Goal: Information Seeking & Learning: Learn about a topic

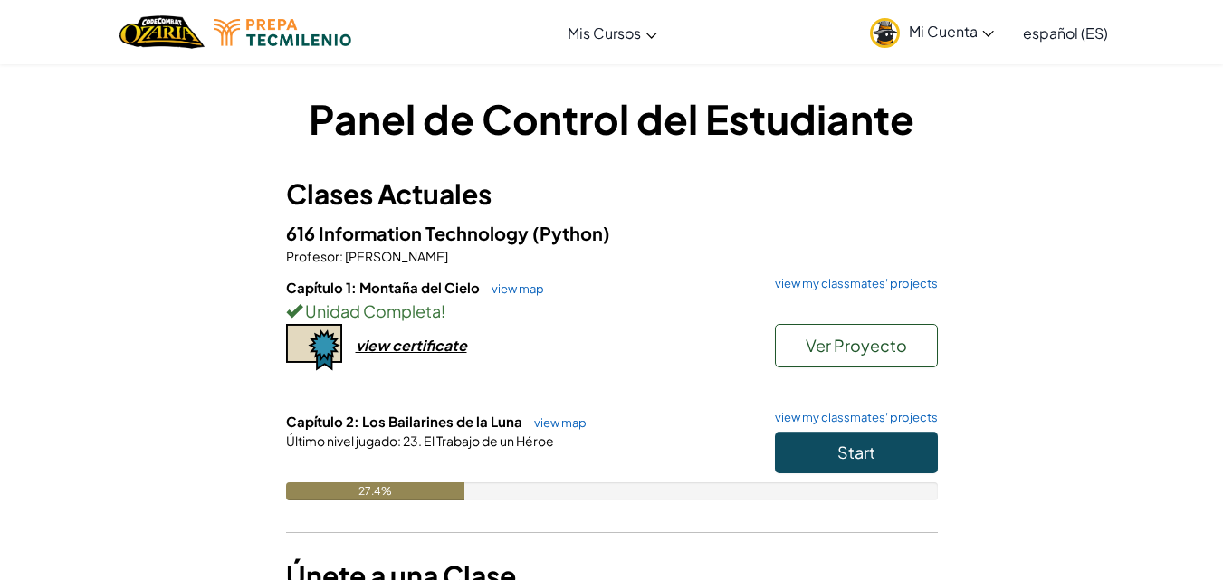
click at [1058, 352] on div "Panel de Control del Estudiante Clases Actuales 616 Information Technology (Pyt…" at bounding box center [611, 364] width 1059 height 546
click at [874, 451] on span "Start" at bounding box center [856, 452] width 38 height 21
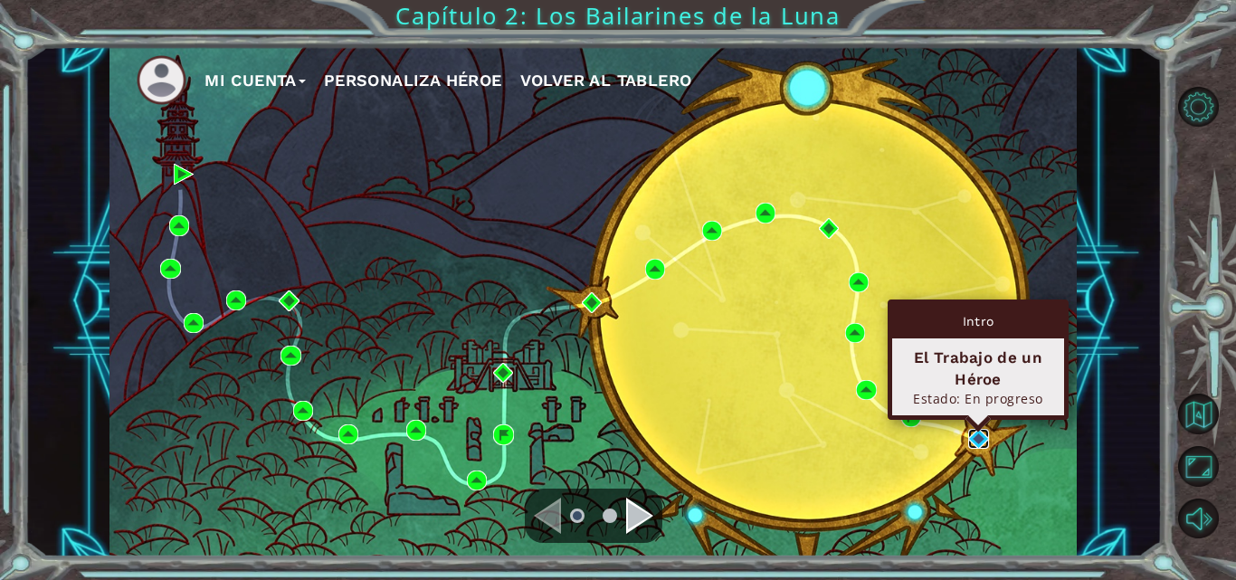
click at [986, 441] on img at bounding box center [978, 439] width 20 height 20
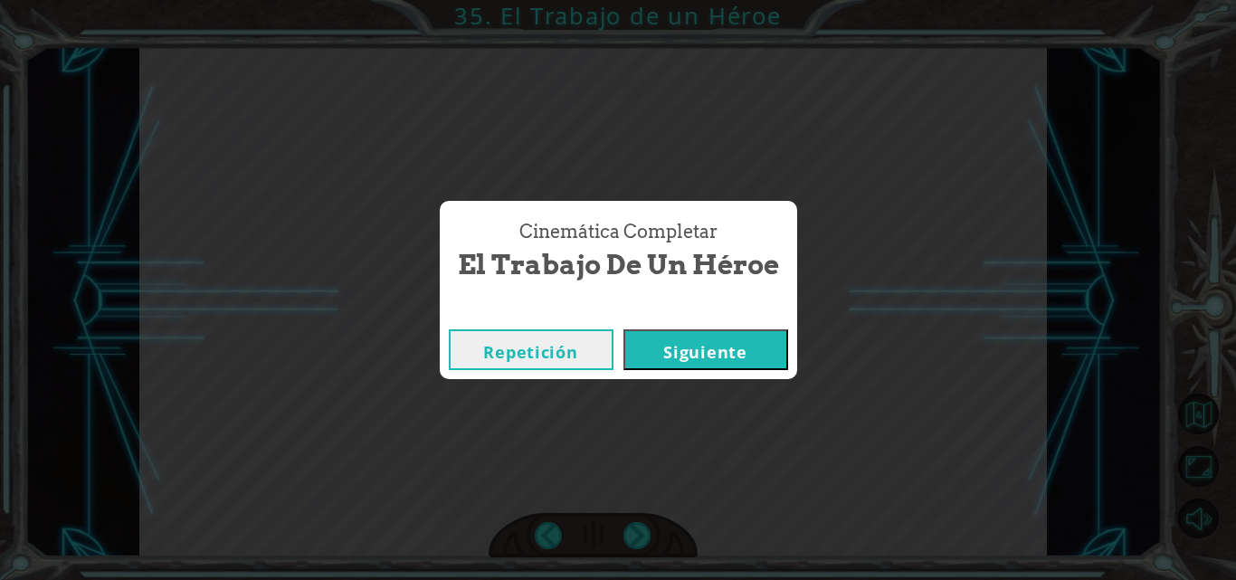
click at [738, 335] on button "Siguiente" at bounding box center [706, 349] width 165 height 41
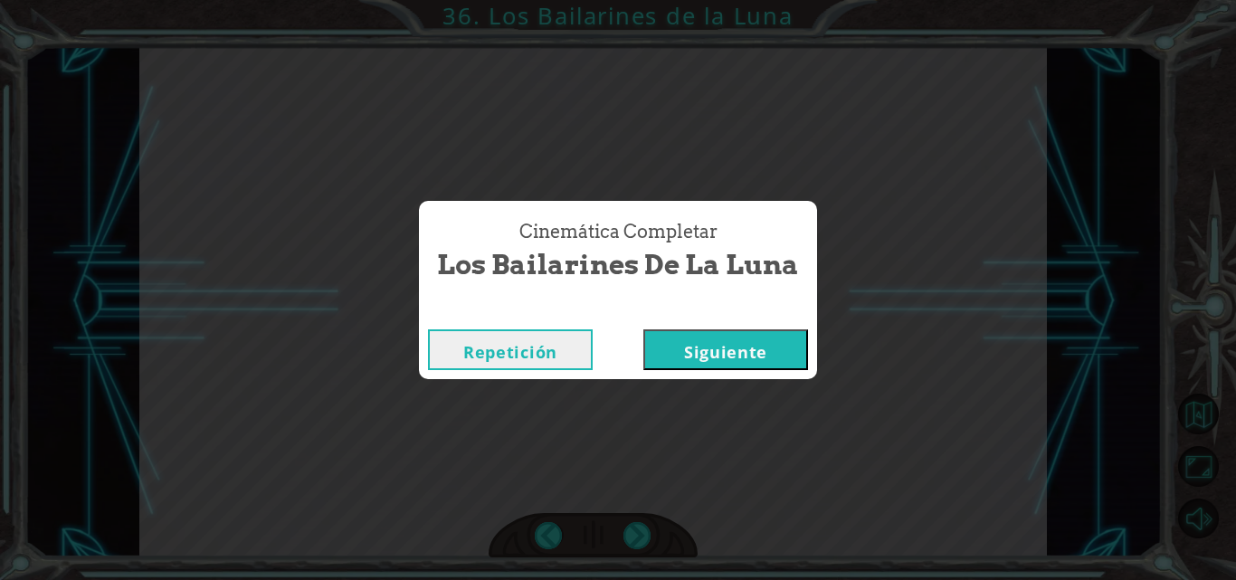
click at [746, 335] on button "Siguiente" at bounding box center [725, 349] width 165 height 41
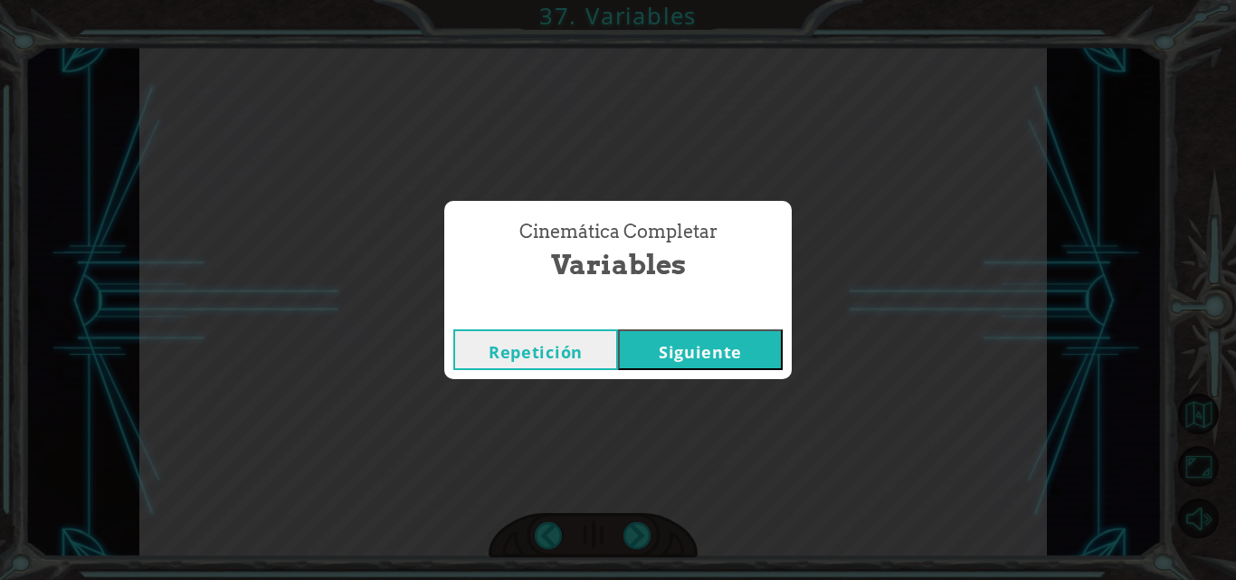
click at [694, 348] on button "Siguiente" at bounding box center [700, 349] width 165 height 41
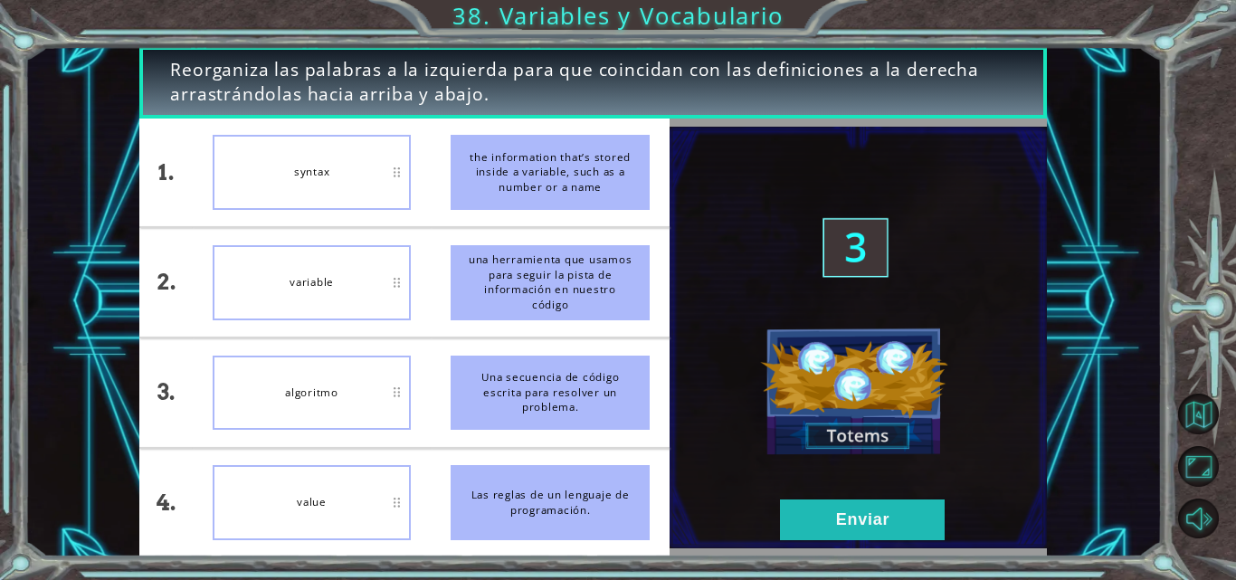
click at [308, 288] on div "variable" at bounding box center [312, 282] width 199 height 75
click at [310, 266] on div "variable" at bounding box center [312, 282] width 199 height 75
click at [384, 285] on div "variable" at bounding box center [312, 282] width 199 height 75
click at [843, 529] on button "Enviar" at bounding box center [862, 520] width 165 height 41
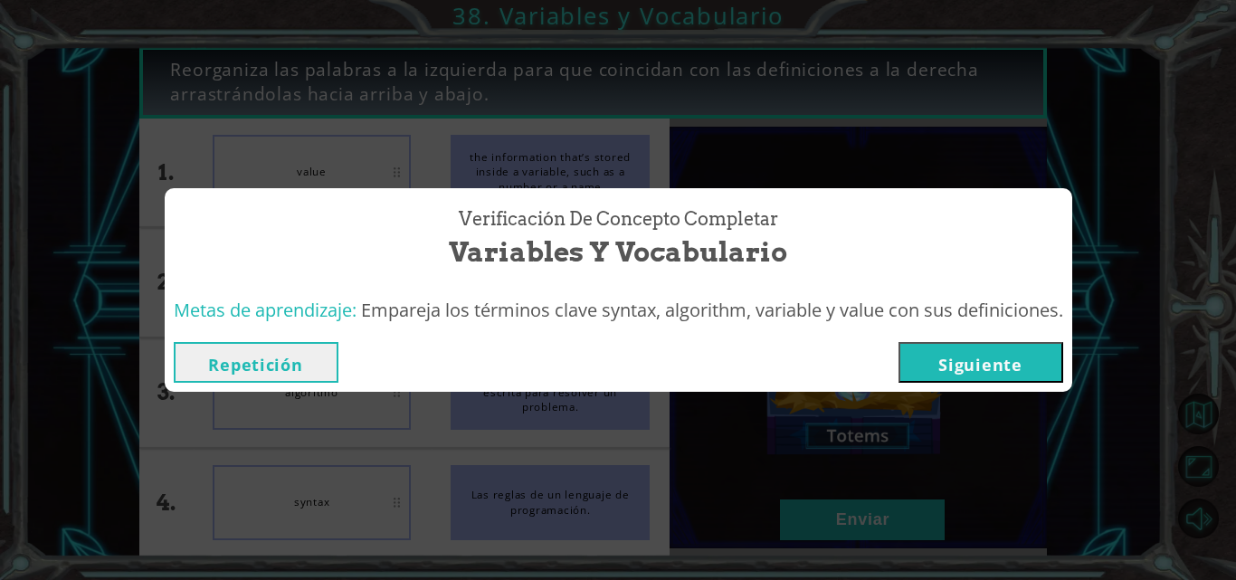
click at [938, 356] on button "Siguiente" at bounding box center [981, 362] width 165 height 41
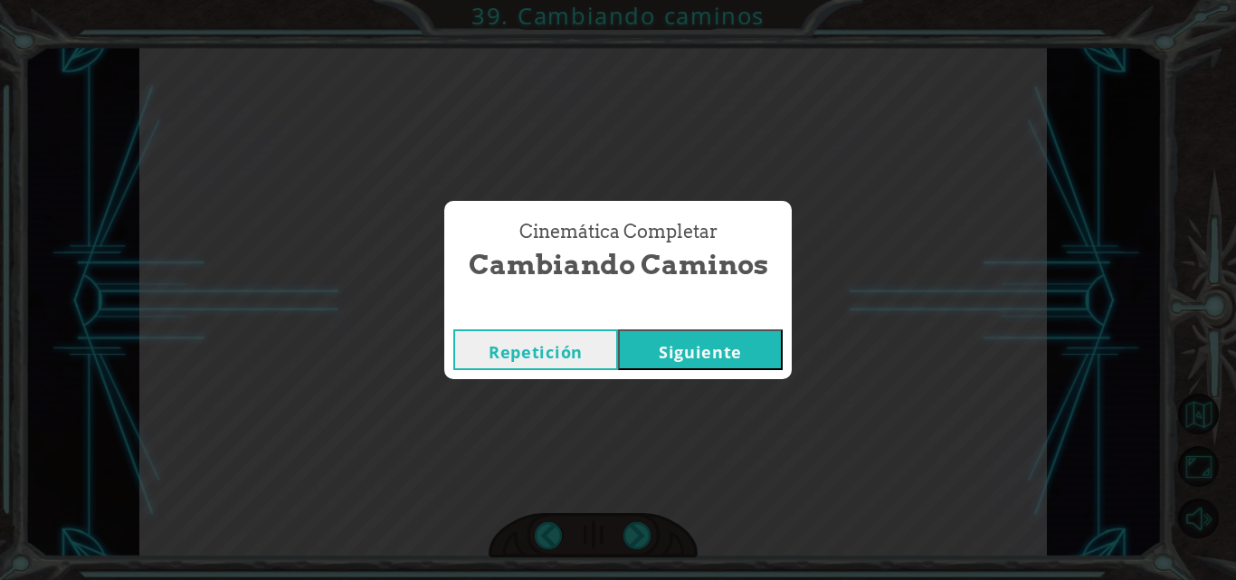
click at [740, 373] on div "Repetición [GEOGRAPHIC_DATA]" at bounding box center [618, 349] width 348 height 59
click at [744, 352] on button "Siguiente" at bounding box center [700, 349] width 165 height 41
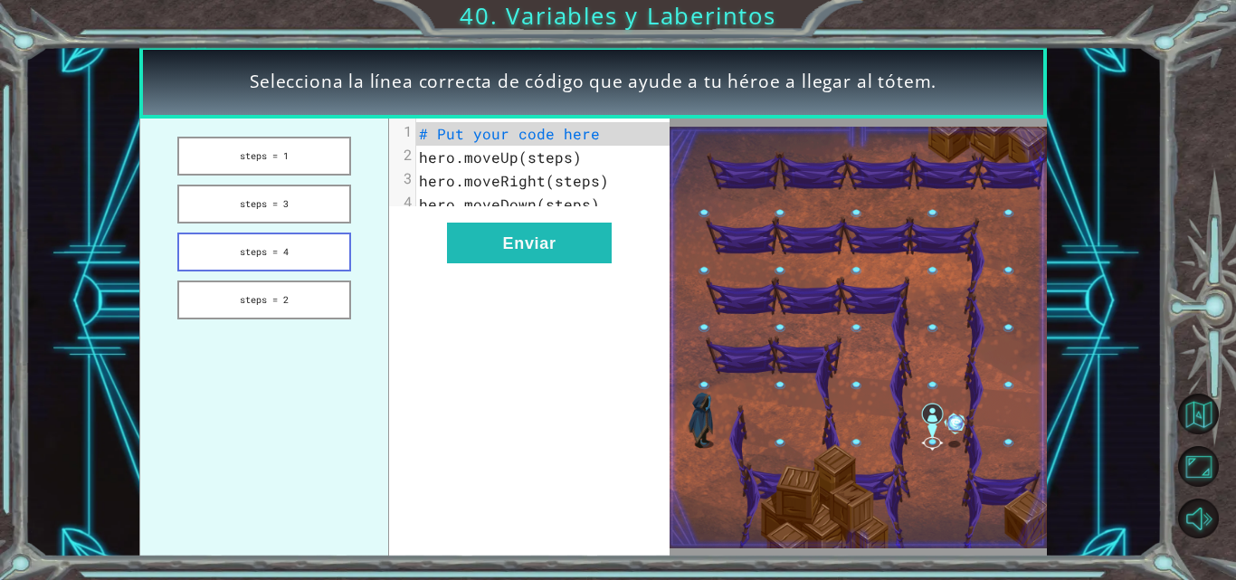
click at [301, 244] on button "steps = 4" at bounding box center [264, 252] width 174 height 39
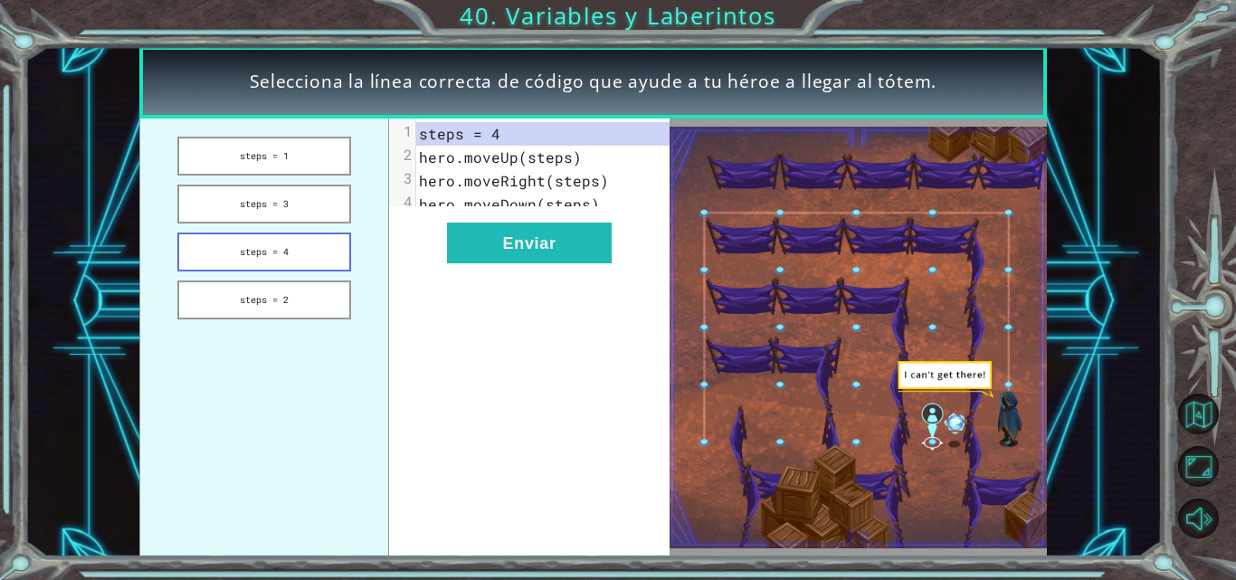
click at [301, 244] on button "steps = 4" at bounding box center [264, 252] width 174 height 39
click at [513, 133] on pre "steps = 4" at bounding box center [549, 134] width 267 height 24
click at [575, 160] on span "hero.moveUp(steps)" at bounding box center [500, 157] width 163 height 19
click at [498, 159] on span "hero.moveUp(steps)" at bounding box center [500, 157] width 163 height 19
click at [550, 169] on pre "hero.moveRight(steps)" at bounding box center [549, 181] width 267 height 24
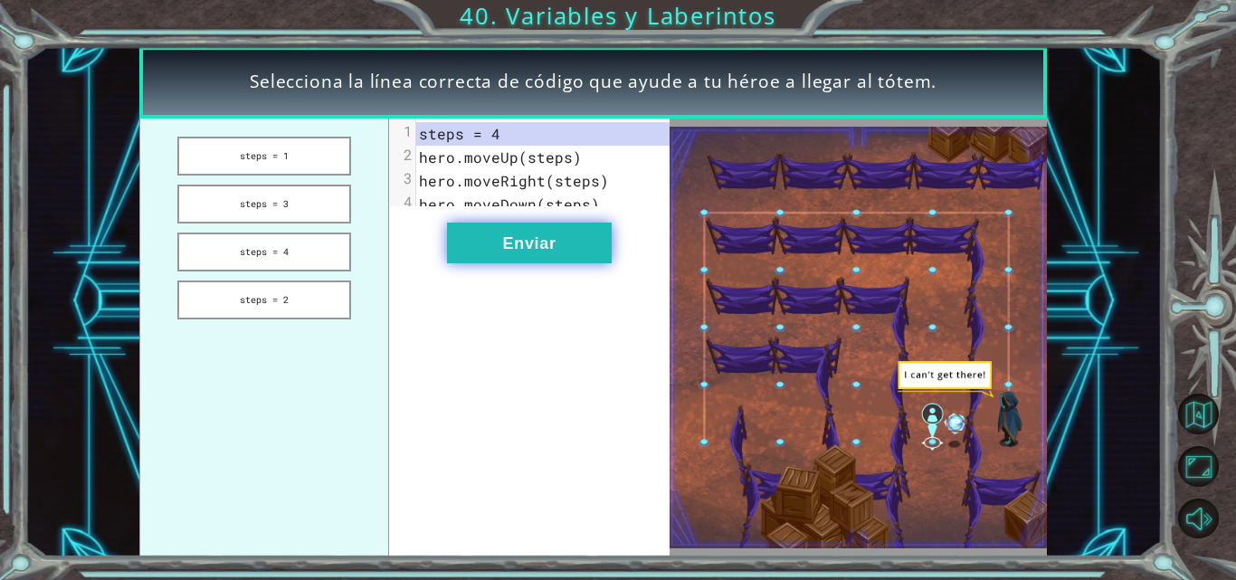
click at [531, 256] on button "Enviar" at bounding box center [529, 243] width 165 height 41
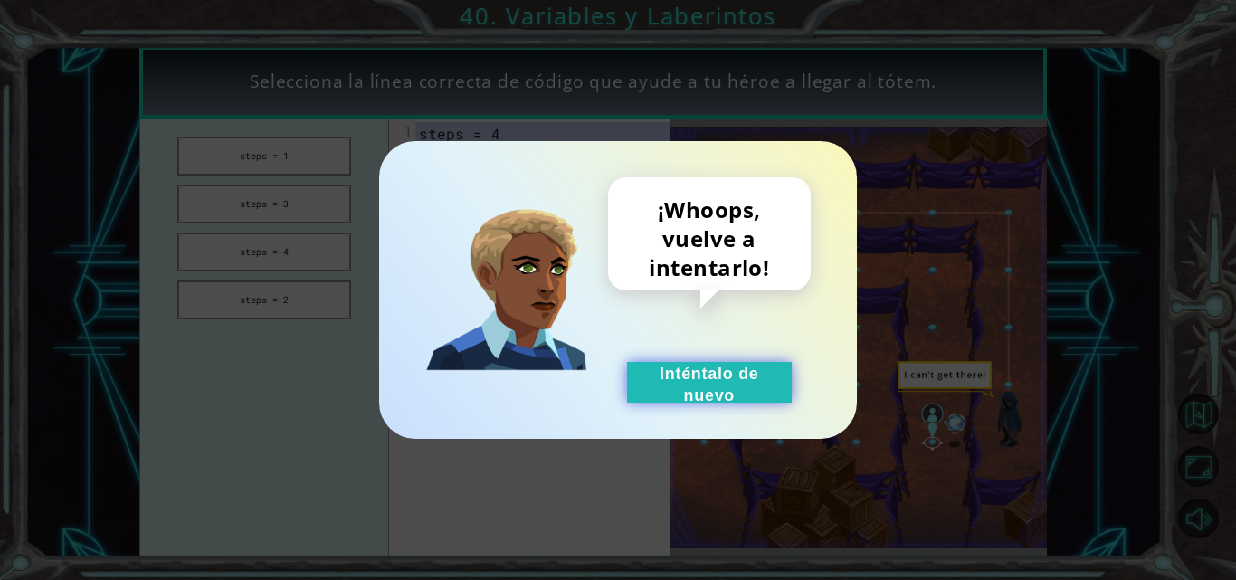
click at [672, 394] on button "Inténtalo de nuevo" at bounding box center [709, 382] width 165 height 41
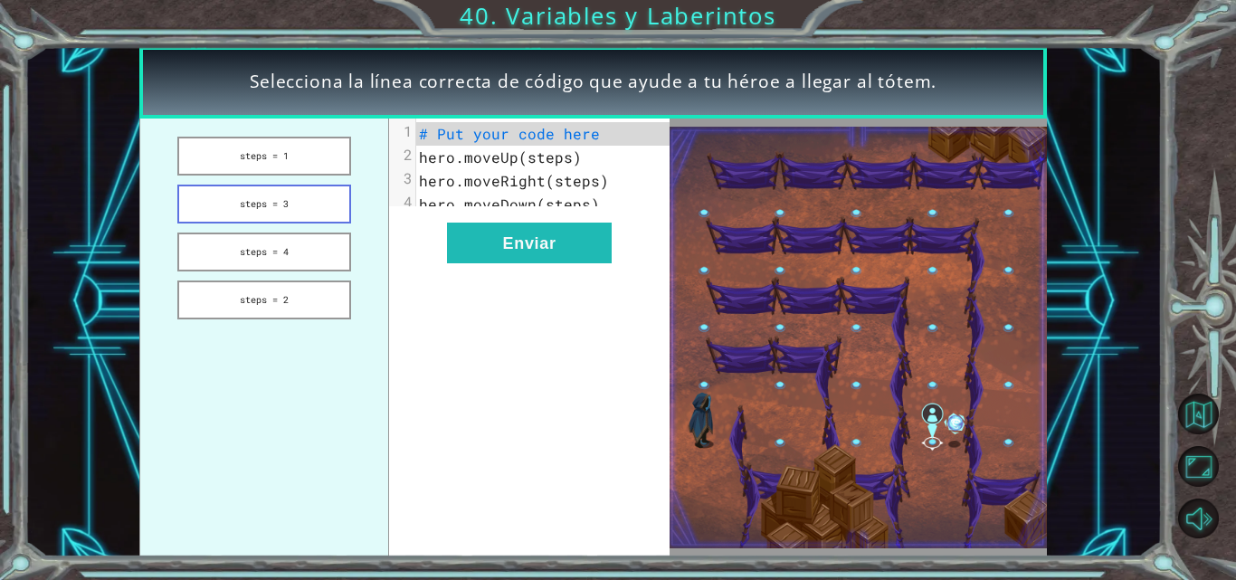
click at [294, 223] on button "steps = 3" at bounding box center [264, 204] width 174 height 39
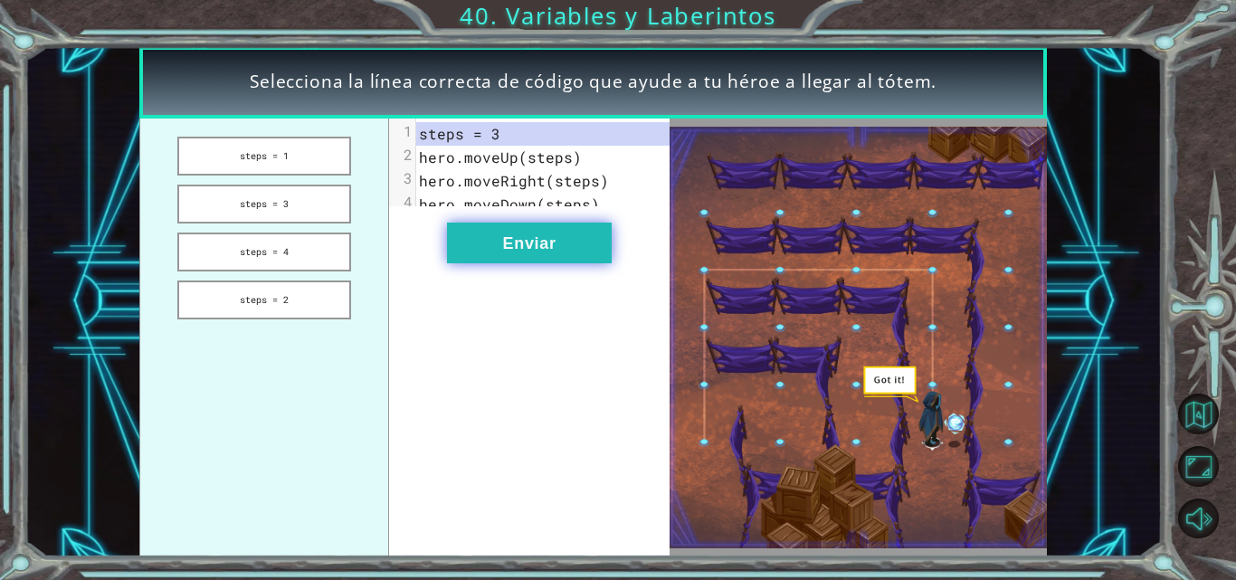
click at [491, 249] on button "Enviar" at bounding box center [529, 243] width 165 height 41
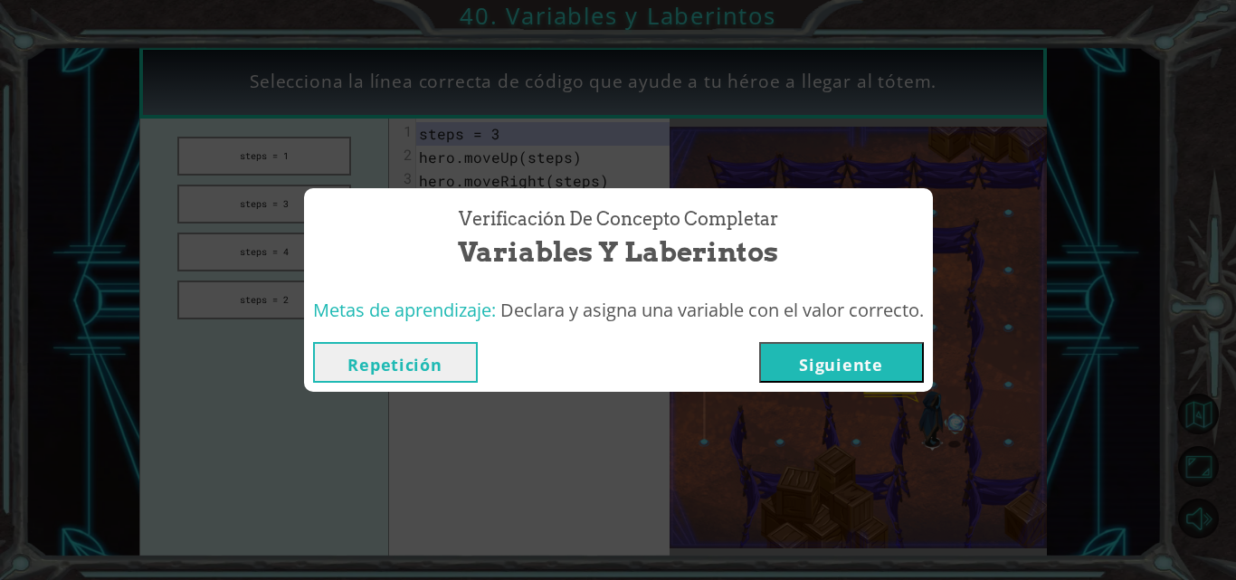
click at [876, 353] on button "Siguiente" at bounding box center [841, 362] width 165 height 41
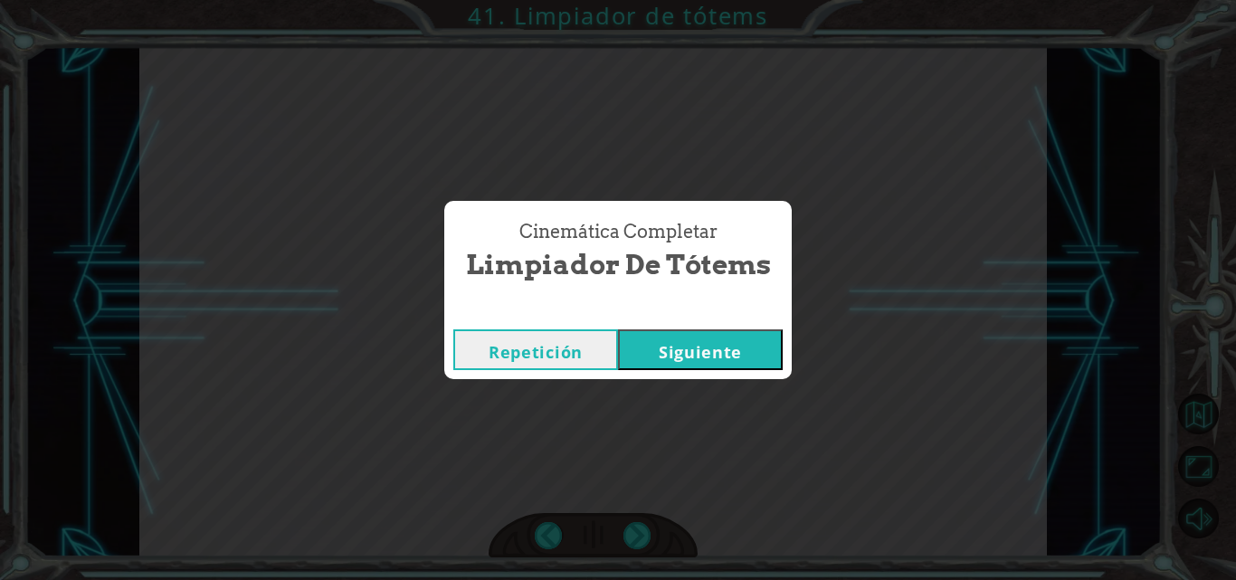
click at [681, 419] on div "Cinemática Completar Limpiador de tótems Repetición [GEOGRAPHIC_DATA]" at bounding box center [618, 290] width 1236 height 580
click at [719, 346] on button "Siguiente" at bounding box center [700, 349] width 165 height 41
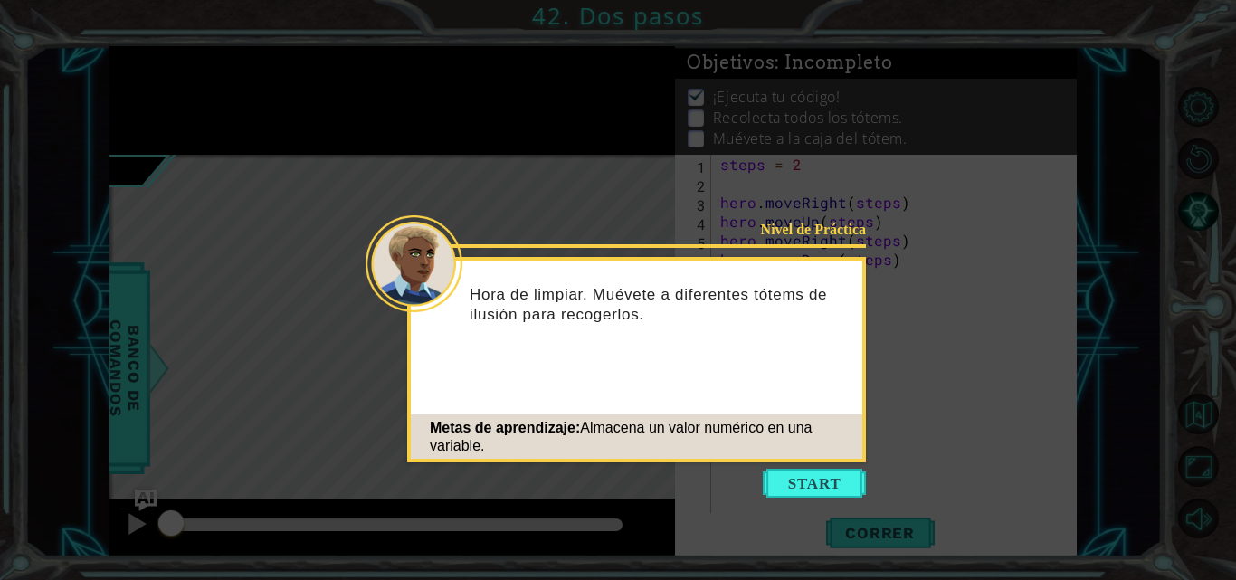
click at [789, 461] on div "Metas de aprendizaje: Almacena un valor numérico en una variable." at bounding box center [637, 437] width 452 height 54
click at [796, 476] on button "Start" at bounding box center [814, 483] width 103 height 29
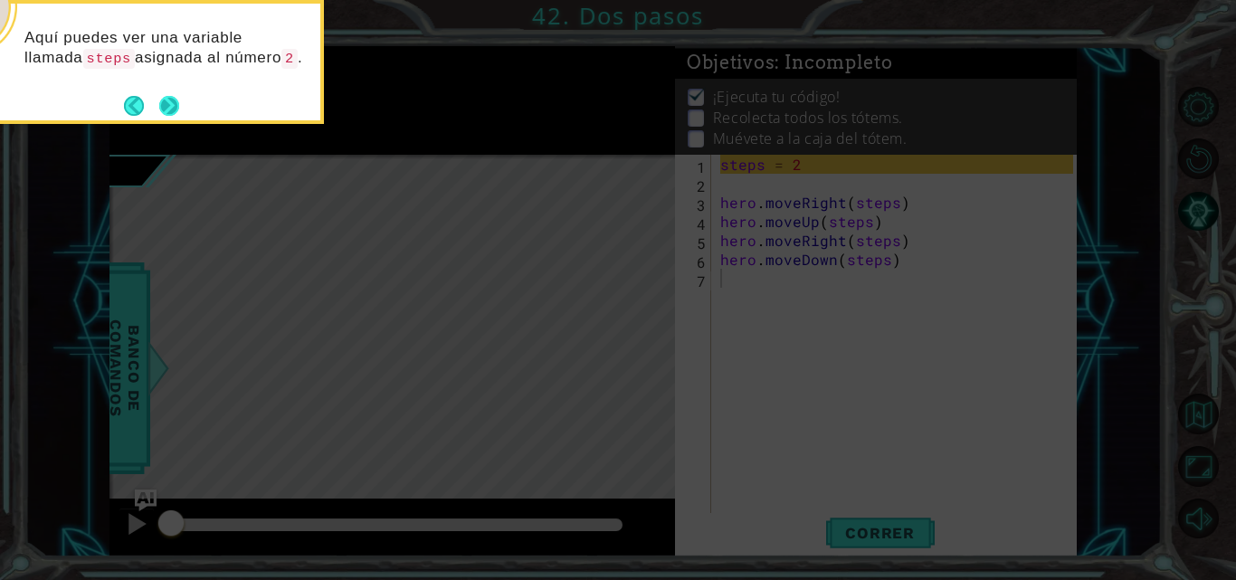
click at [175, 103] on button "Next" at bounding box center [169, 105] width 21 height 21
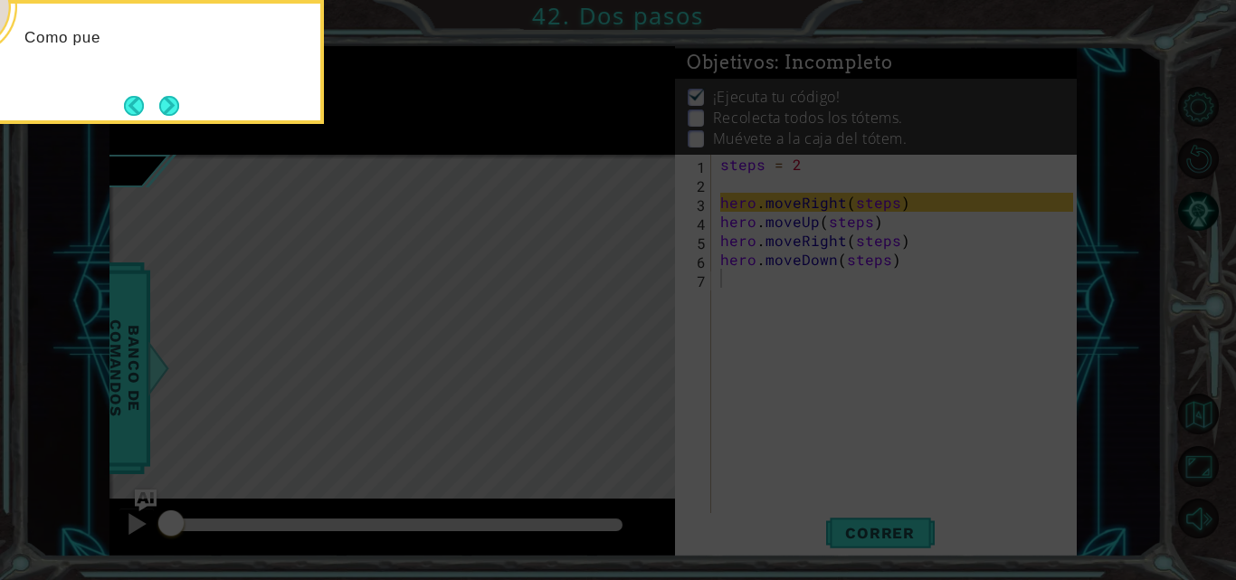
click at [175, 103] on button "Next" at bounding box center [168, 105] width 21 height 21
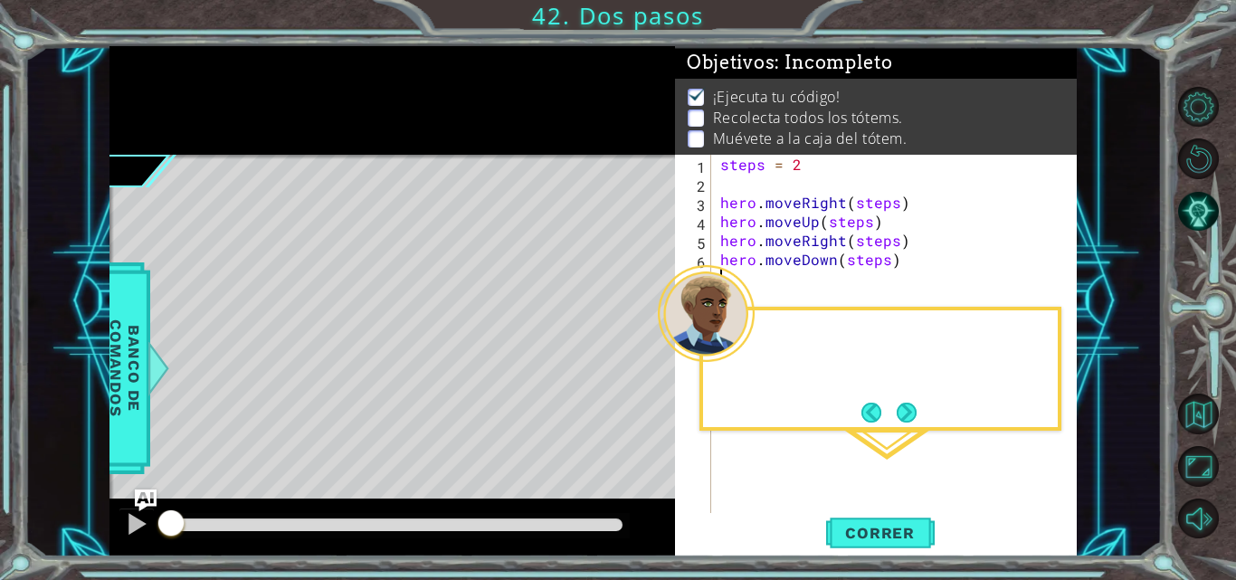
click at [175, 103] on div at bounding box center [393, 100] width 566 height 109
click at [901, 409] on button "Next" at bounding box center [906, 411] width 33 height 33
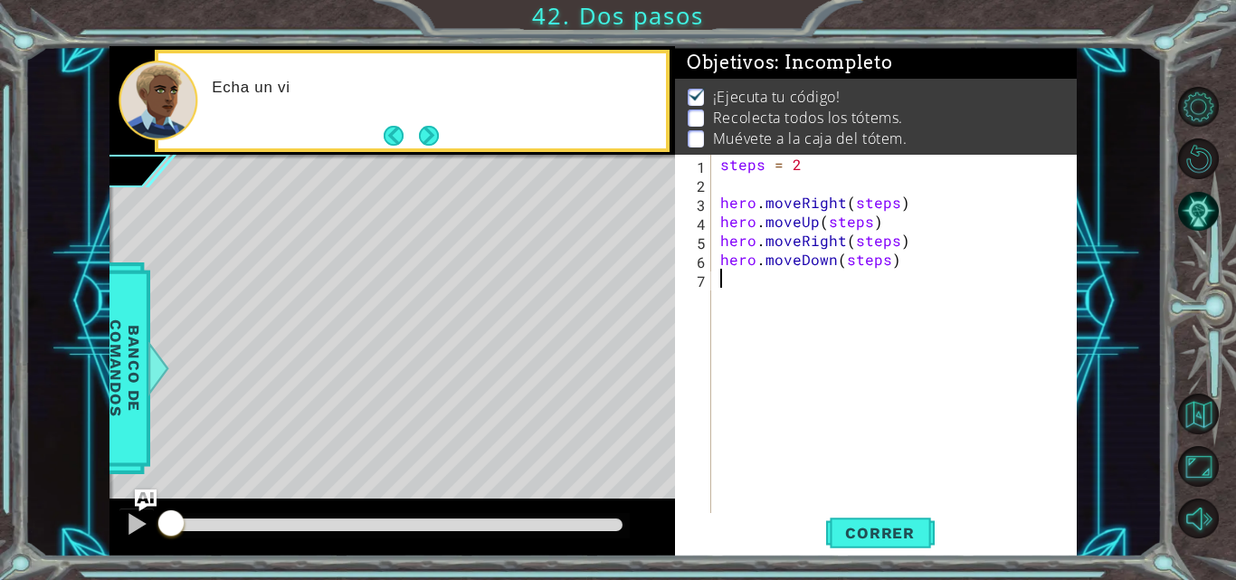
click at [901, 409] on div "steps = 2 hero . moveRight ( steps ) hero . moveUp ( steps ) hero . moveRight (…" at bounding box center [900, 354] width 366 height 399
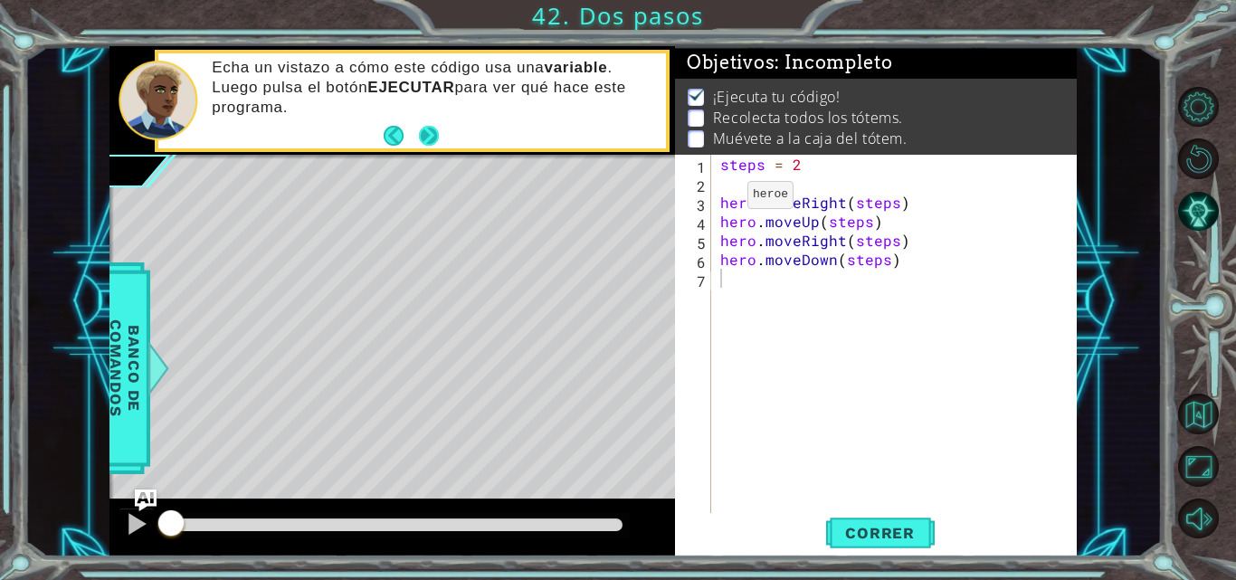
click at [431, 131] on button "Next" at bounding box center [428, 136] width 20 height 20
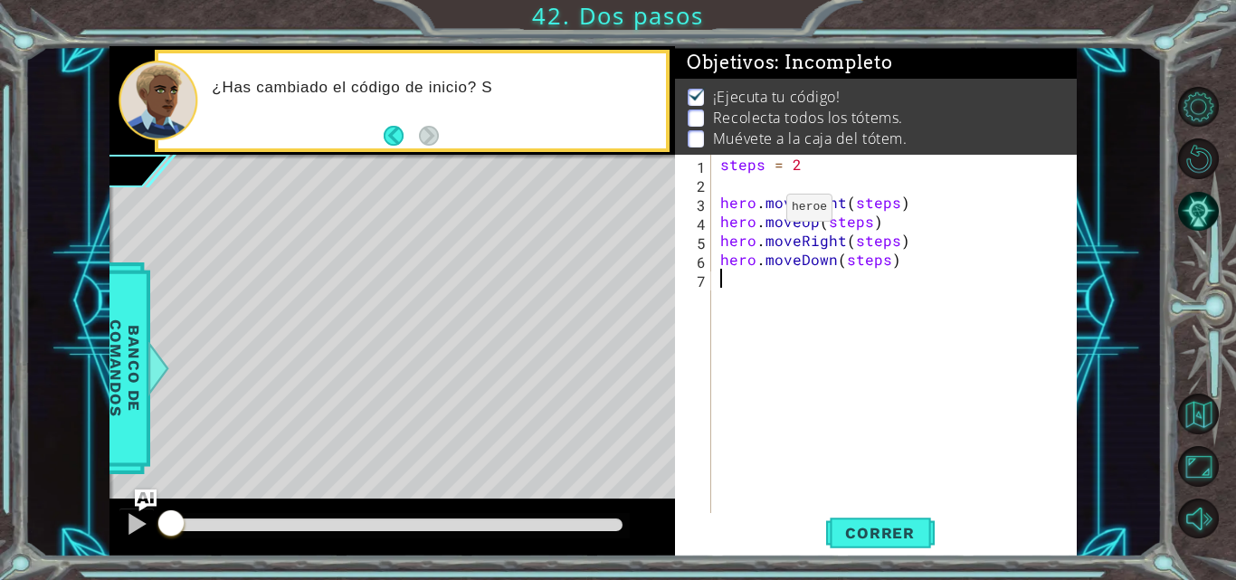
click at [756, 212] on div "steps = 2 hero . moveRight ( steps ) hero . moveUp ( steps ) hero . moveRight (…" at bounding box center [900, 354] width 366 height 399
type textarea "hero.moveRight(steps)"
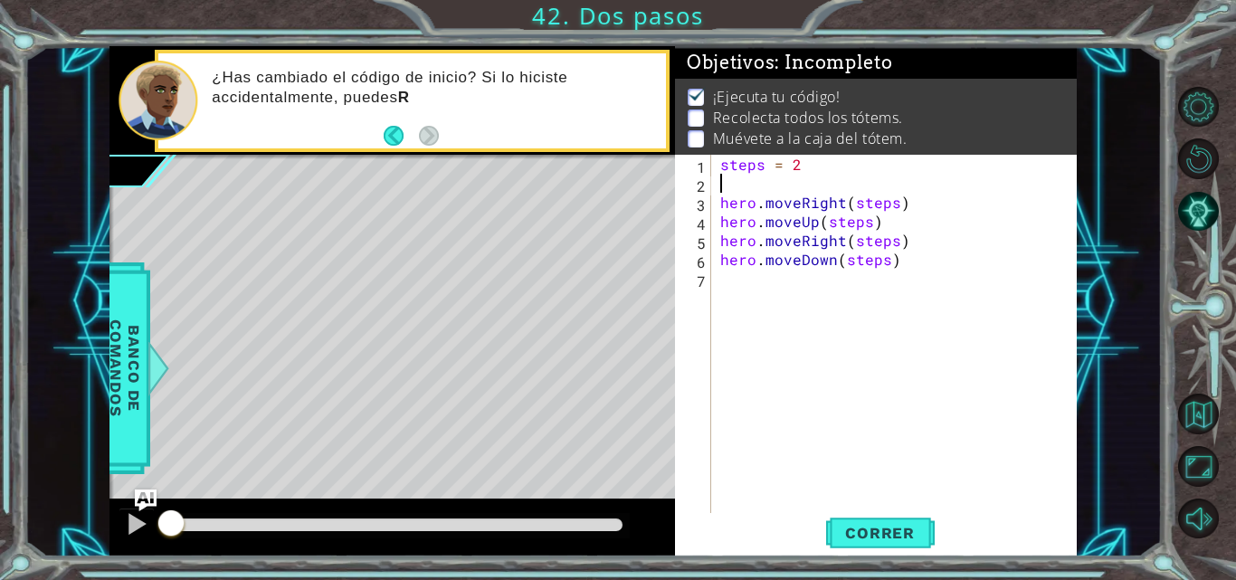
click at [724, 185] on div "steps = 2 hero . moveRight ( steps ) hero . moveUp ( steps ) hero . moveRight (…" at bounding box center [900, 354] width 366 height 399
click at [885, 529] on span "Correr" at bounding box center [880, 533] width 106 height 18
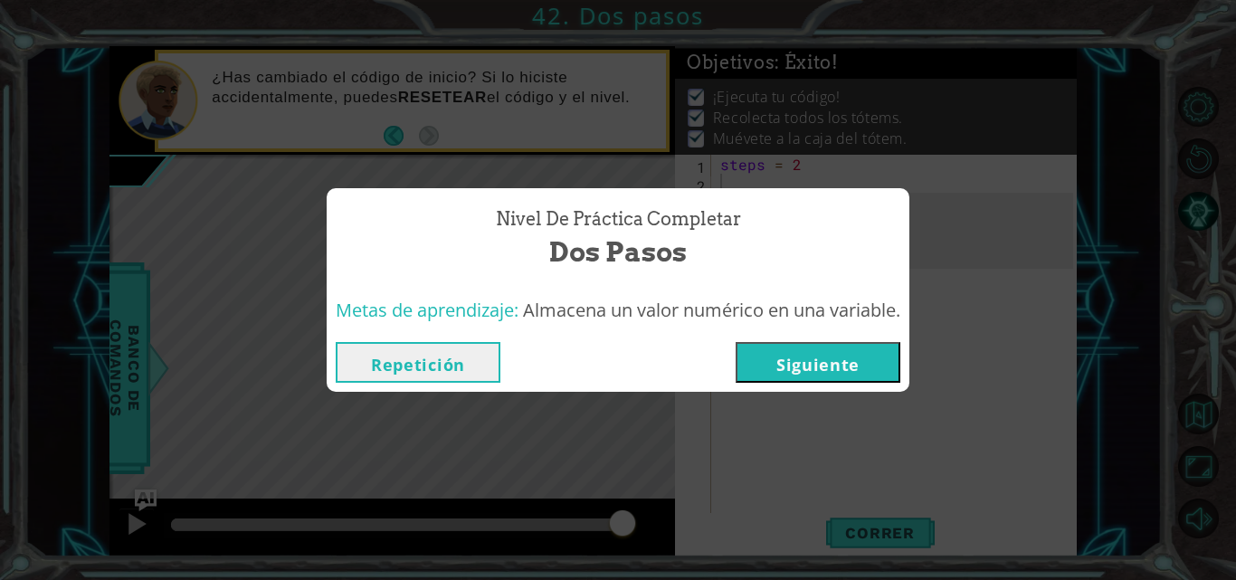
click at [453, 350] on button "Repetición" at bounding box center [418, 362] width 165 height 41
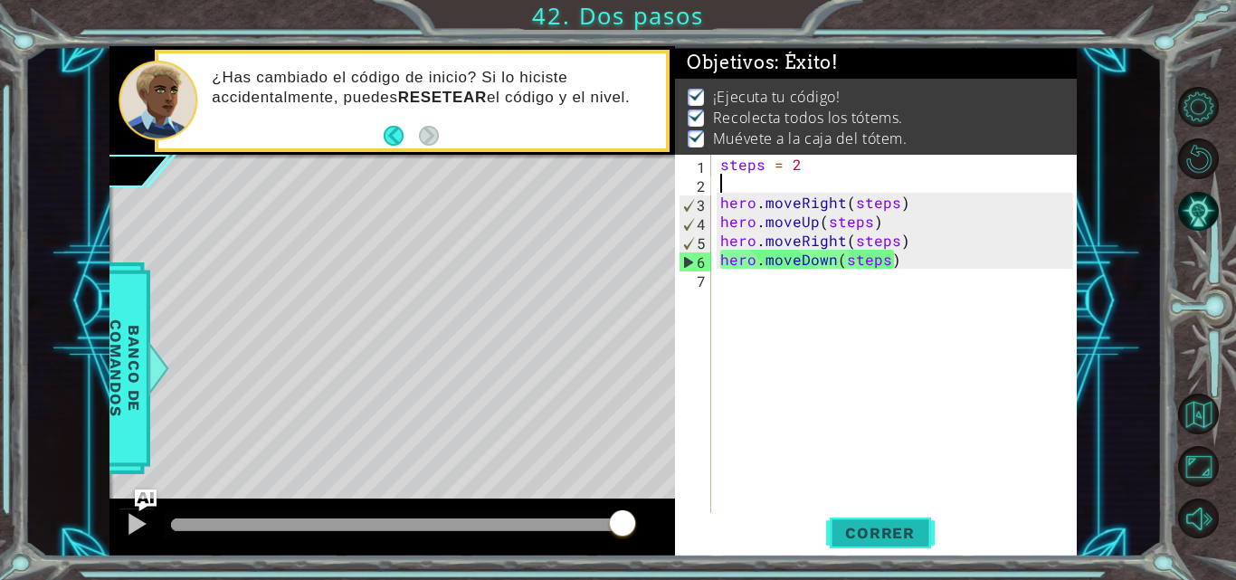
click at [859, 539] on span "Correr" at bounding box center [880, 533] width 106 height 18
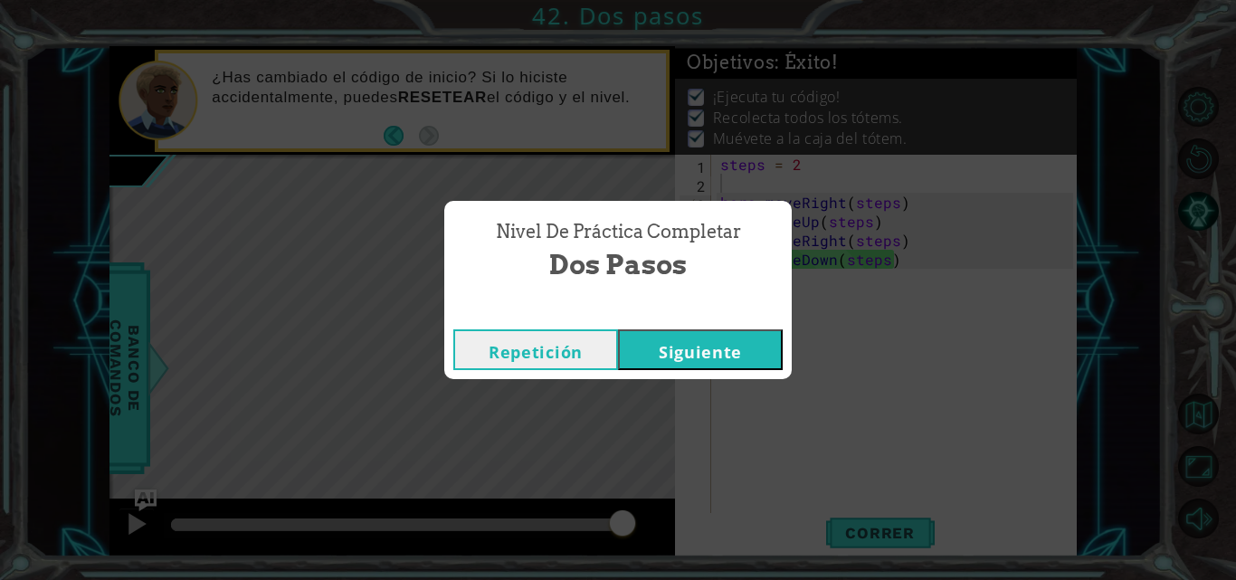
click at [712, 363] on button "Siguiente" at bounding box center [700, 349] width 165 height 41
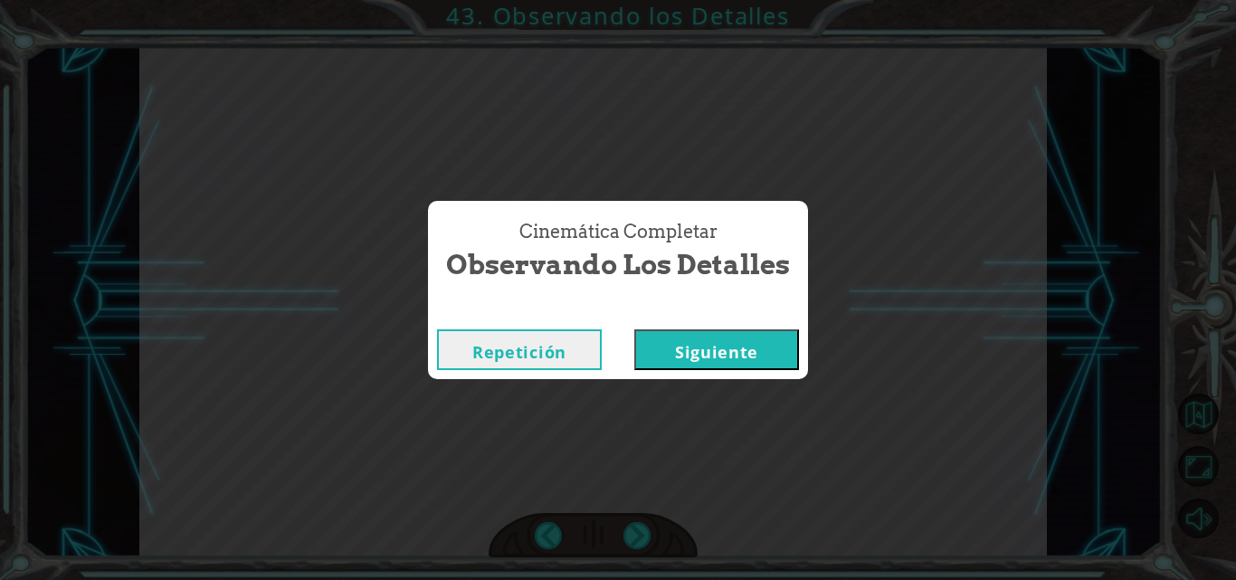
click at [712, 363] on button "Siguiente" at bounding box center [716, 349] width 165 height 41
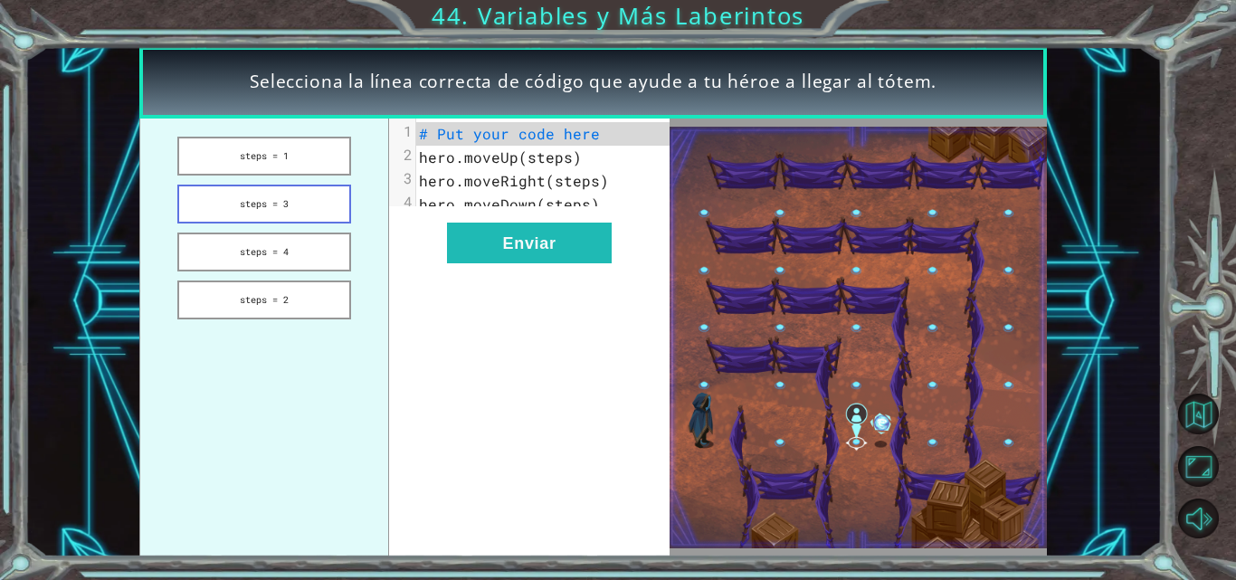
click at [279, 217] on button "steps = 3" at bounding box center [264, 204] width 174 height 39
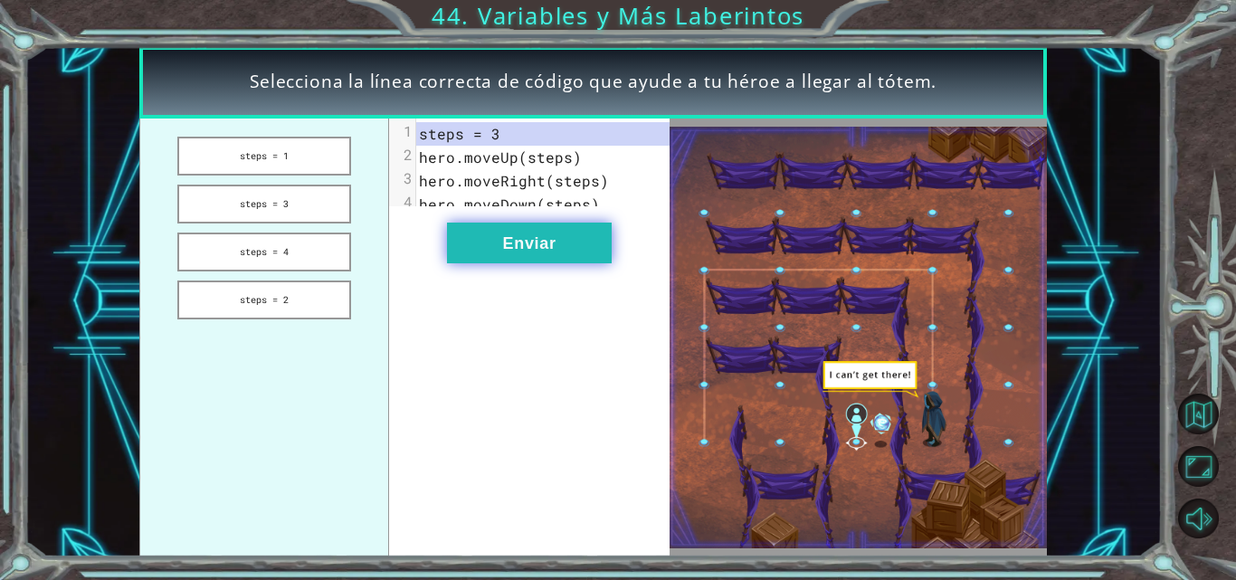
click at [546, 263] on button "Enviar" at bounding box center [529, 243] width 165 height 41
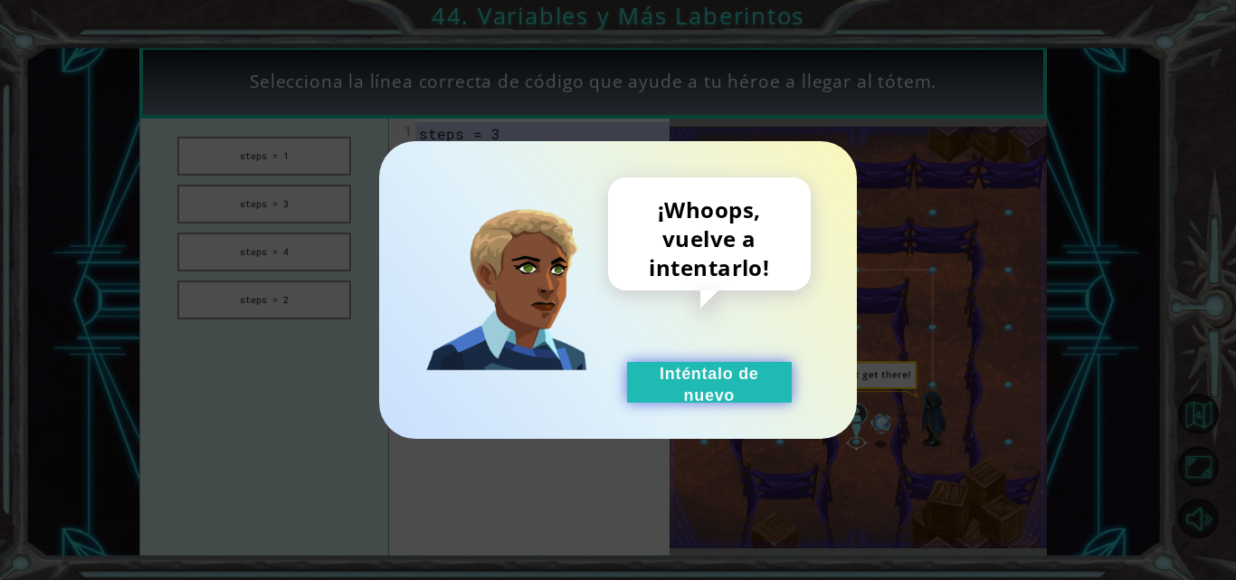
click at [702, 371] on button "Inténtalo de nuevo" at bounding box center [709, 382] width 165 height 41
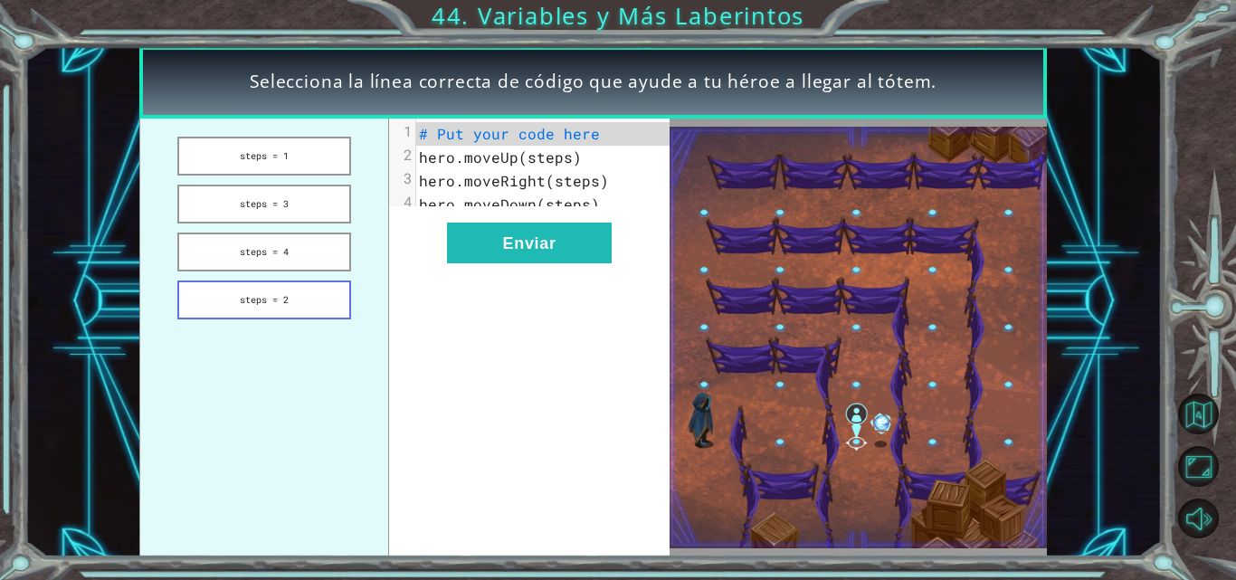
click at [309, 299] on button "steps = 2" at bounding box center [264, 300] width 174 height 39
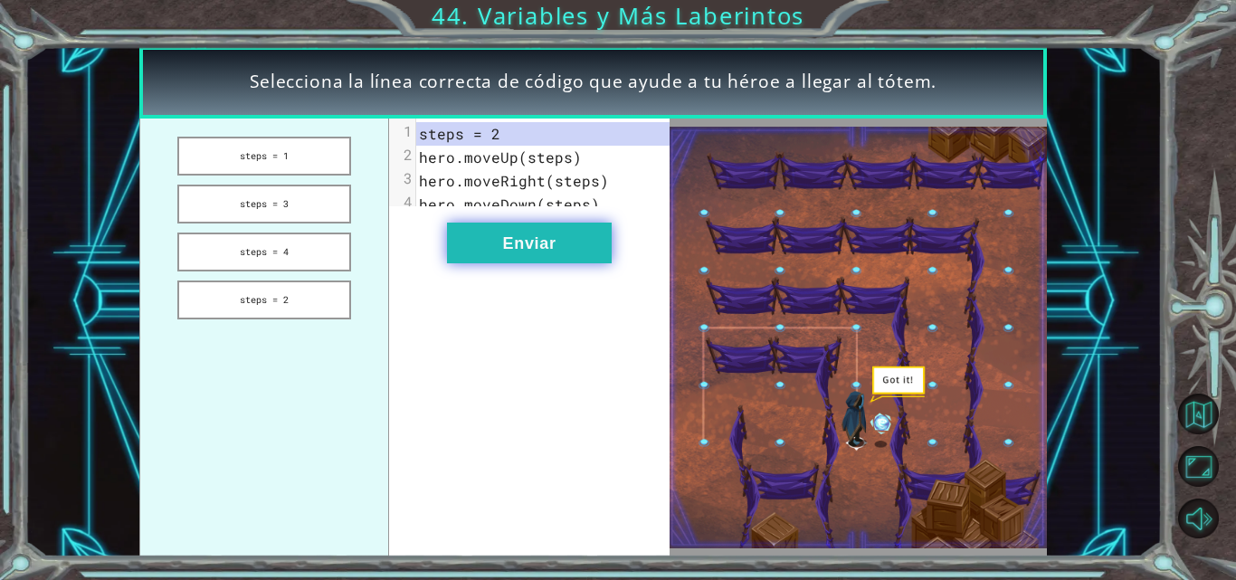
click at [557, 261] on button "Enviar" at bounding box center [529, 243] width 165 height 41
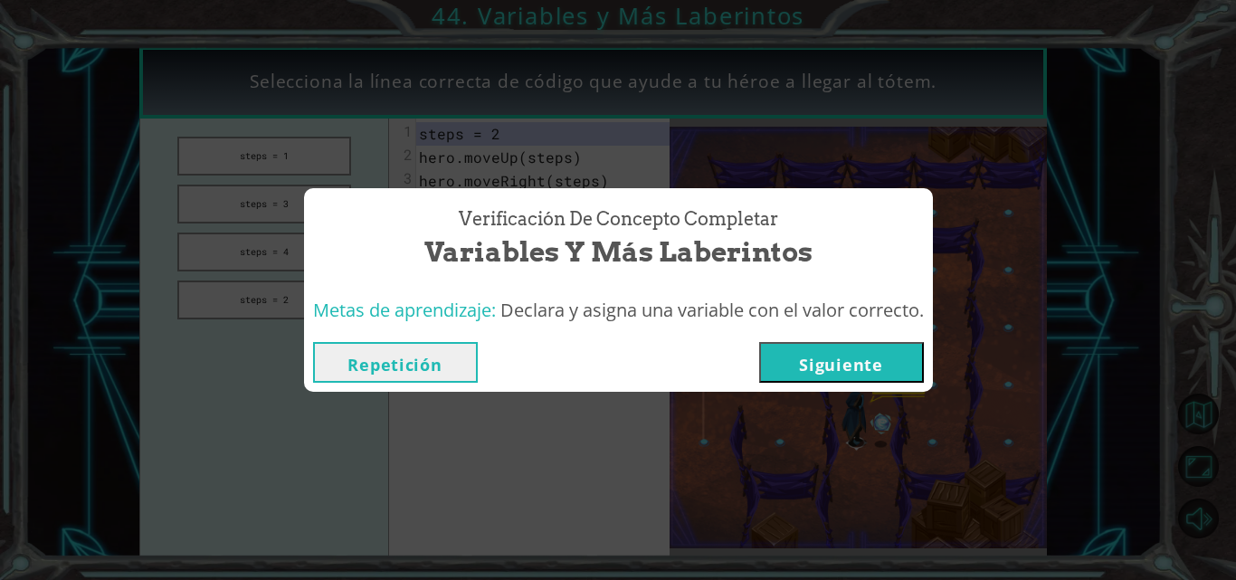
click at [817, 370] on button "Siguiente" at bounding box center [841, 362] width 165 height 41
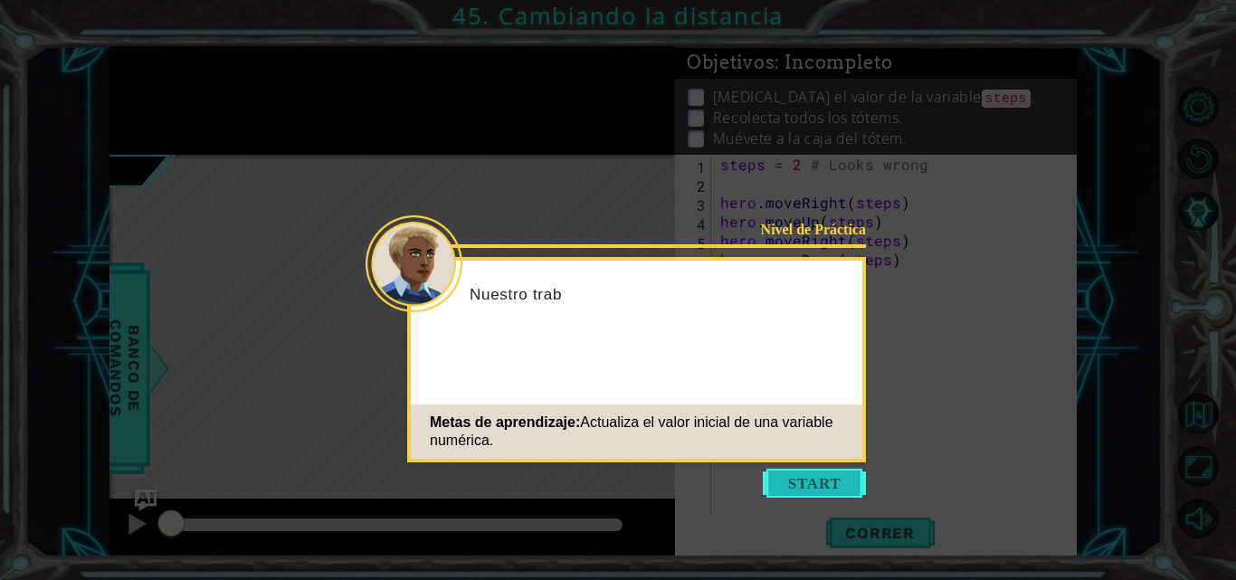
click at [803, 493] on button "Start" at bounding box center [814, 483] width 103 height 29
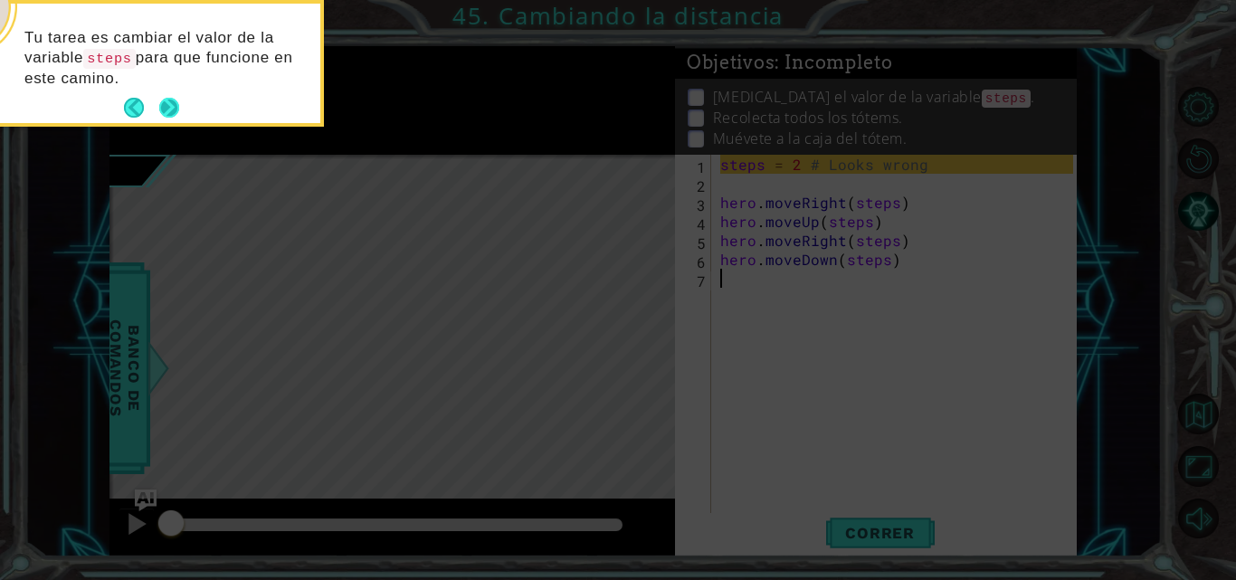
click at [173, 102] on button "Next" at bounding box center [170, 108] width 28 height 28
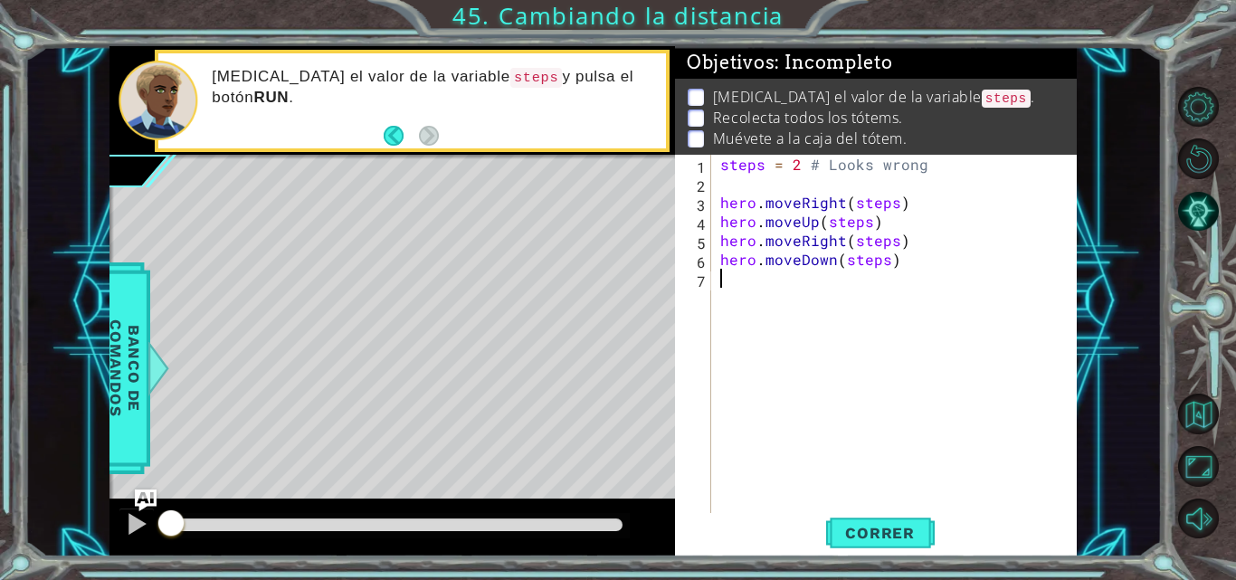
click at [861, 275] on div "steps = 2 # Looks wrong hero . moveRight ( steps ) hero . moveUp ( steps ) hero…" at bounding box center [900, 354] width 366 height 399
click at [835, 258] on div "steps = 2 # Looks wrong hero . moveRight ( steps ) hero . moveUp ( steps ) hero…" at bounding box center [900, 354] width 366 height 399
click at [892, 546] on button "Correr" at bounding box center [880, 533] width 109 height 40
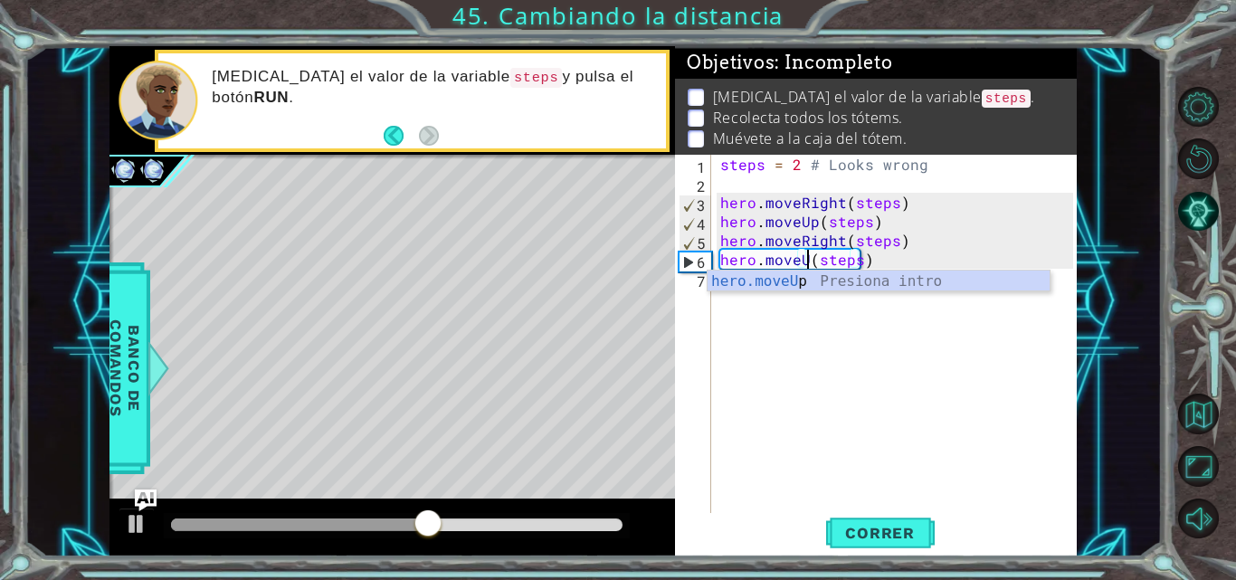
scroll to position [0, 6]
type textarea "hero.moveUP(steps)"
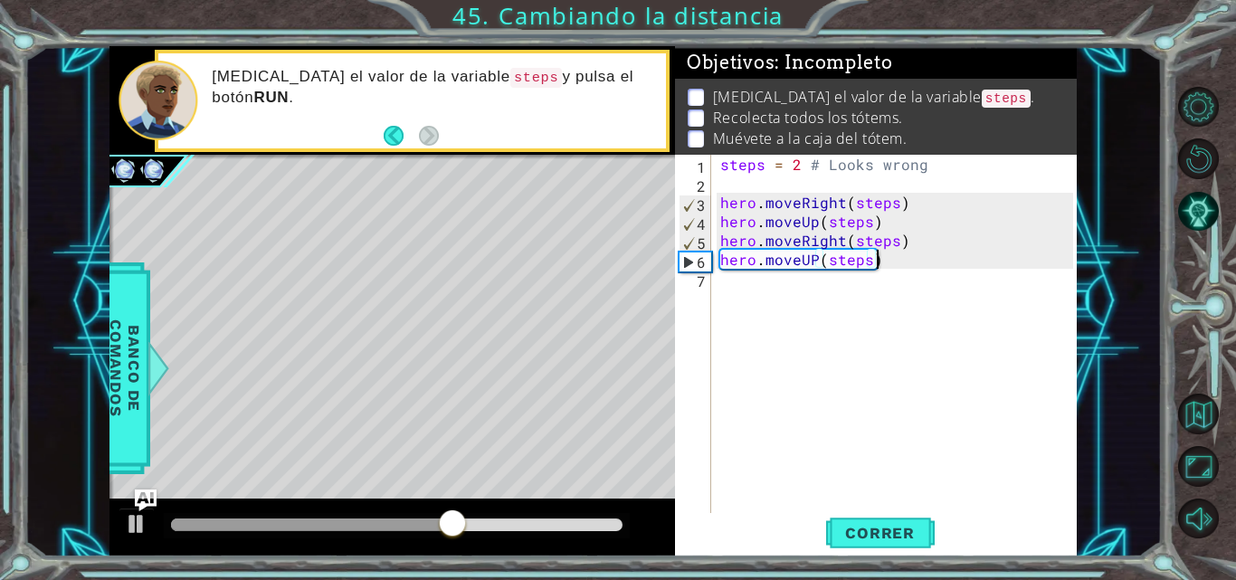
click at [911, 267] on div "steps = 2 # Looks wrong hero . moveRight ( steps ) hero . moveUp ( steps ) hero…" at bounding box center [900, 354] width 366 height 399
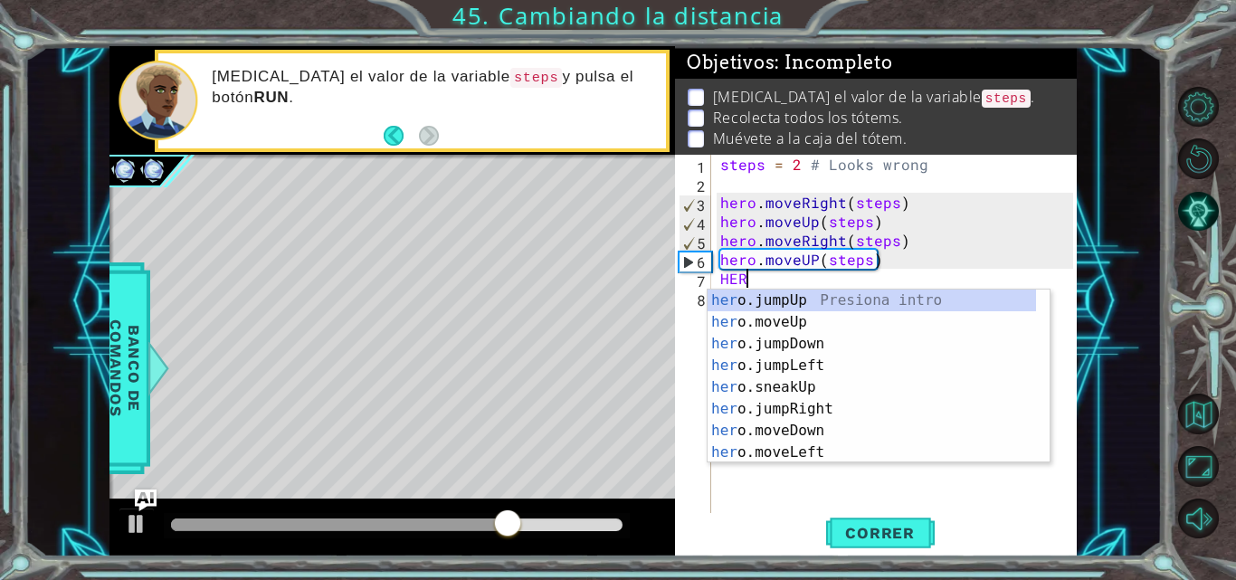
scroll to position [0, 0]
type textarea "H"
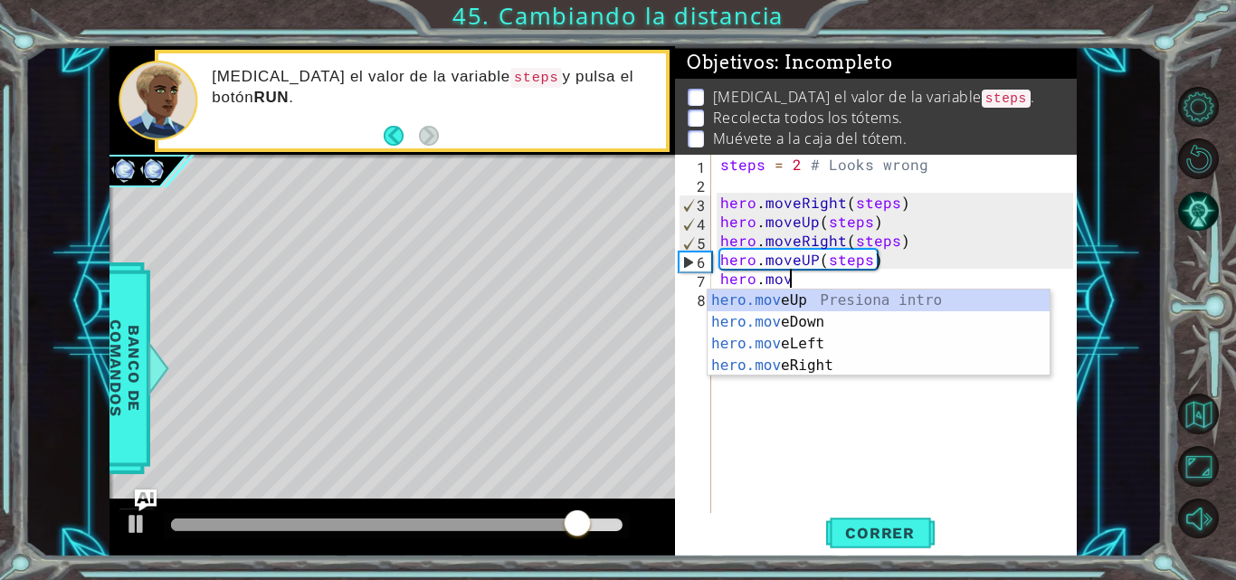
scroll to position [0, 4]
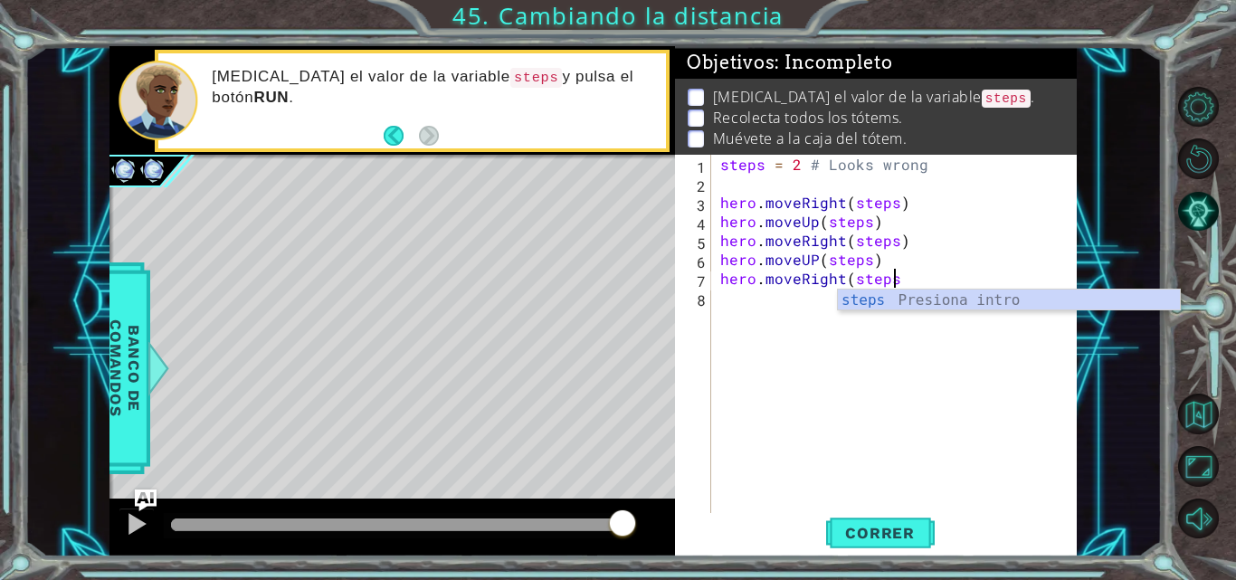
type textarea "hero.moveRight(steps)"
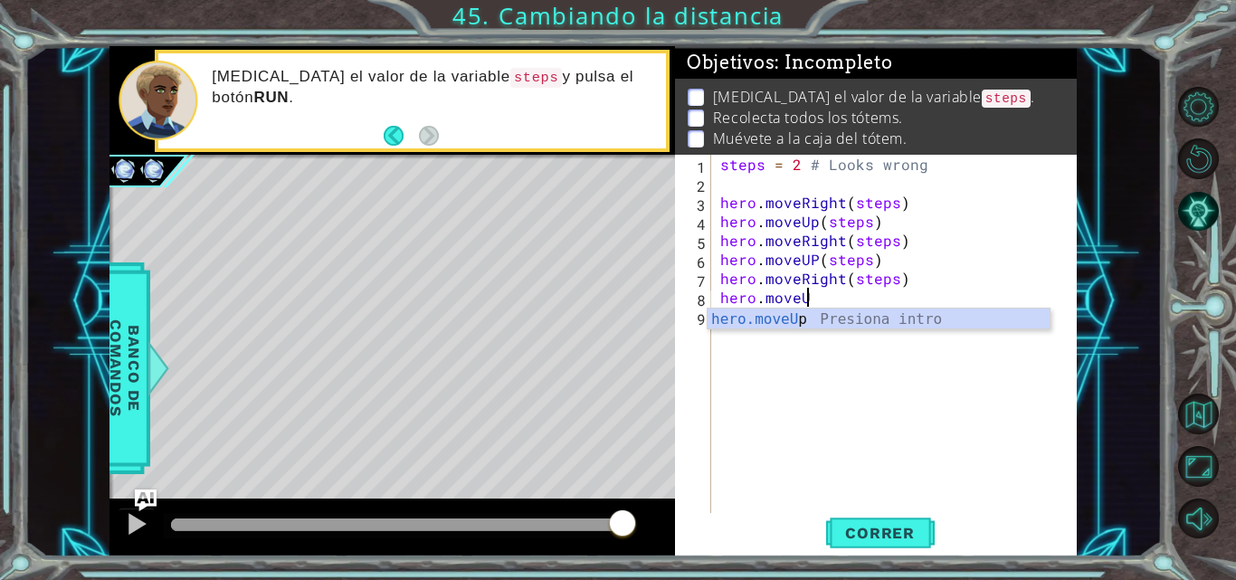
scroll to position [0, 5]
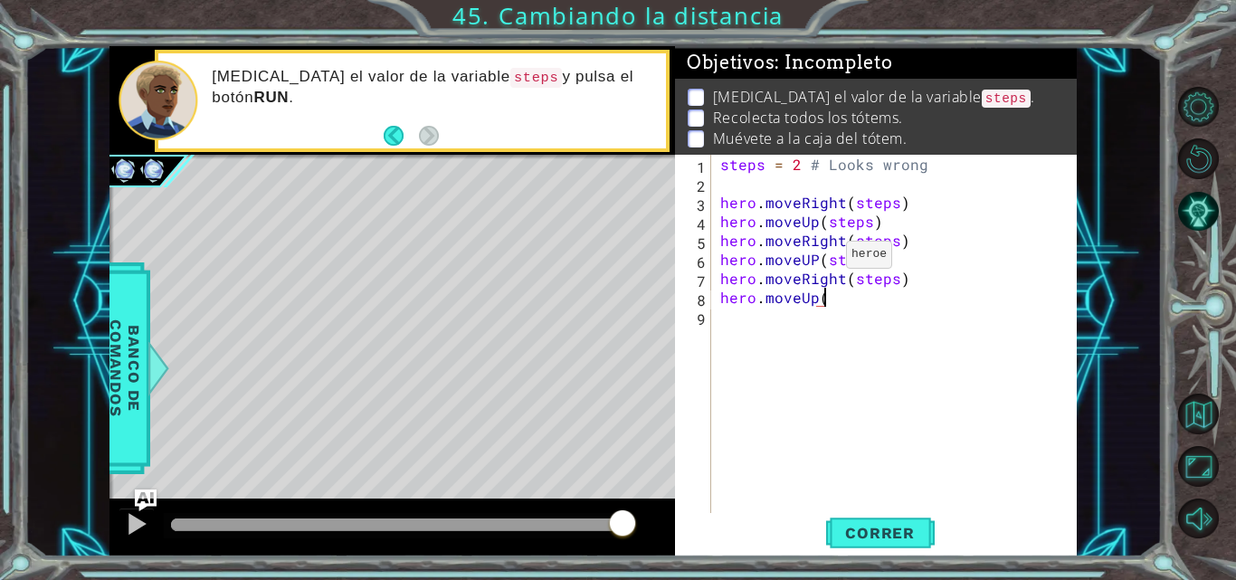
click at [815, 259] on div "steps = 2 # Looks wrong hero . moveRight ( steps ) hero . moveUp ( steps ) hero…" at bounding box center [900, 354] width 366 height 399
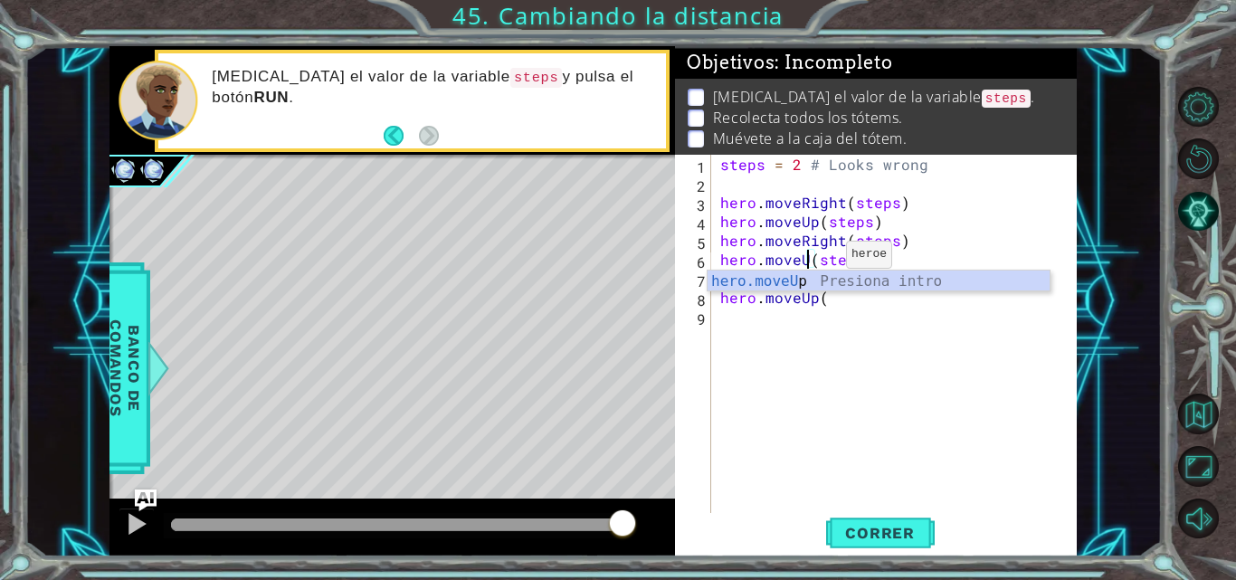
type textarea "hero.moveUp(steps)"
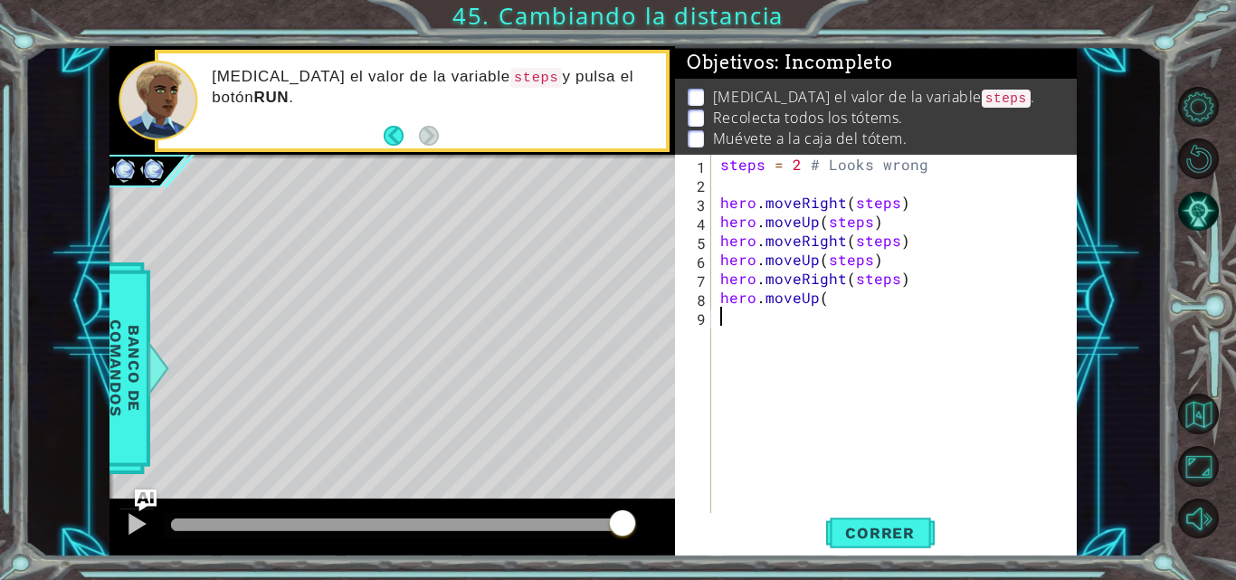
click at [840, 311] on div "steps = 2 # Looks wrong hero . moveRight ( steps ) hero . moveUp ( steps ) hero…" at bounding box center [900, 354] width 366 height 399
type textarea "hero.moveUp(steps)"
click at [861, 540] on span "Correr" at bounding box center [880, 533] width 106 height 18
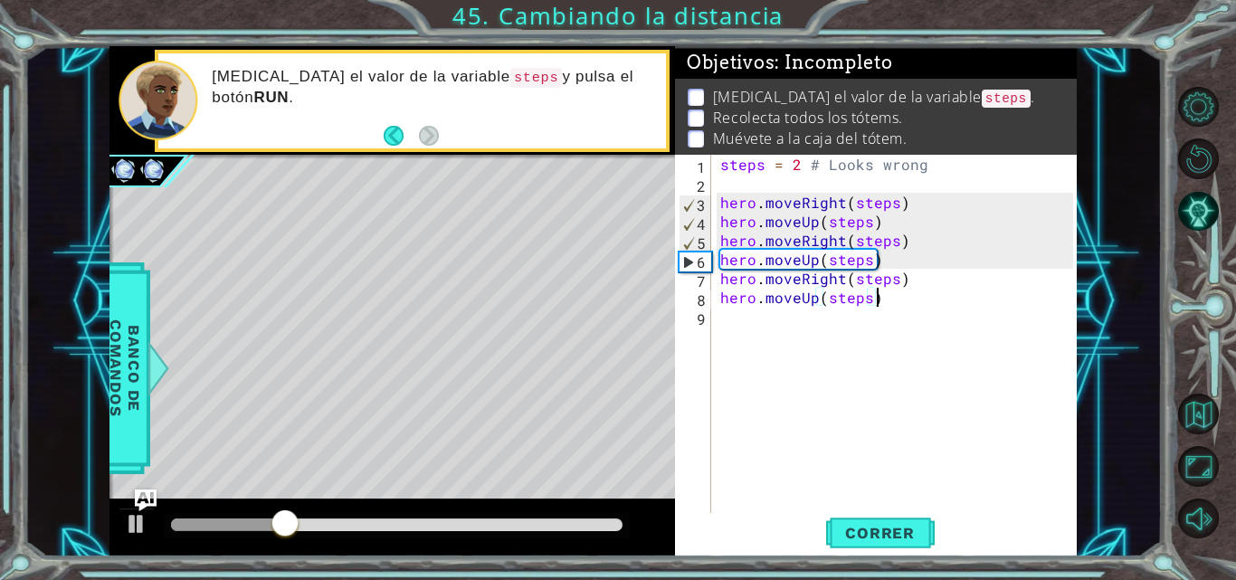
scroll to position [0, 0]
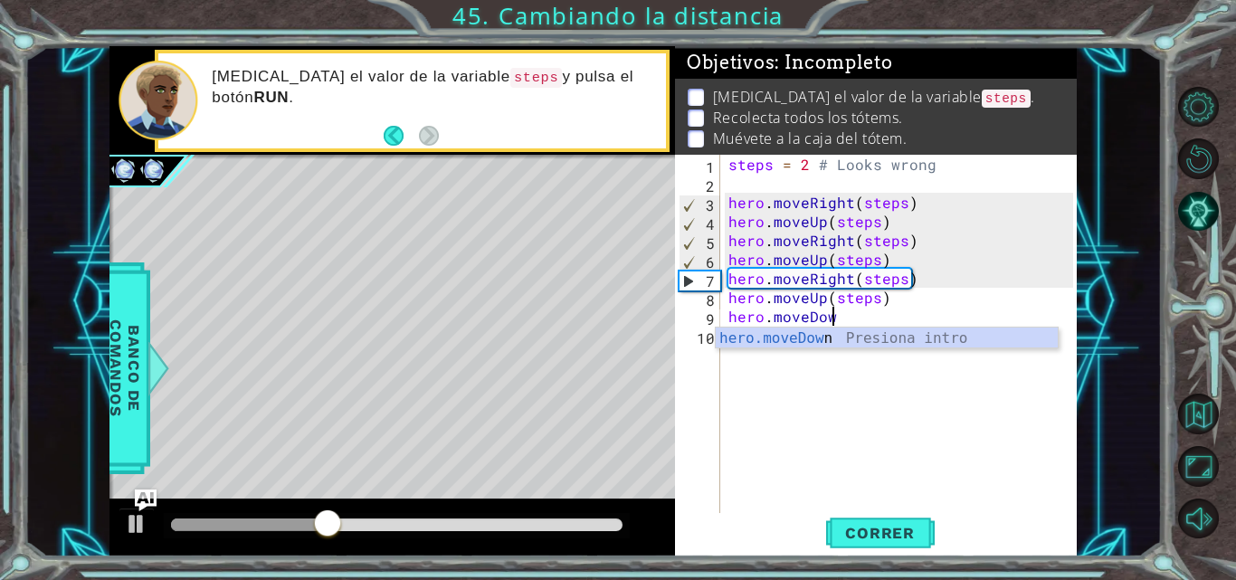
type textarea "hero.moveDown"
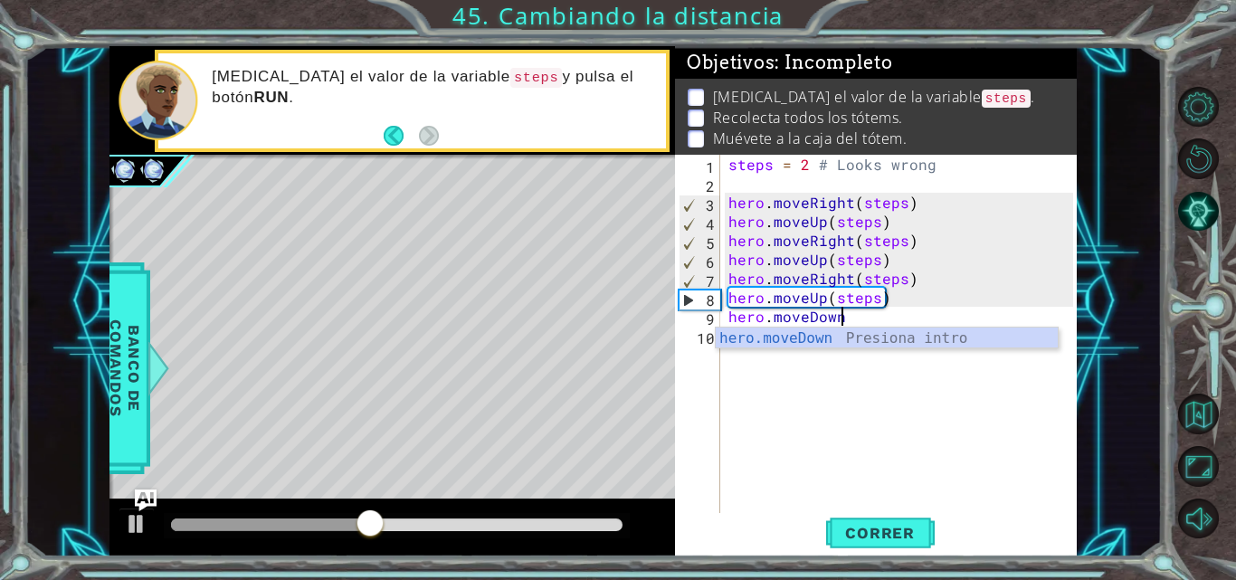
drag, startPoint x: 851, startPoint y: 332, endPoint x: 807, endPoint y: 317, distance: 46.1
click at [807, 317] on body "1 ההההההההההההההההההההההההההההההההההההההההההההההההההההההההההההההההההההההההההההה…" at bounding box center [618, 290] width 1236 height 580
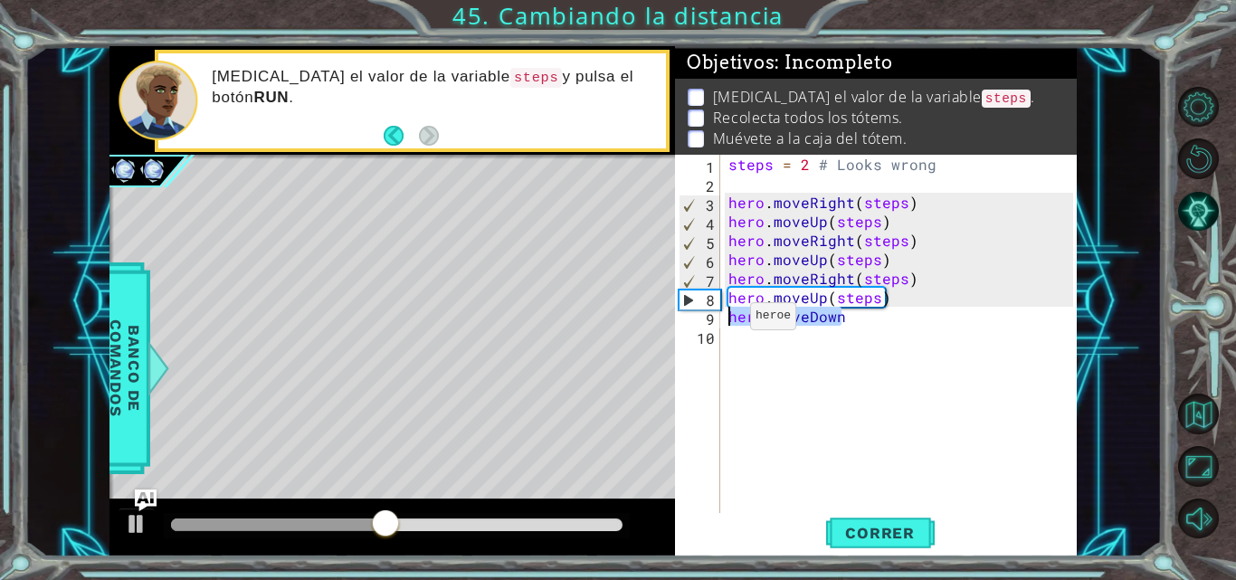
drag, startPoint x: 855, startPoint y: 317, endPoint x: 728, endPoint y: 320, distance: 127.7
click at [728, 320] on div "steps = 2 # Looks wrong hero . moveRight ( steps ) hero . moveUp ( steps ) hero…" at bounding box center [903, 354] width 357 height 399
click at [825, 296] on div "steps = 2 # Looks wrong hero . moveRight ( steps ) hero . moveUp ( steps ) hero…" at bounding box center [903, 354] width 357 height 399
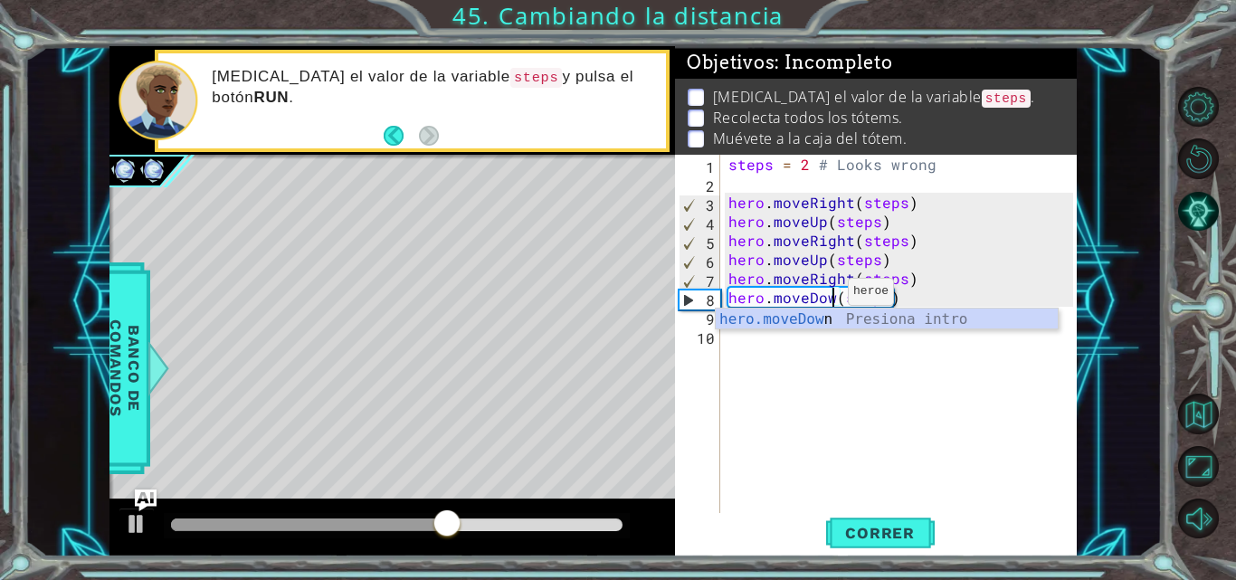
scroll to position [0, 7]
type textarea "hero.moveDown(steps)"
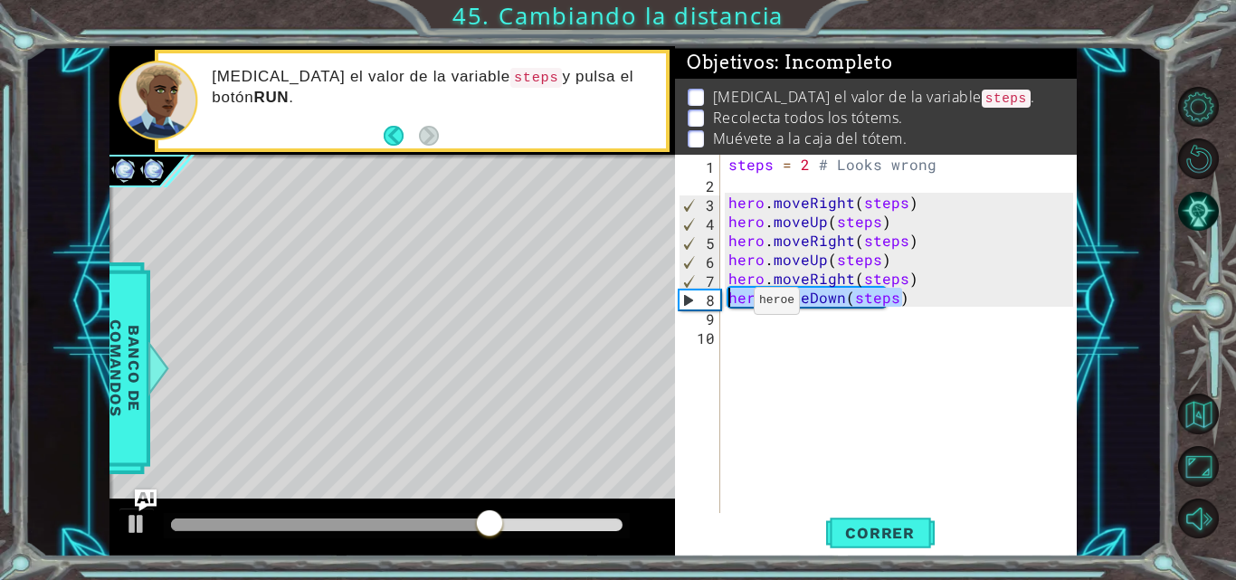
drag, startPoint x: 931, startPoint y: 289, endPoint x: 731, endPoint y: 305, distance: 200.7
click at [731, 305] on div "steps = 2 # Looks wrong hero . moveRight ( steps ) hero . moveUp ( steps ) hero…" at bounding box center [903, 354] width 357 height 399
click at [740, 319] on div "steps = 2 # Looks wrong hero . moveRight ( steps ) hero . moveUp ( steps ) hero…" at bounding box center [903, 354] width 357 height 399
paste textarea "hero.moveDown(steps)"
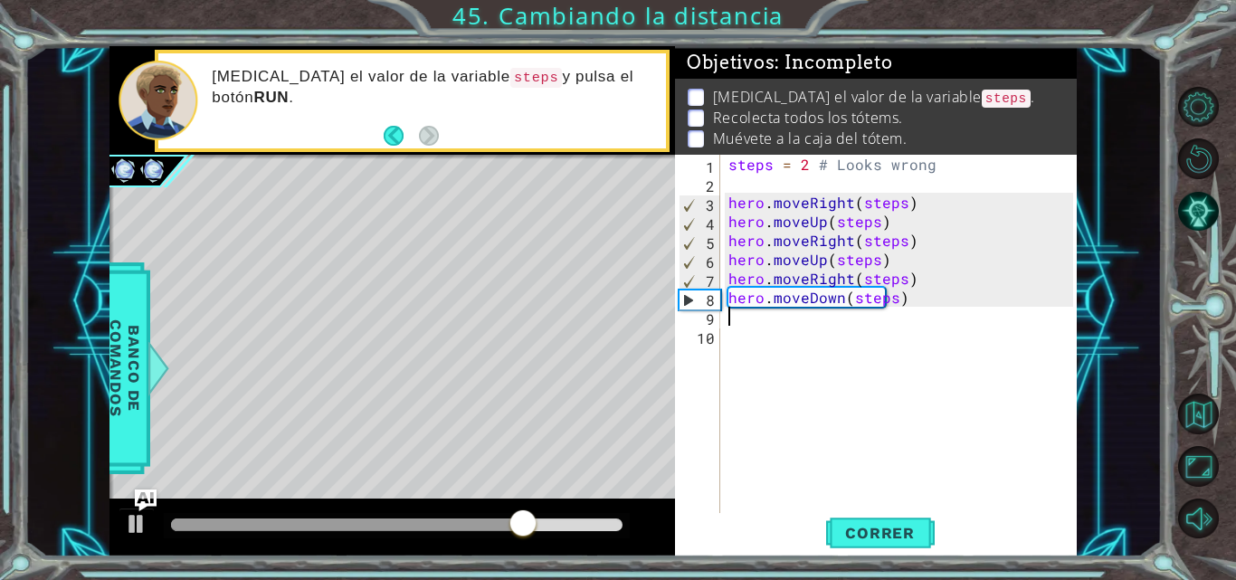
type textarea "hero.moveDown(steps)"
click at [739, 363] on div "steps = 2 # Looks wrong hero . moveRight ( steps ) hero . moveUp ( steps ) hero…" at bounding box center [903, 354] width 357 height 399
type textarea "hero.moveDown(steps)"
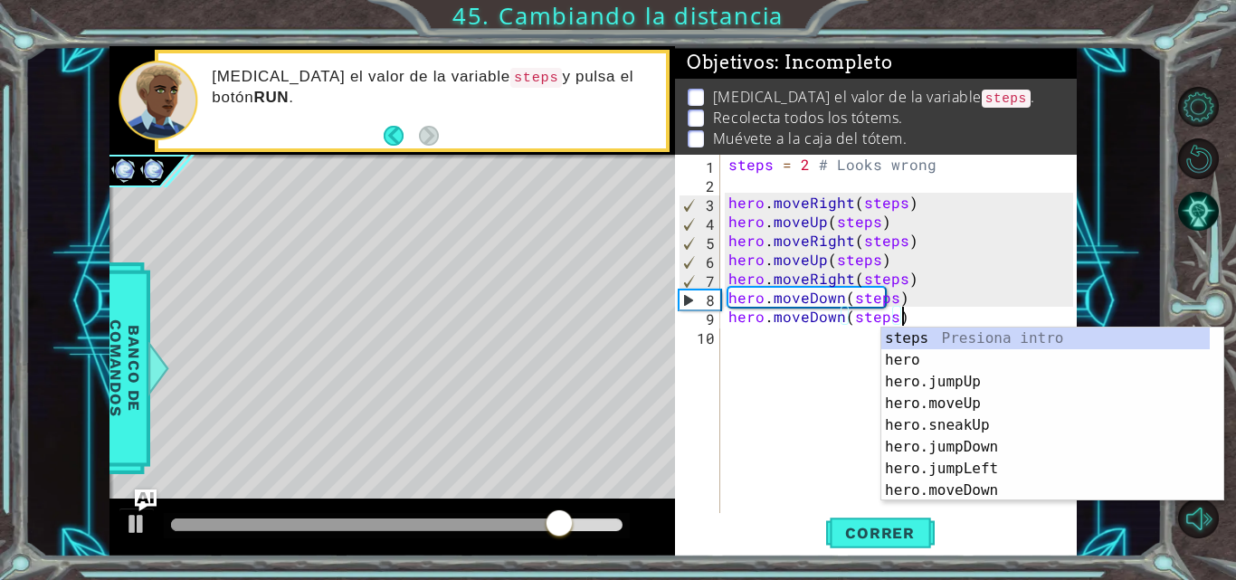
click at [769, 476] on div "steps = 2 # Looks wrong hero . moveRight ( steps ) hero . moveUp ( steps ) hero…" at bounding box center [903, 354] width 357 height 399
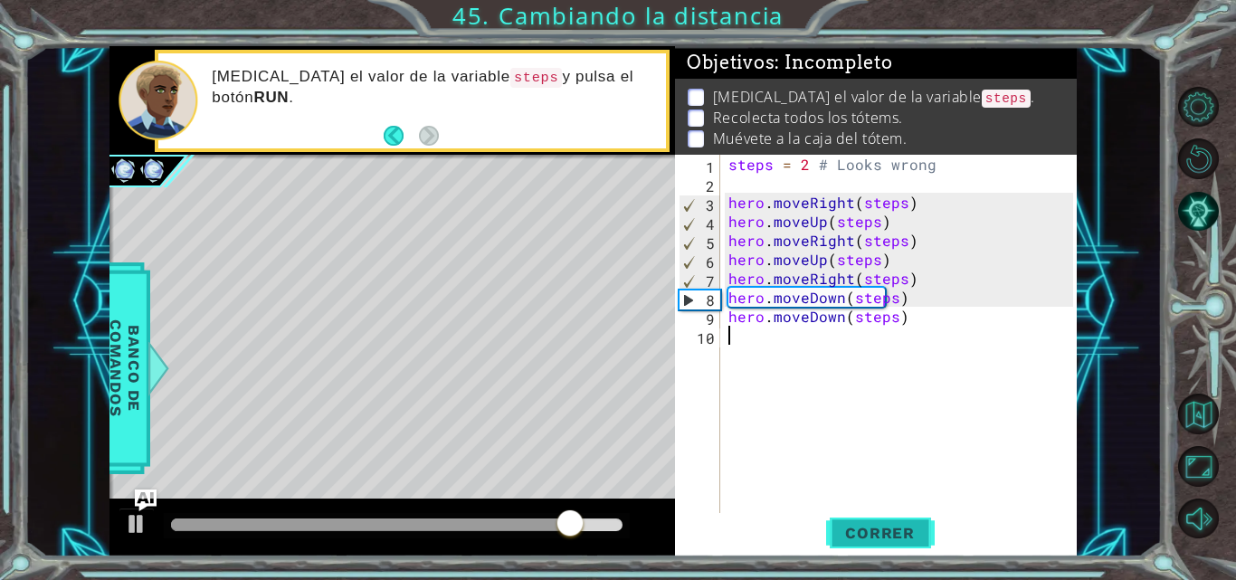
click at [843, 525] on span "Correr" at bounding box center [880, 533] width 106 height 18
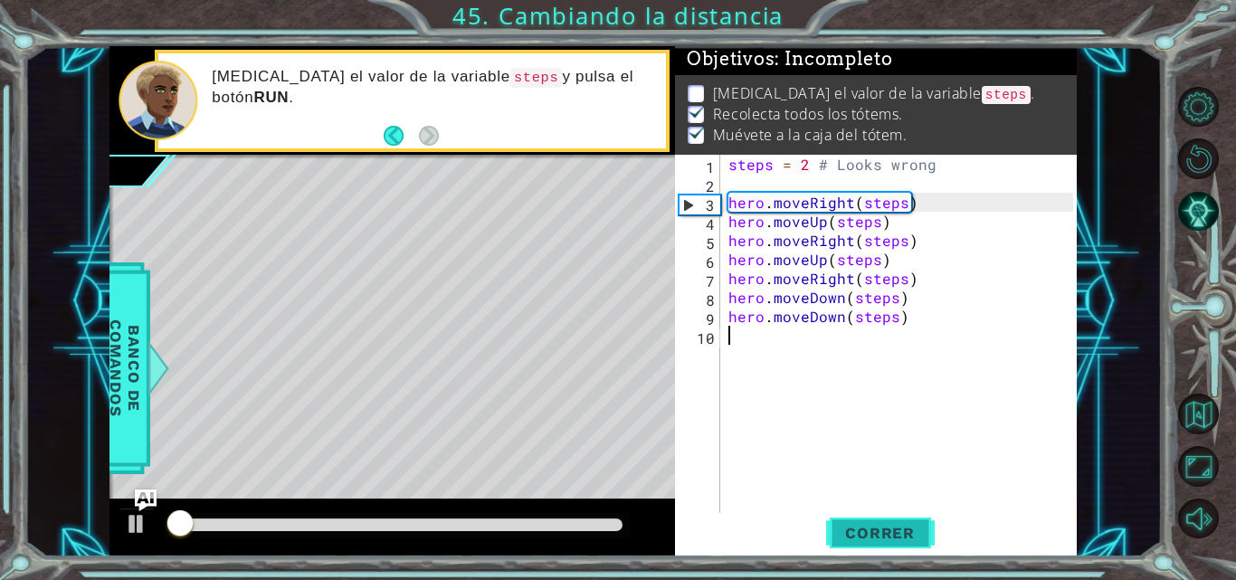
scroll to position [14, 0]
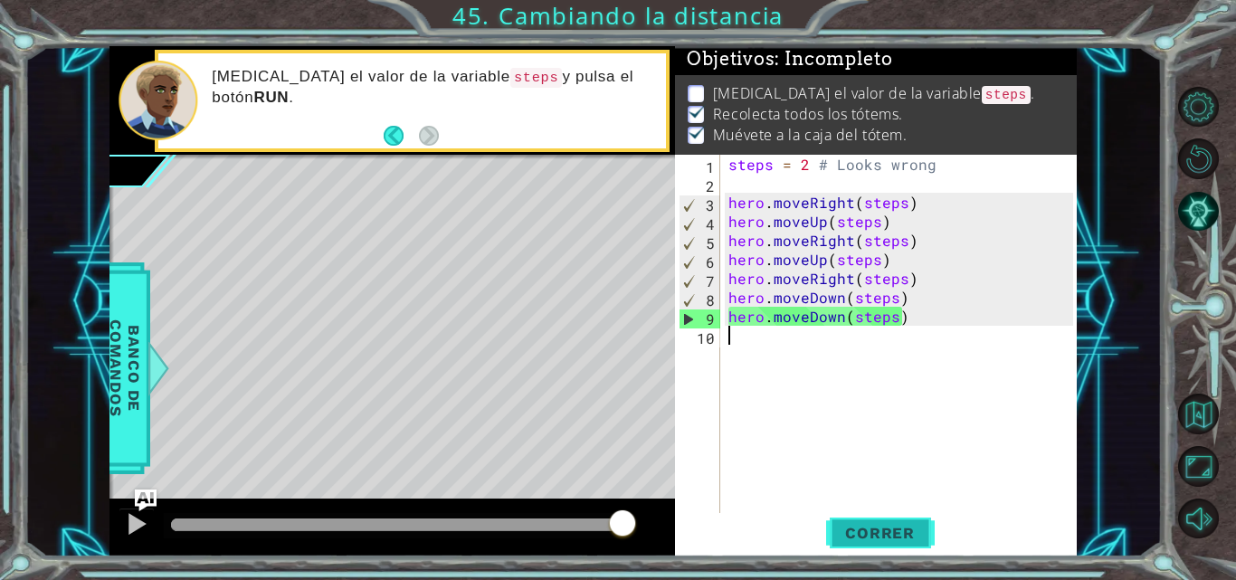
click at [895, 531] on span "Correr" at bounding box center [880, 533] width 106 height 18
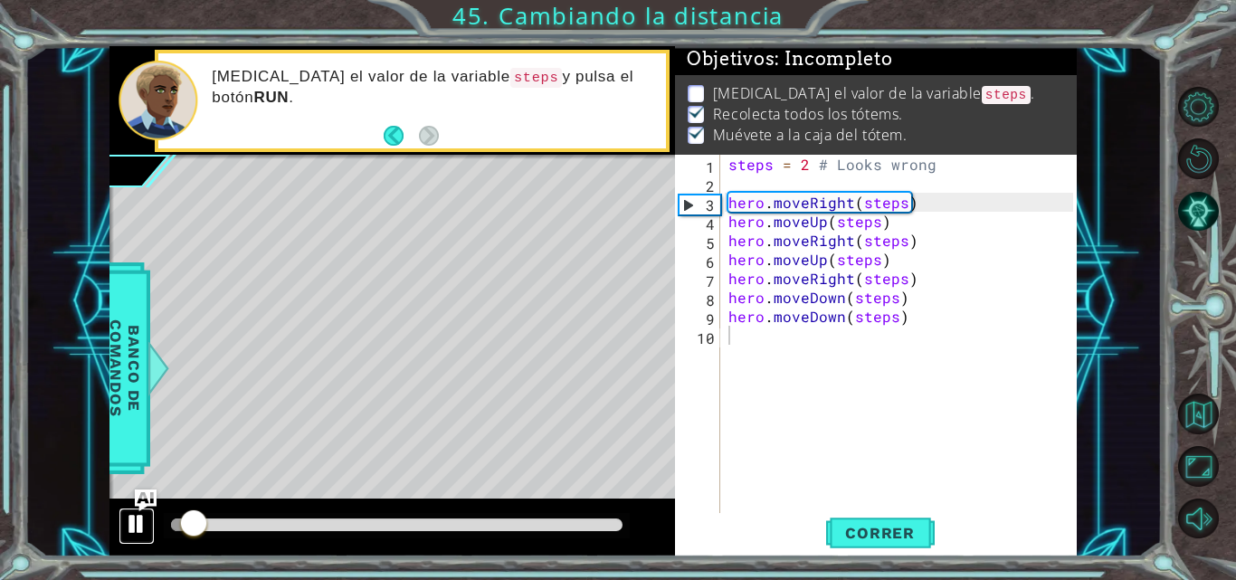
click at [132, 523] on div at bounding box center [137, 524] width 24 height 24
click at [767, 167] on div "steps = 2 # Looks wrong hero . moveRight ( steps ) hero . moveUp ( steps ) hero…" at bounding box center [903, 354] width 357 height 399
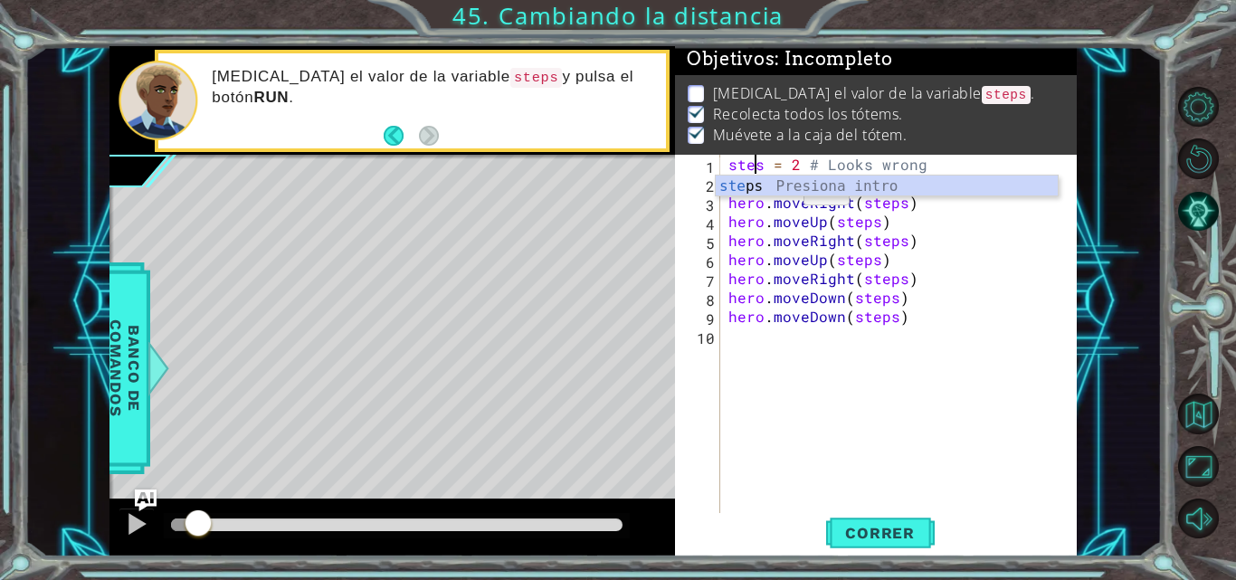
click at [781, 195] on div "ste ps Presiona intro" at bounding box center [887, 208] width 342 height 65
type textarea "steps = 2 # Looks wrong"
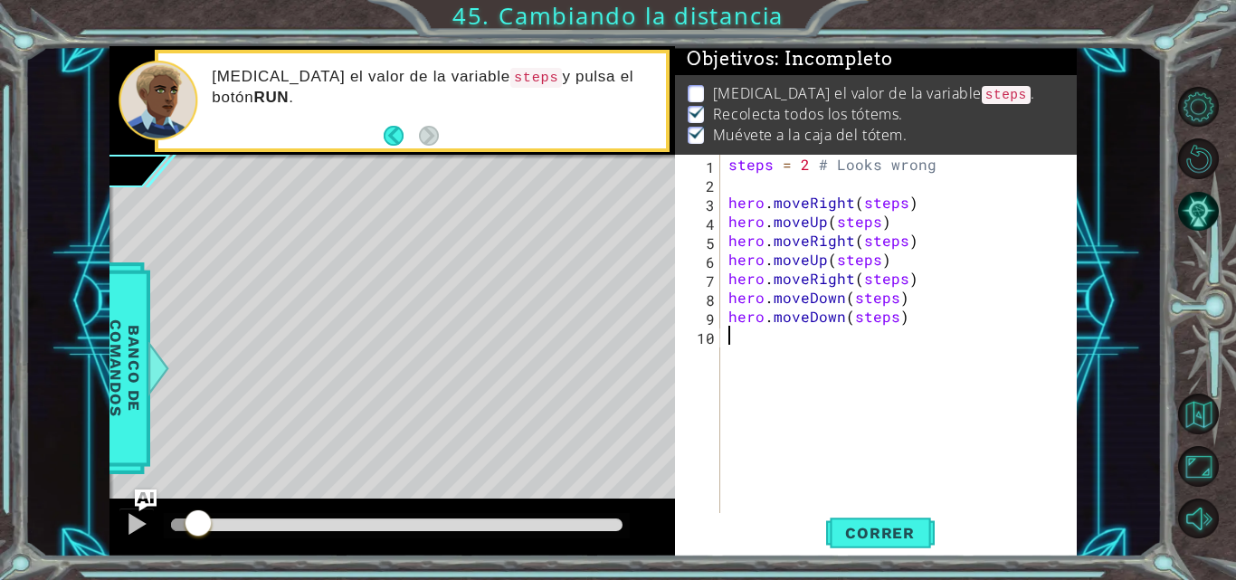
click at [825, 359] on div "steps = 2 # Looks wrong hero . moveRight ( steps ) hero . moveUp ( steps ) hero…" at bounding box center [903, 354] width 357 height 399
click at [872, 519] on button "Correr" at bounding box center [880, 533] width 109 height 40
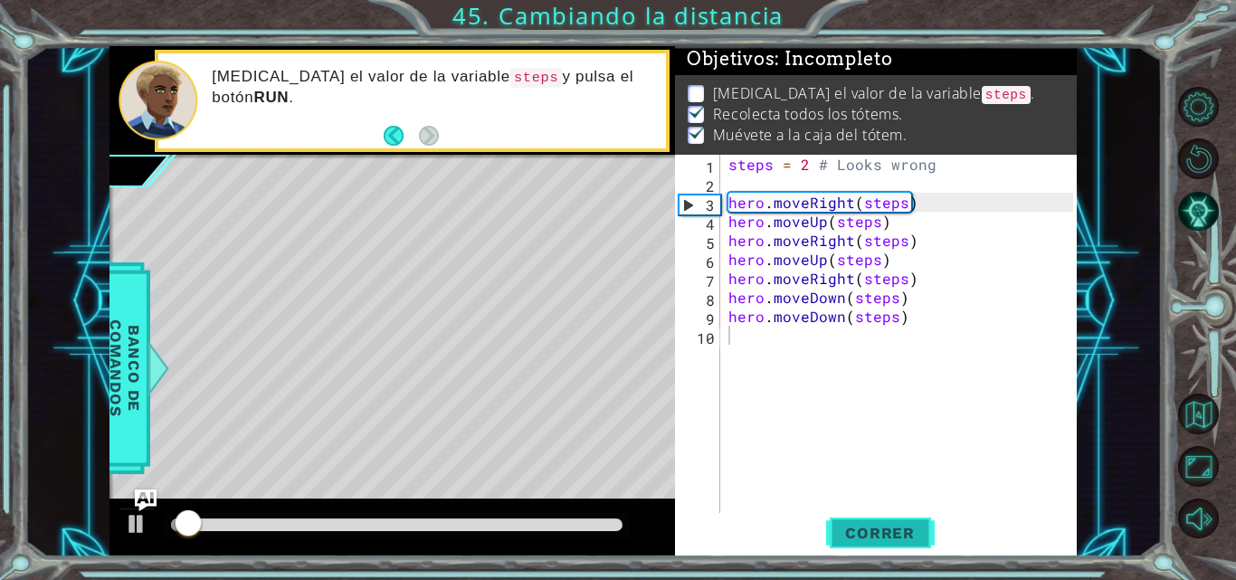
click at [872, 519] on button "Correr" at bounding box center [880, 533] width 109 height 40
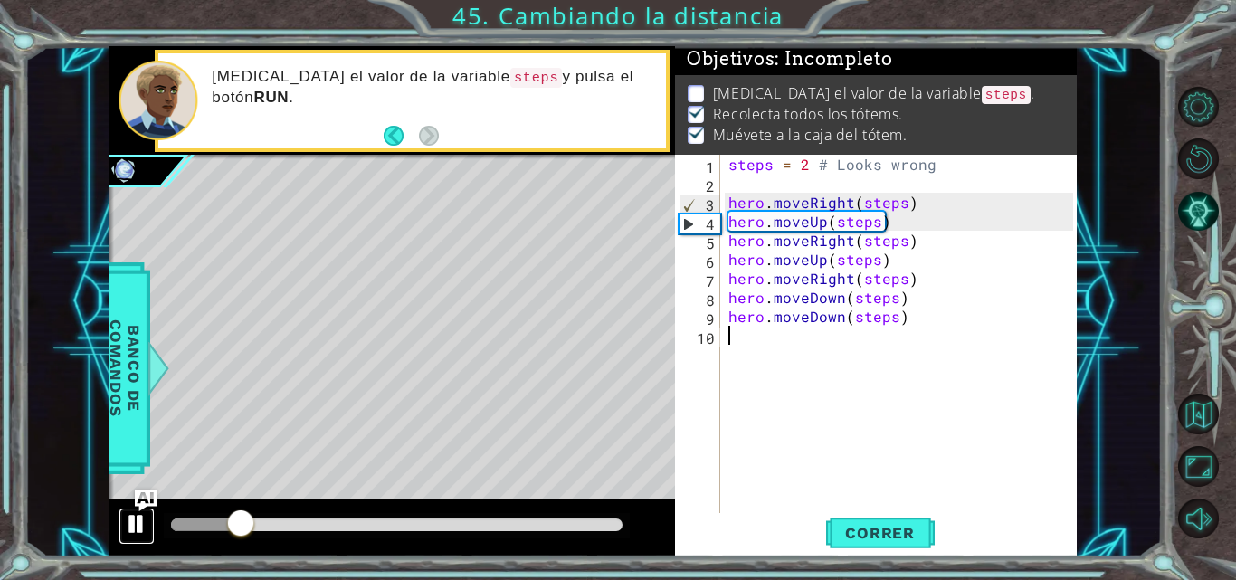
click at [129, 517] on div at bounding box center [137, 524] width 24 height 24
click at [812, 169] on div "steps = 2 # Looks wrong hero . moveRight ( steps ) hero . moveUp ( steps ) hero…" at bounding box center [903, 354] width 357 height 399
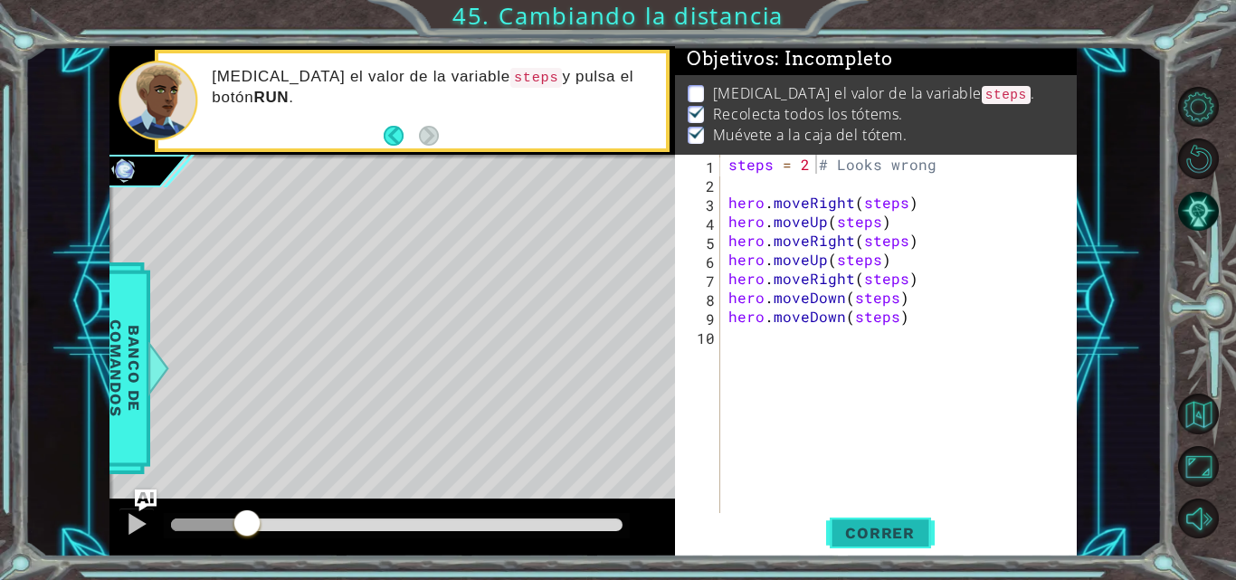
click at [835, 544] on button "Correr" at bounding box center [880, 533] width 109 height 40
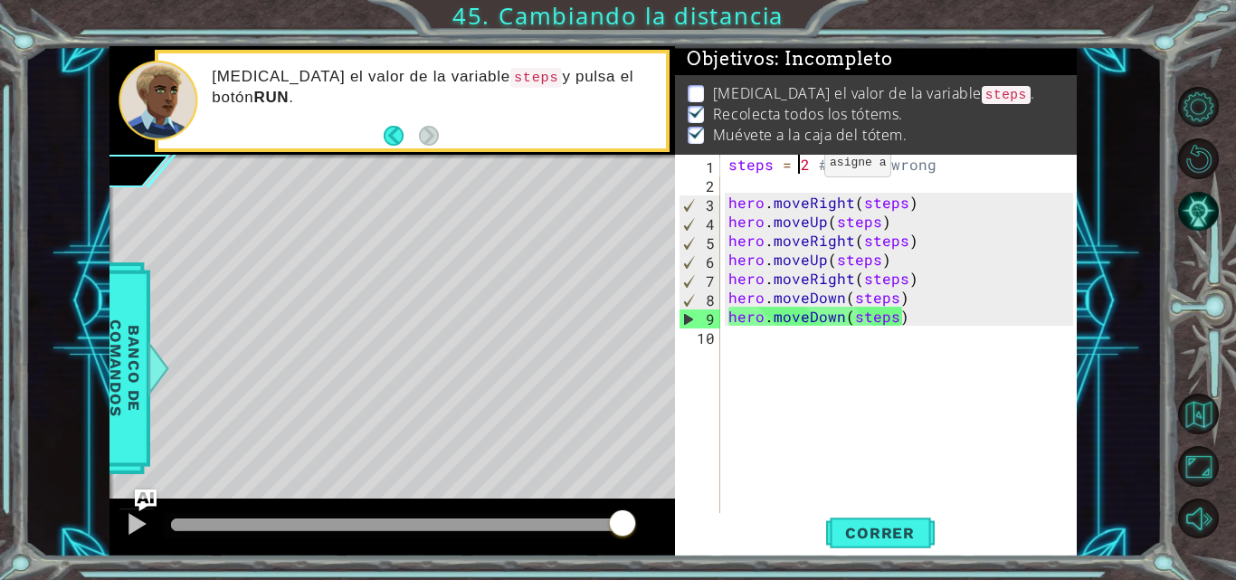
click at [802, 167] on div "steps = 2 # Looks wrong hero . moveRight ( steps ) hero . moveUp ( steps ) hero…" at bounding box center [903, 354] width 357 height 399
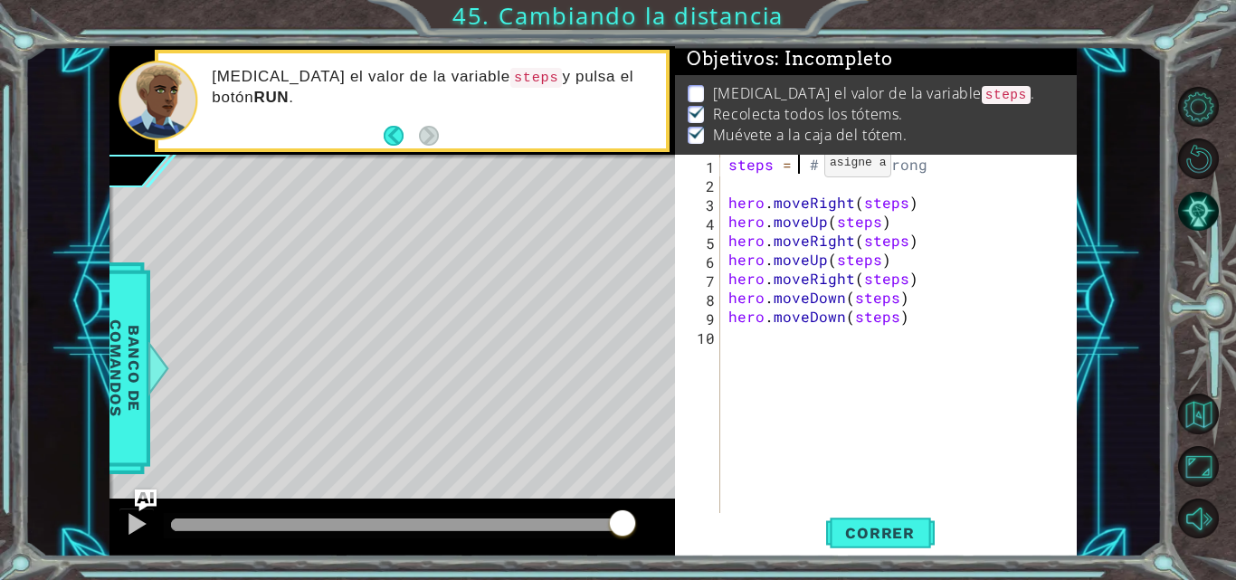
type textarea "steps = 1 # Looks wrong"
click at [835, 338] on div "steps = 1 # Looks wrong hero . moveRight ( steps ) hero . moveUp ( steps ) hero…" at bounding box center [903, 354] width 357 height 399
click at [880, 533] on span "Correr" at bounding box center [880, 533] width 106 height 18
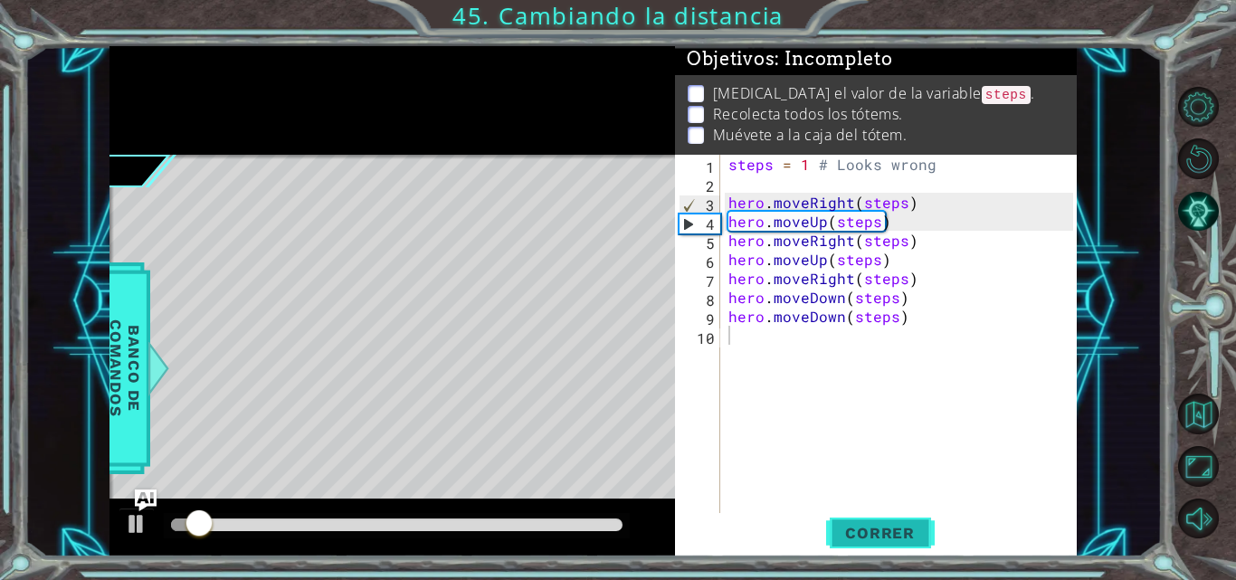
click at [880, 533] on span "Correr" at bounding box center [880, 533] width 106 height 18
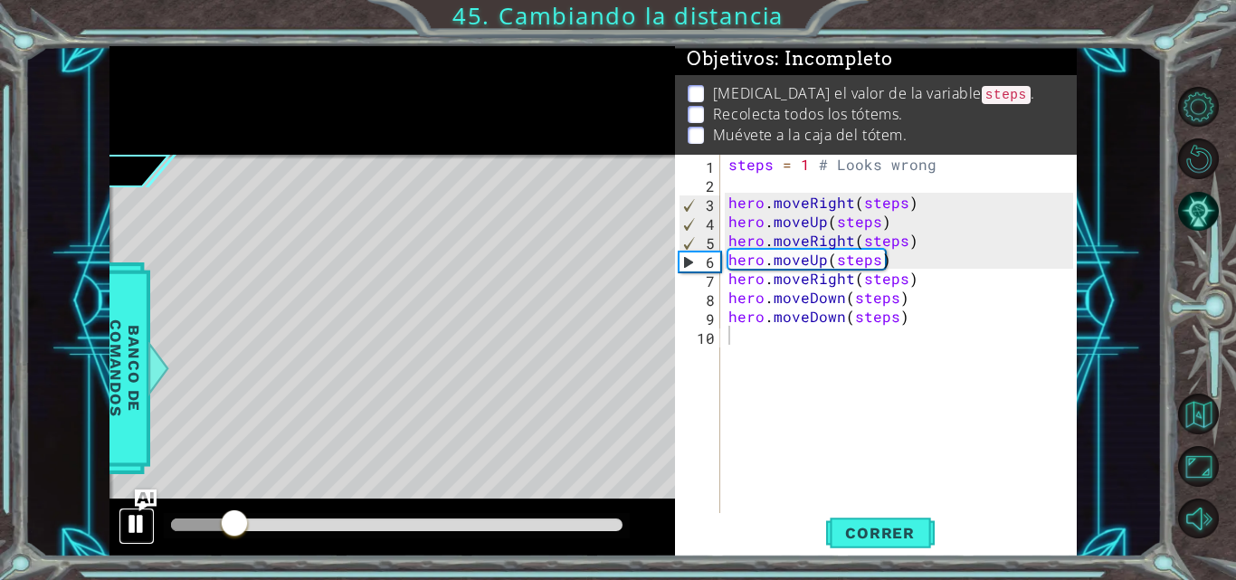
click at [132, 541] on button at bounding box center [137, 526] width 36 height 37
drag, startPoint x: 927, startPoint y: 198, endPoint x: 719, endPoint y: 203, distance: 207.3
click at [719, 203] on div "1 2 3 4 5 6 7 8 9 10 steps = 1 # Looks wrong hero . moveRight ( steps ) hero . …" at bounding box center [874, 335] width 398 height 361
click at [953, 207] on div "steps = 1 # Looks wrong hero . moveRight ( steps ) hero . moveUp ( steps ) hero…" at bounding box center [899, 335] width 348 height 361
click at [803, 163] on div "steps = 1 # Looks wrong hero . moveRight ( steps ) hero . moveUp ( steps ) hero…" at bounding box center [903, 354] width 357 height 399
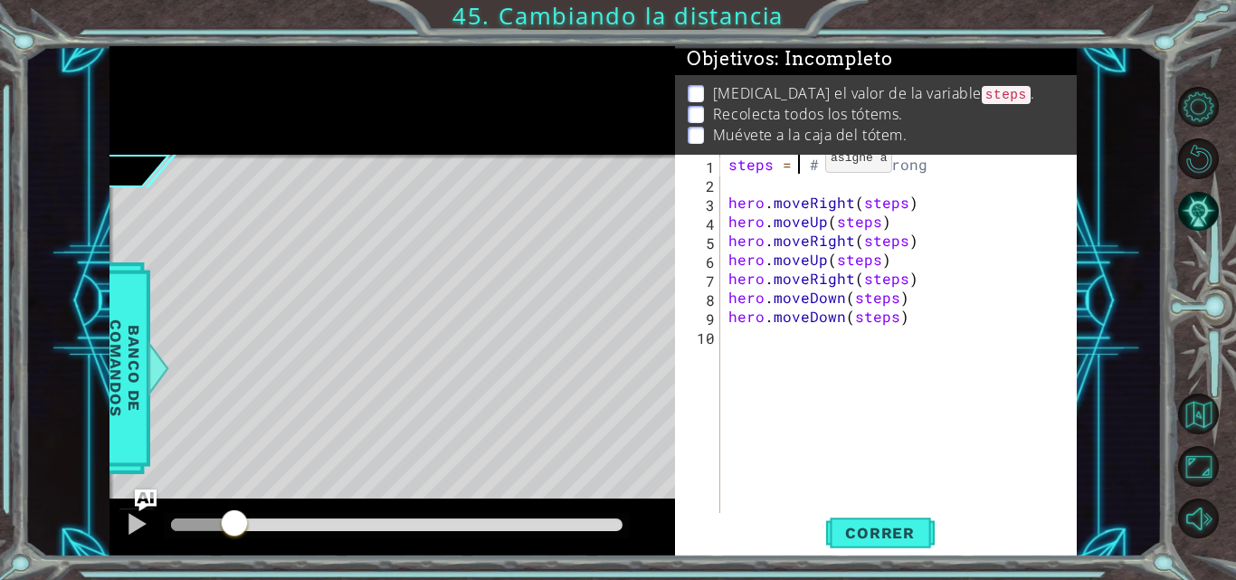
scroll to position [0, 5]
click at [875, 535] on span "Correr" at bounding box center [880, 533] width 106 height 18
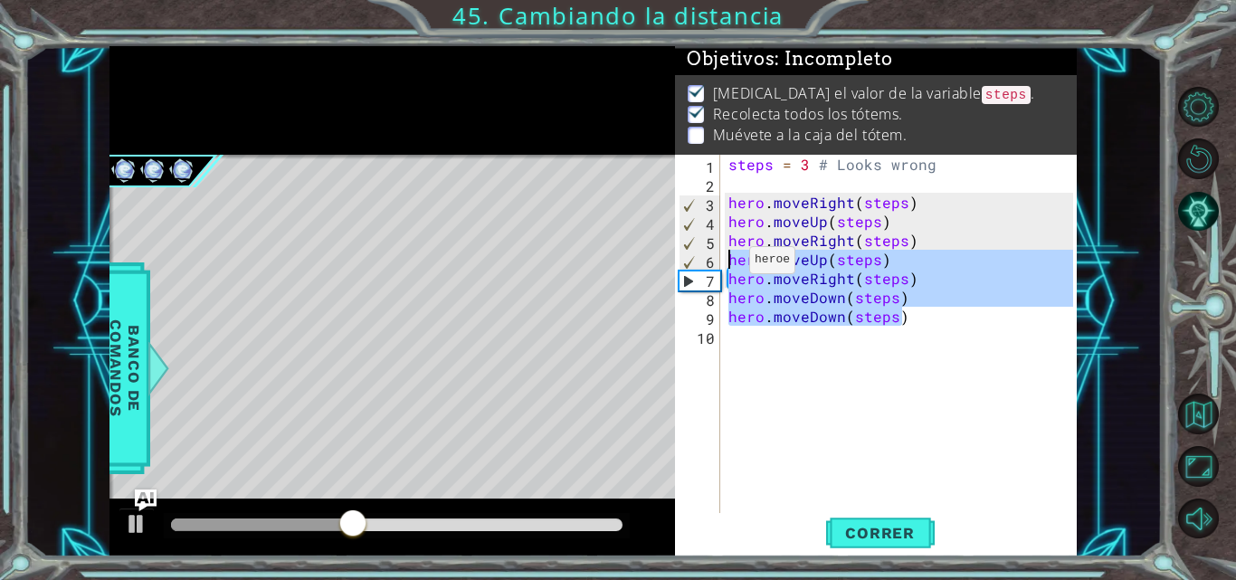
drag, startPoint x: 910, startPoint y: 320, endPoint x: 719, endPoint y: 258, distance: 201.8
click at [719, 258] on div "steps = 3 # Looks wrong 1 2 3 4 5 6 7 8 9 10 steps = 3 # Looks wrong hero . mov…" at bounding box center [874, 335] width 398 height 361
type textarea "hero.moveUp(steps) hero.moveRight(steps)"
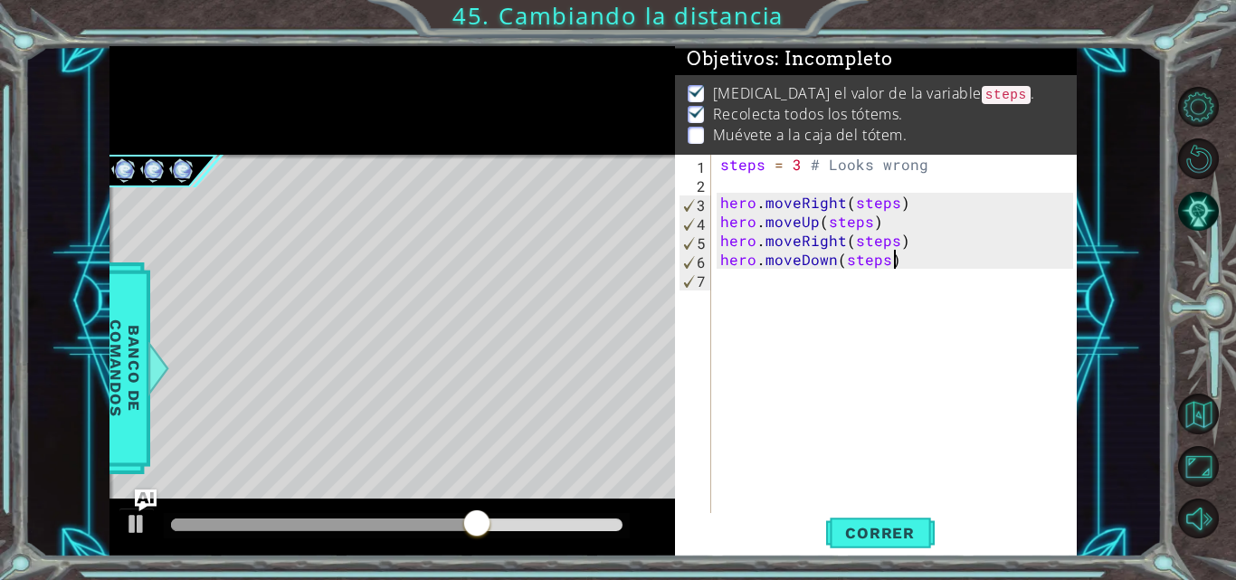
scroll to position [0, 10]
type textarea "hero.moveDown(steps)"
click at [875, 542] on span "Correr" at bounding box center [880, 533] width 106 height 18
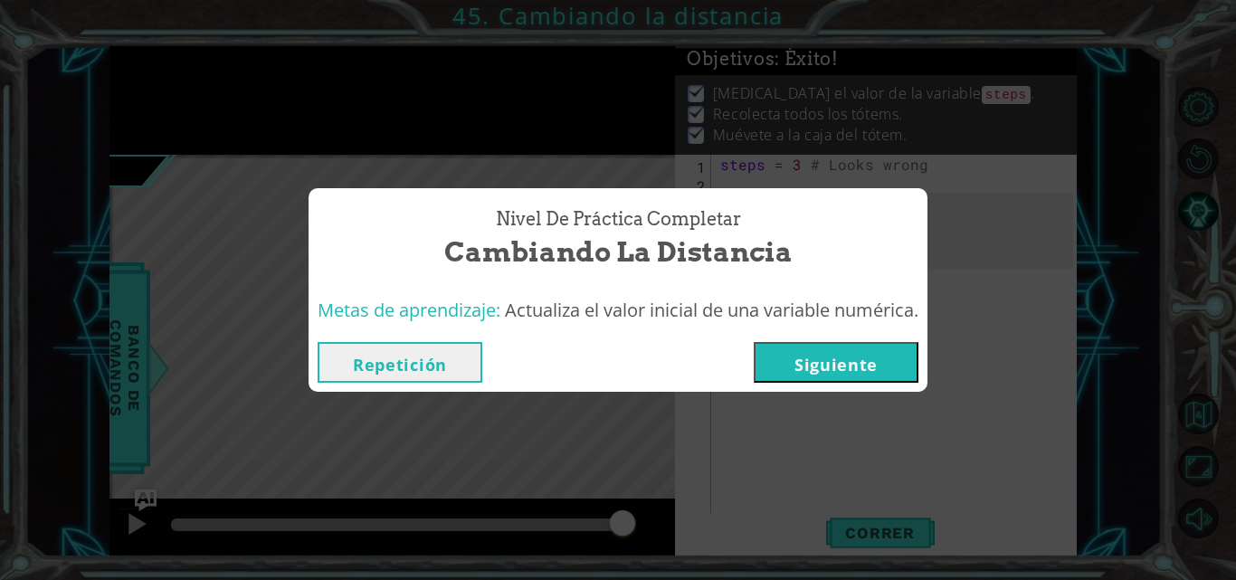
click at [826, 363] on button "Siguiente" at bounding box center [836, 362] width 165 height 41
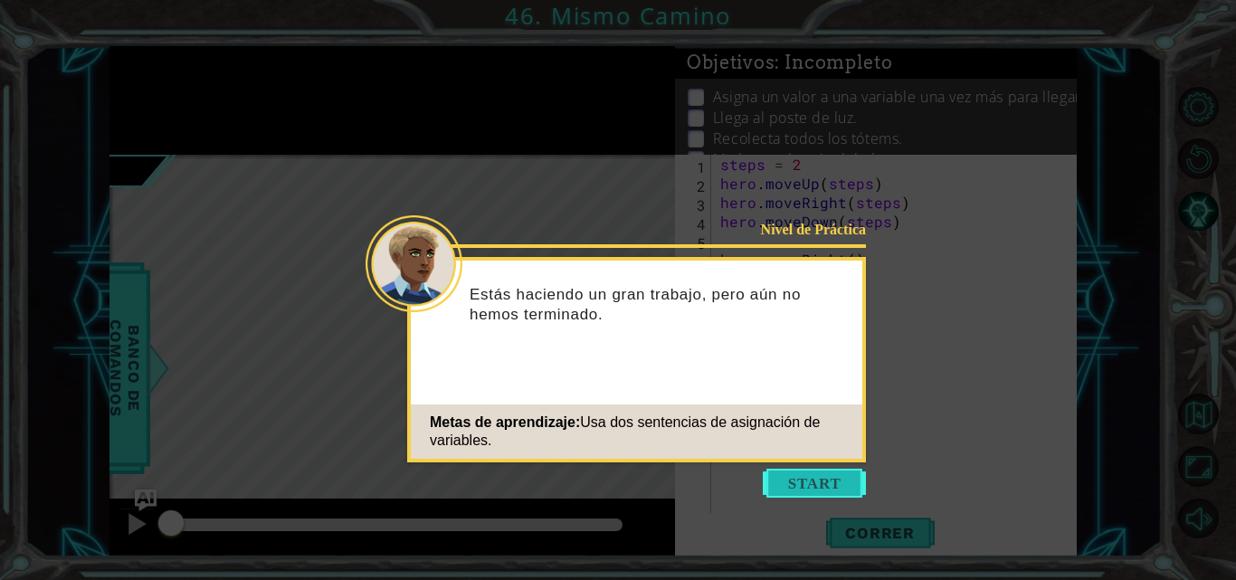
click at [805, 490] on button "Start" at bounding box center [814, 483] width 103 height 29
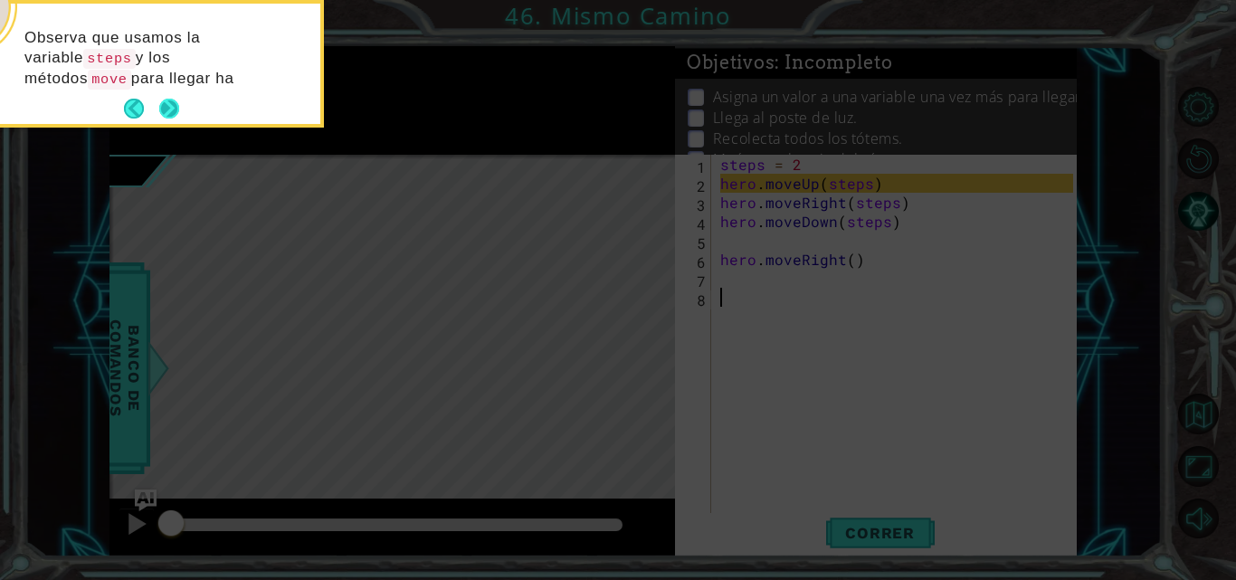
click at [174, 107] on button "Next" at bounding box center [169, 108] width 29 height 29
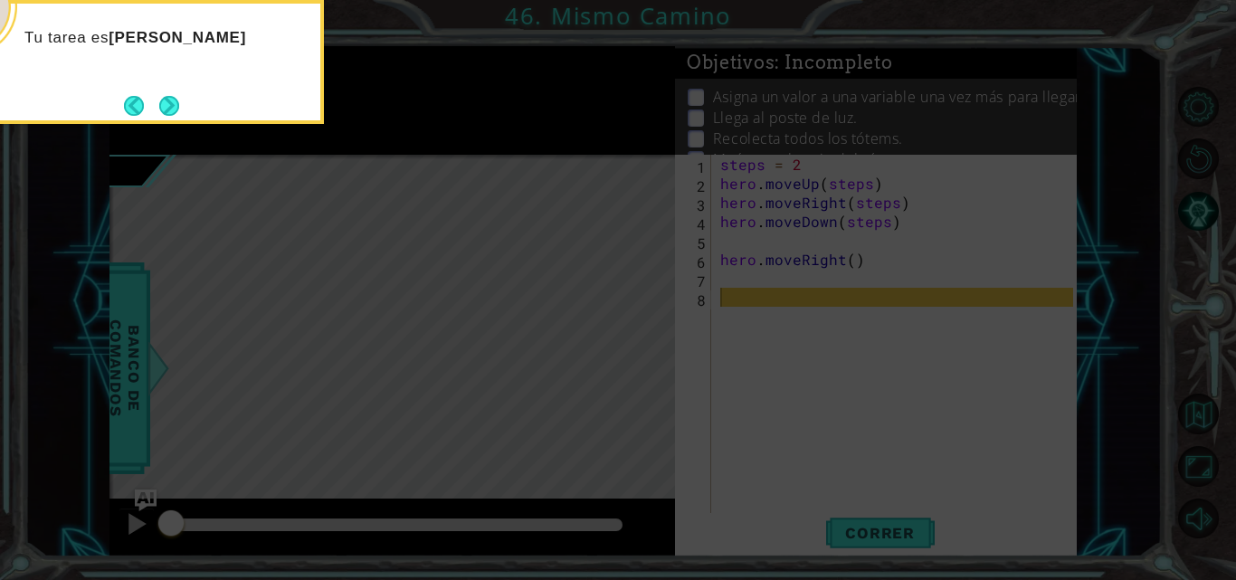
click at [174, 107] on button "Next" at bounding box center [169, 105] width 21 height 21
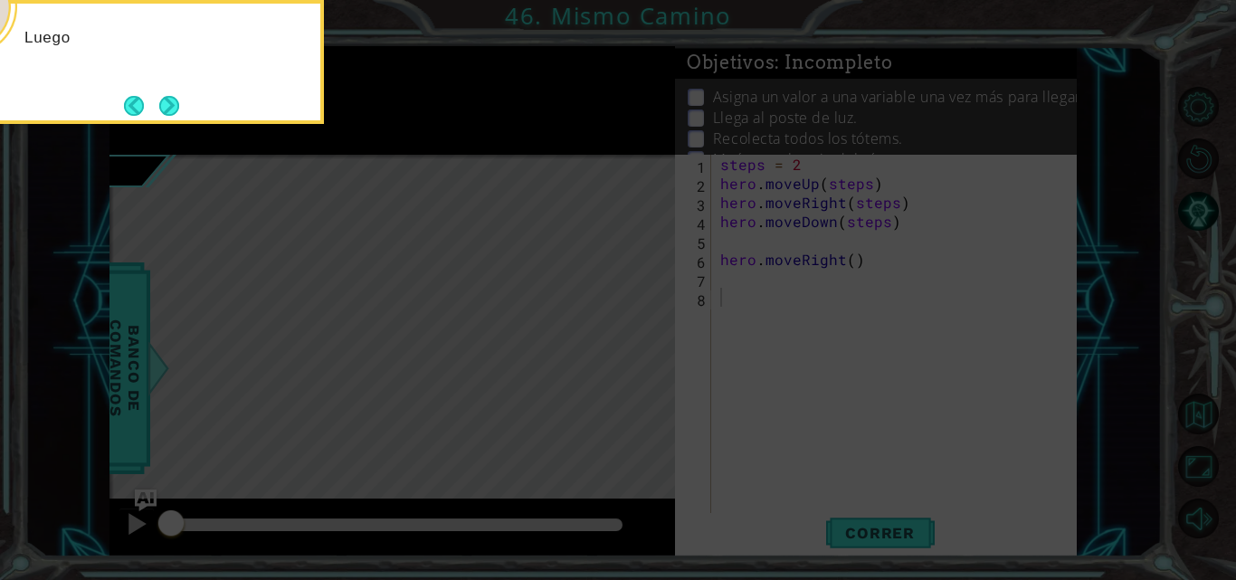
click at [174, 107] on button "Next" at bounding box center [169, 105] width 23 height 23
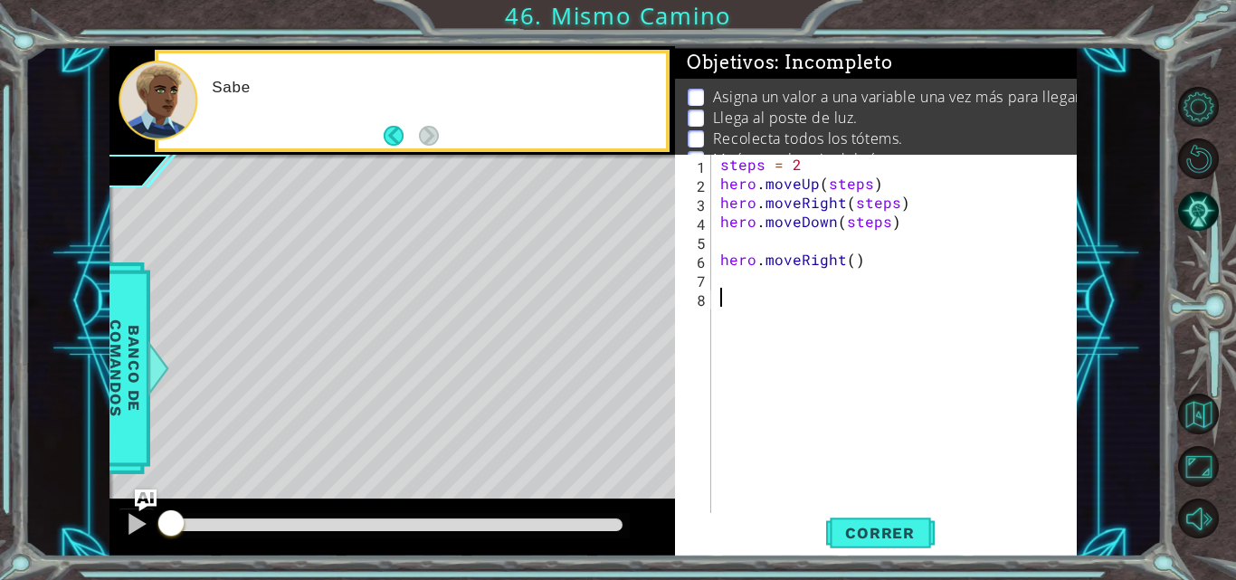
click at [729, 279] on div "steps = 2 hero . moveUp ( steps ) hero . moveRight ( steps ) hero . moveDown ( …" at bounding box center [900, 354] width 366 height 399
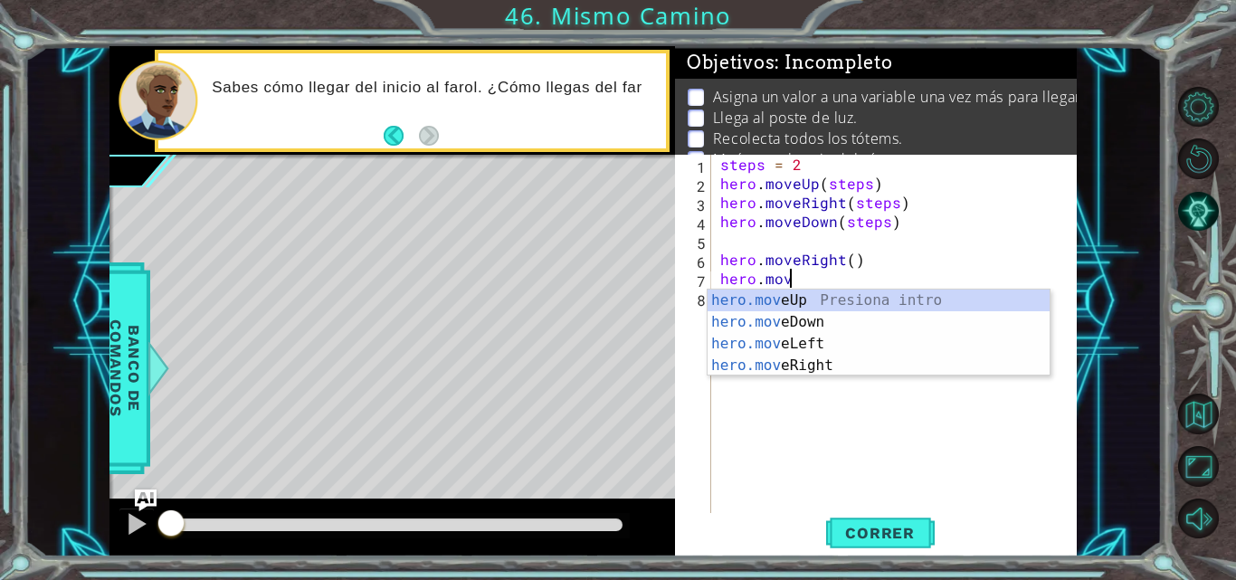
scroll to position [0, 4]
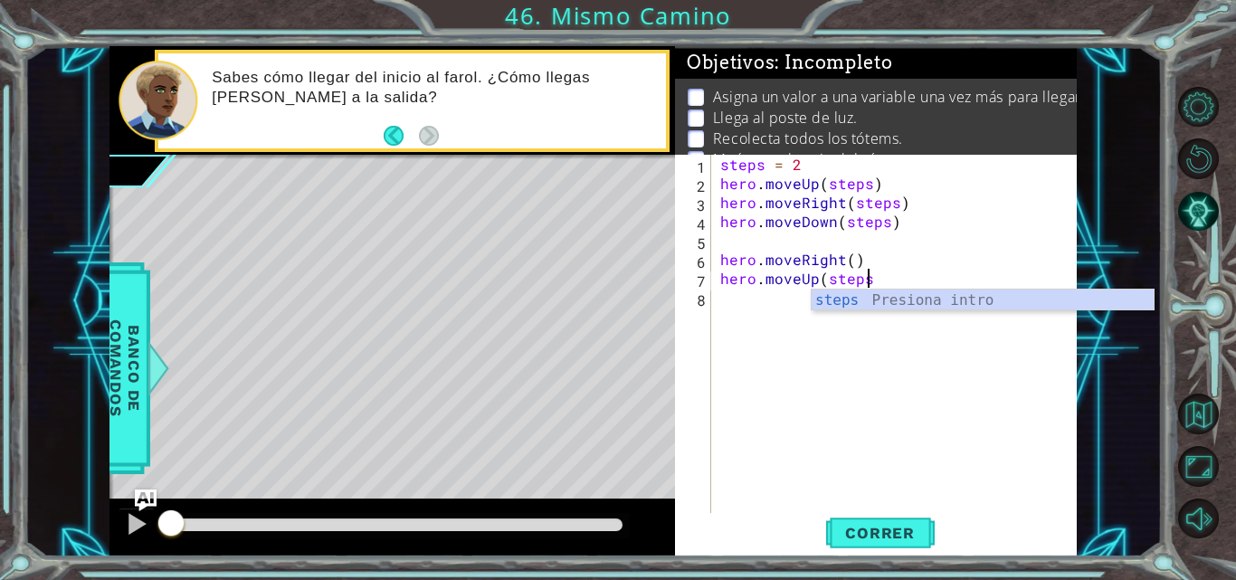
type textarea "hero.moveUp(steps)"
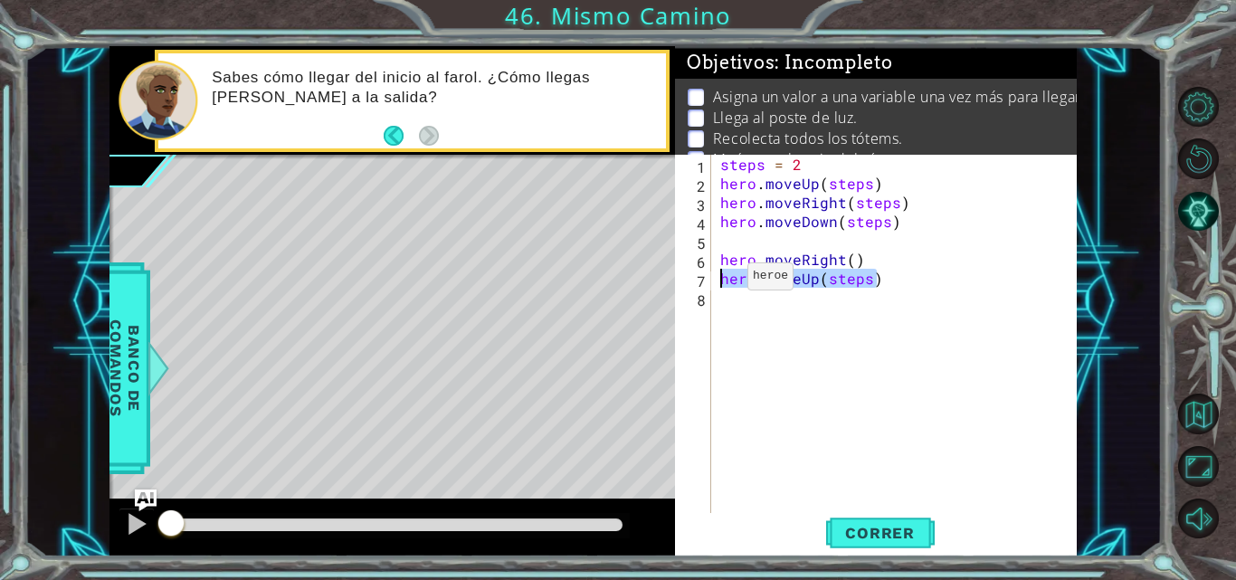
drag, startPoint x: 874, startPoint y: 278, endPoint x: 713, endPoint y: 281, distance: 161.1
click at [713, 281] on div "hero.moveUp(steps) 1 2 3 4 5 6 7 8 steps = 2 hero . moveUp ( steps ) hero . mov…" at bounding box center [874, 335] width 398 height 361
click at [725, 298] on div "steps = 2 hero . moveUp ( steps ) hero . moveRight ( steps ) hero . moveDown ( …" at bounding box center [900, 354] width 366 height 399
paste textarea "hero.moveUp(steps)"
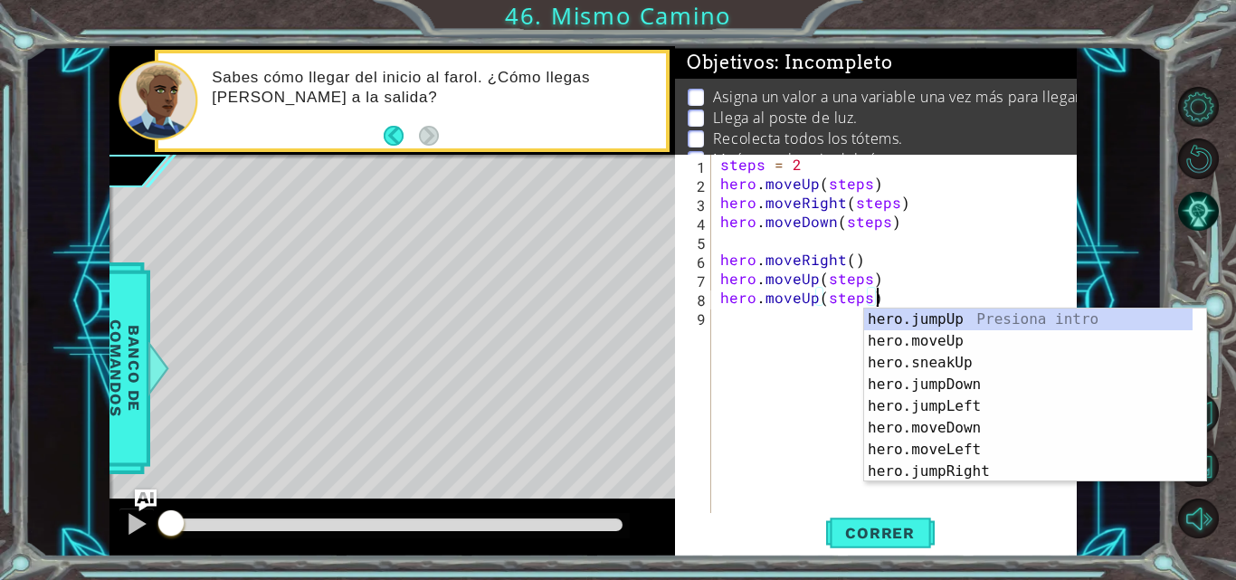
type textarea "hero.moveUp(steps)"
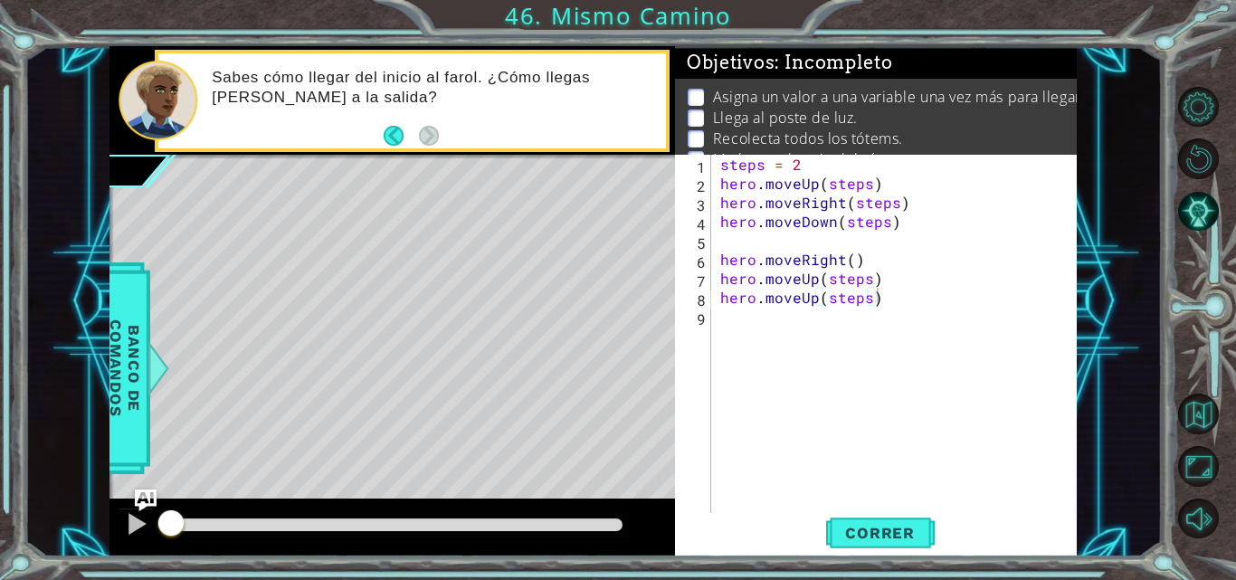
click at [716, 483] on div "hero.moveUp(steps) 1 2 3 4 5 6 7 8 9 steps = 2 hero . moveUp ( steps ) hero . m…" at bounding box center [874, 335] width 398 height 361
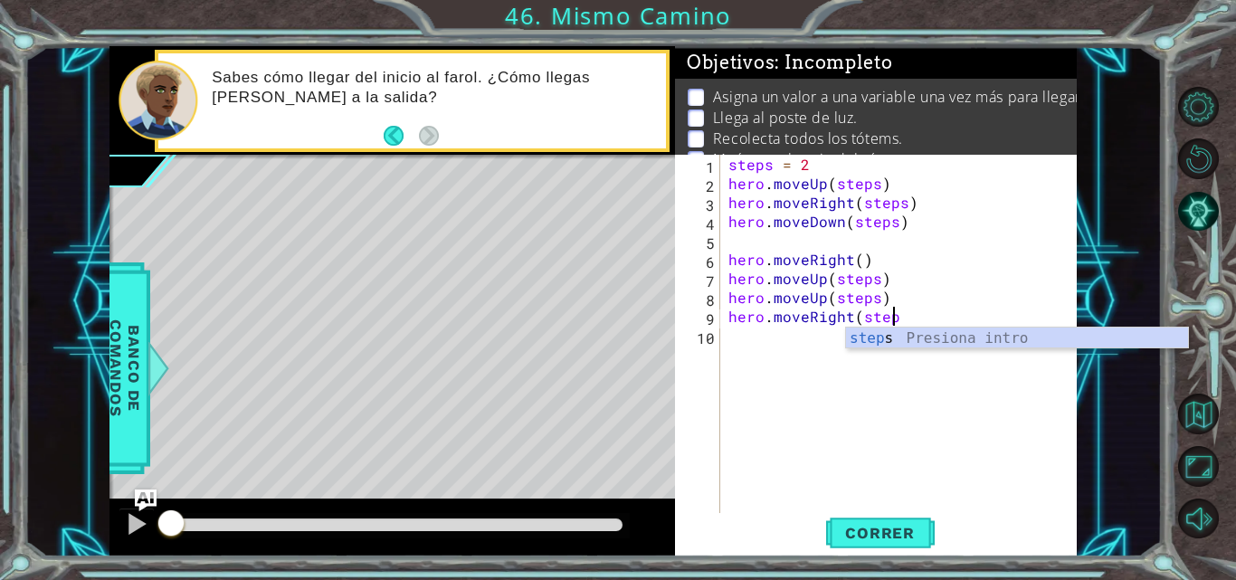
scroll to position [0, 10]
type textarea "hero.moveRight(steps)"
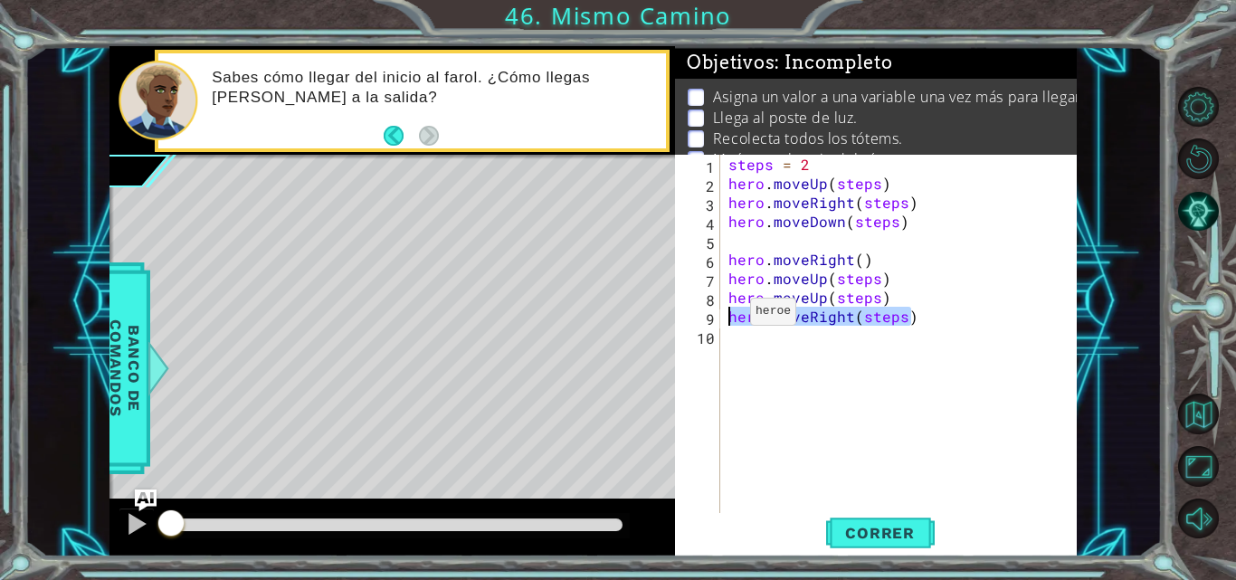
drag, startPoint x: 943, startPoint y: 323, endPoint x: 728, endPoint y: 316, distance: 215.5
click at [728, 316] on div "steps = 2 hero . moveUp ( steps ) hero . moveRight ( steps ) hero . moveDown ( …" at bounding box center [903, 354] width 357 height 399
click at [748, 357] on div "steps = 2 hero . moveUp ( steps ) hero . moveRight ( steps ) hero . moveDown ( …" at bounding box center [903, 354] width 357 height 399
paste textarea "hero.moveRight(steps)"
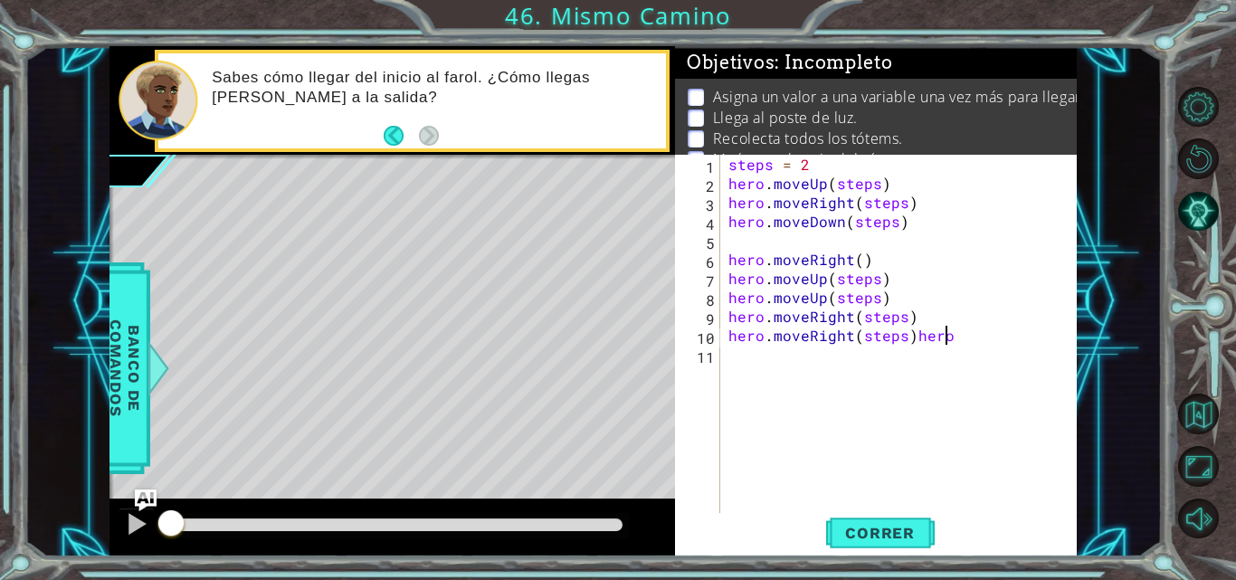
paste textarea "hero.moveRight(steps)"
click at [912, 332] on div "steps = 2 hero . moveUp ( steps ) hero . moveRight ( steps ) hero . moveDown ( …" at bounding box center [903, 354] width 357 height 399
click at [794, 363] on div "steps = 2 hero . moveUp ( steps ) hero . moveRight ( steps ) hero . moveDown ( …" at bounding box center [903, 354] width 357 height 399
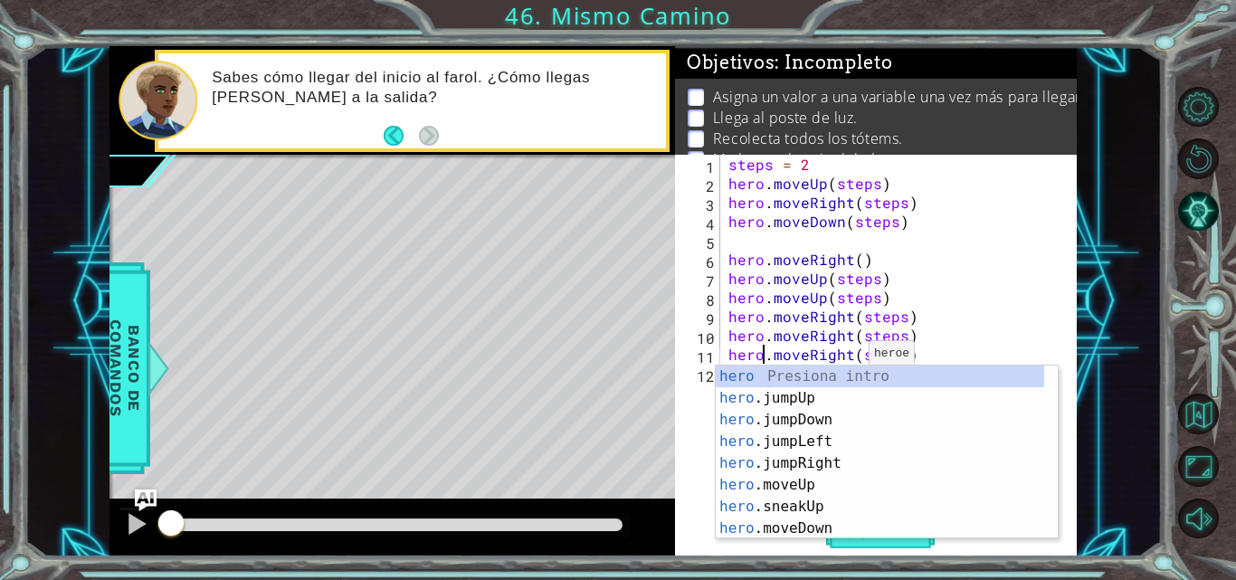
click at [846, 358] on div "steps = 2 hero . moveUp ( steps ) hero . moveRight ( steps ) hero . moveDown ( …" at bounding box center [903, 354] width 357 height 399
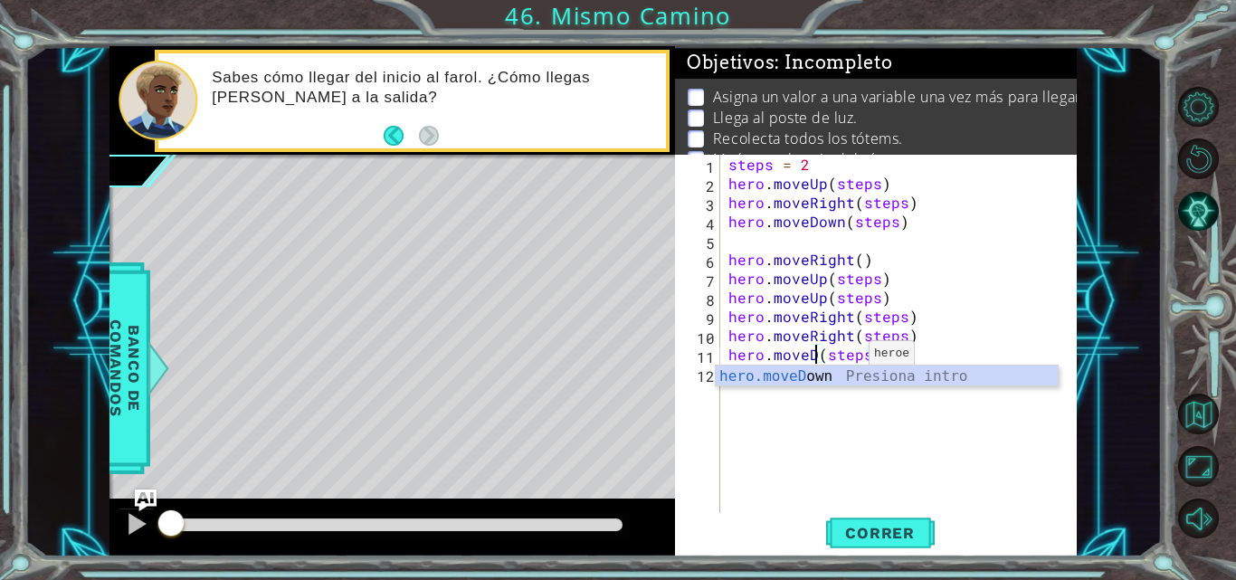
scroll to position [0, 7]
type textarea "hero.moveDown(steps)"
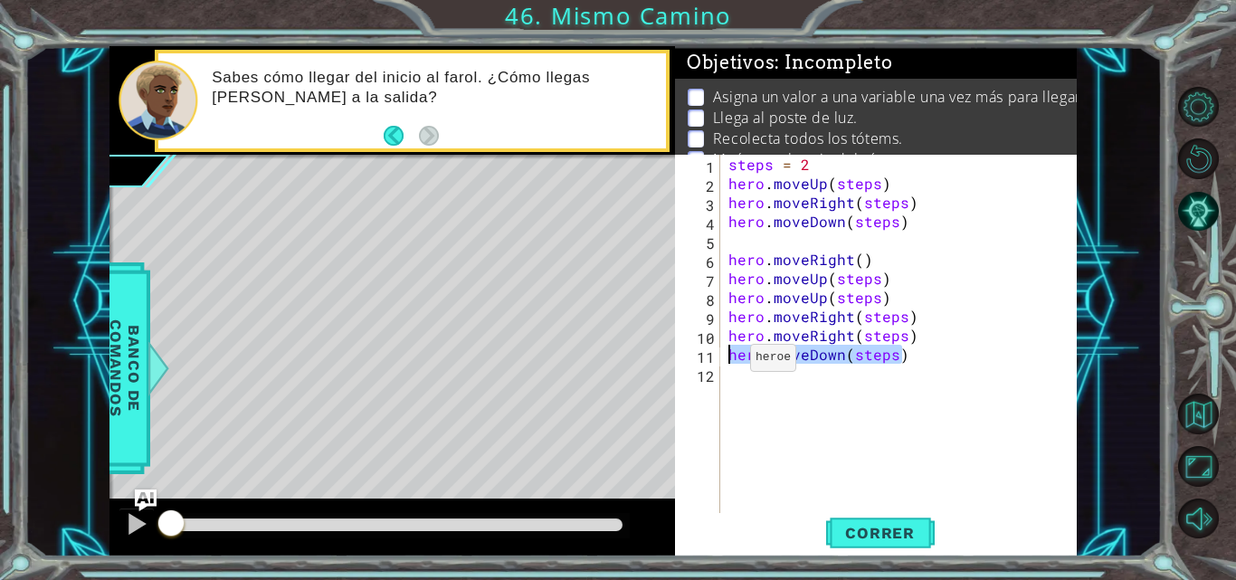
drag, startPoint x: 919, startPoint y: 357, endPoint x: 726, endPoint y: 362, distance: 192.8
click at [726, 362] on div "steps = 2 hero . moveUp ( steps ) hero . moveRight ( steps ) hero . moveDown ( …" at bounding box center [903, 354] width 357 height 399
click at [767, 375] on div "steps = 2 hero . moveUp ( steps ) hero . moveRight ( steps ) hero . moveDown ( …" at bounding box center [903, 354] width 357 height 399
paste textarea "hero.moveDown(steps)"
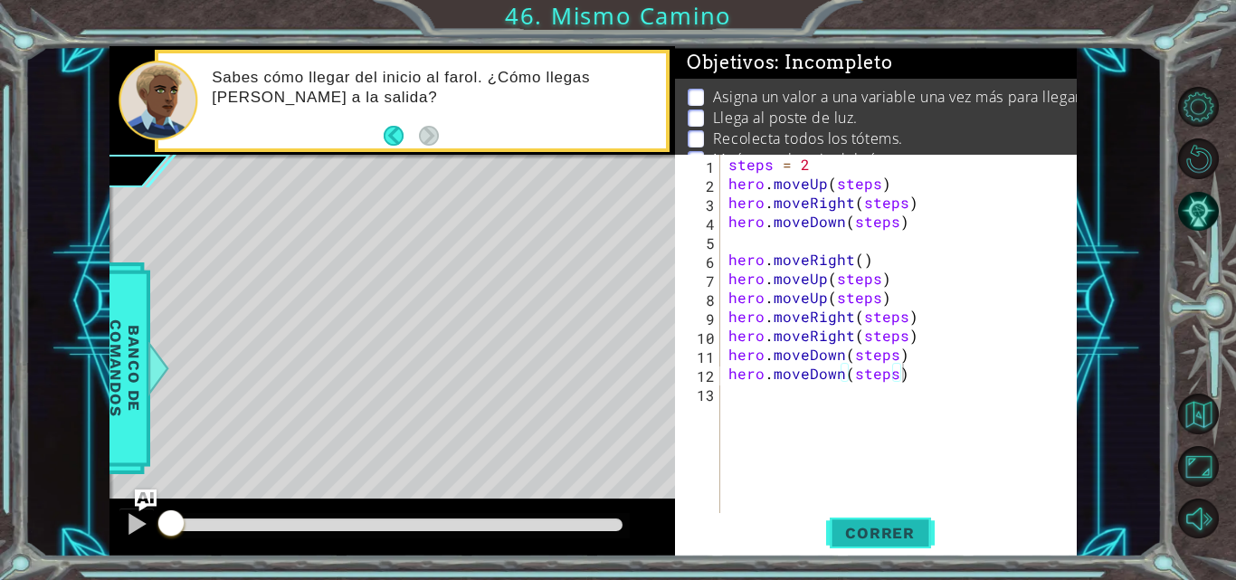
click at [860, 524] on span "Correr" at bounding box center [880, 533] width 106 height 18
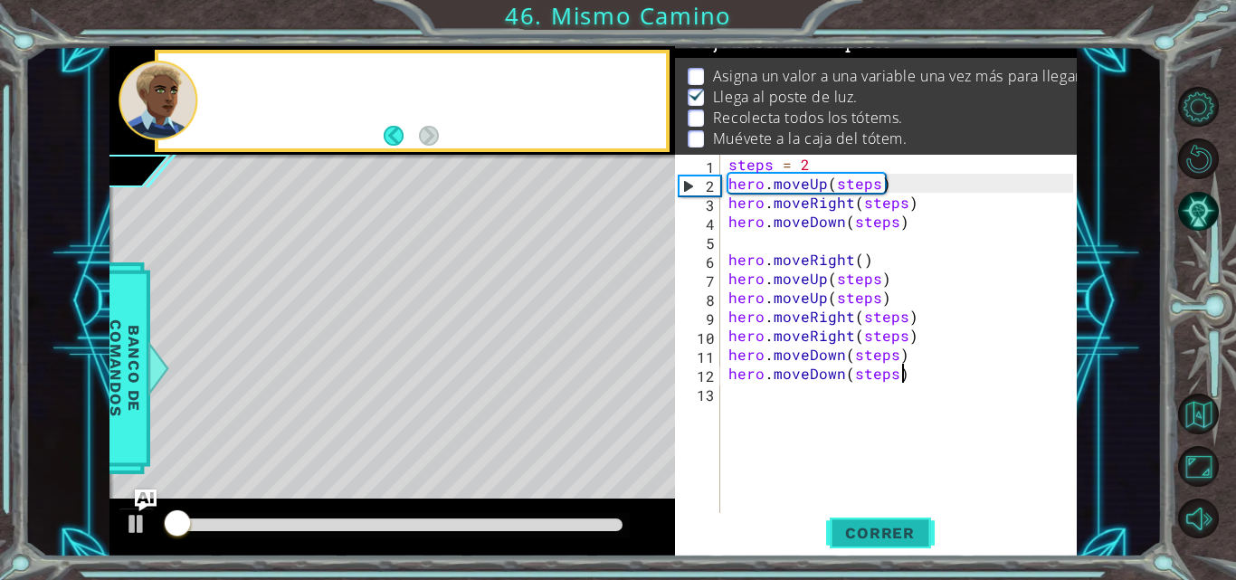
scroll to position [24, 0]
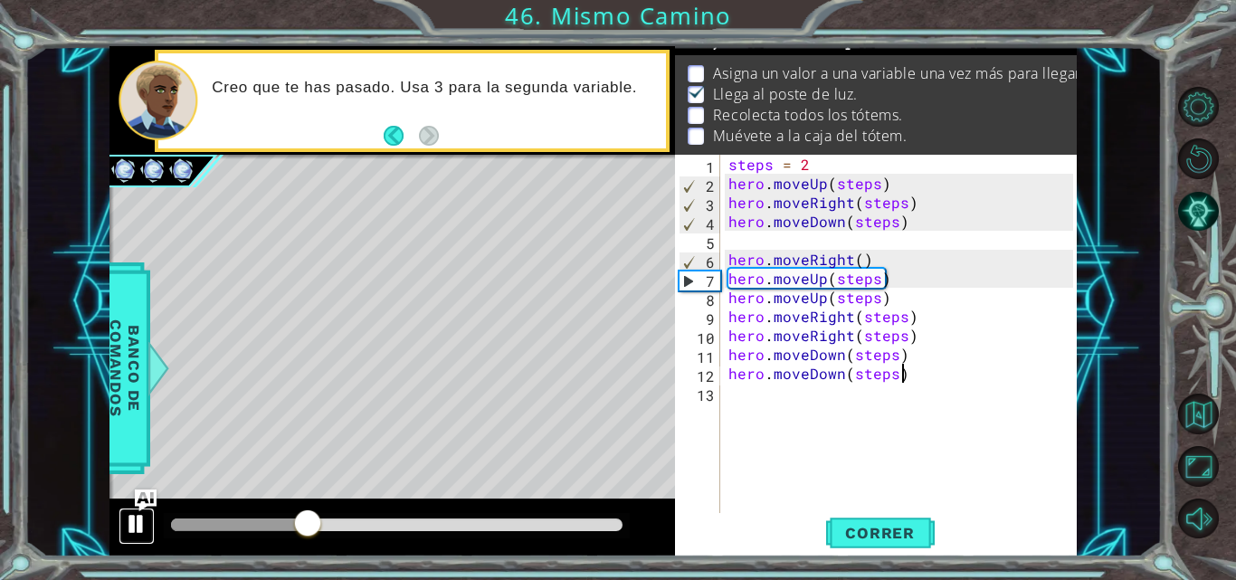
click at [141, 524] on div at bounding box center [137, 524] width 24 height 24
drag, startPoint x: 912, startPoint y: 287, endPoint x: 727, endPoint y: 282, distance: 185.6
click at [727, 282] on div "steps = 2 hero . moveUp ( steps ) hero . moveRight ( steps ) hero . moveDown ( …" at bounding box center [903, 354] width 357 height 399
type textarea "hero.moveUp(steps)"
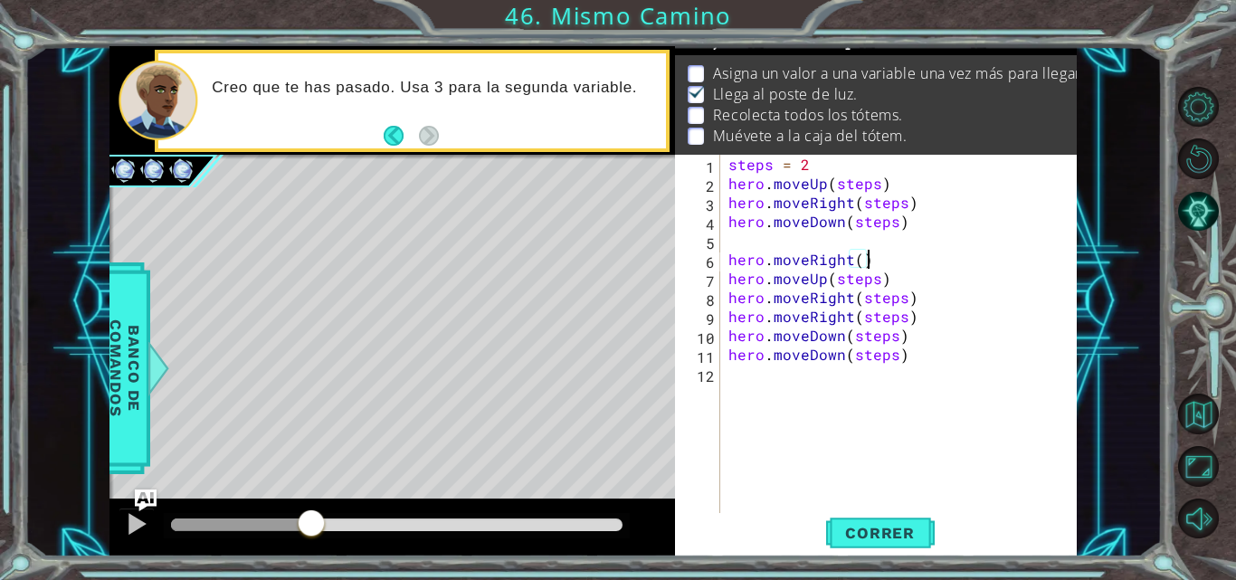
click at [879, 286] on div "steps = 2 hero . moveUp ( steps ) hero . moveRight ( steps ) hero . moveDown ( …" at bounding box center [903, 354] width 357 height 399
drag, startPoint x: 912, startPoint y: 315, endPoint x: 713, endPoint y: 317, distance: 199.1
click at [713, 317] on div "hero.moveUp(3) 1 2 3 4 5 6 7 8 9 10 11 12 steps = 2 hero . moveUp ( steps ) her…" at bounding box center [874, 335] width 398 height 361
type textarea "hero.moveRight(steps)"
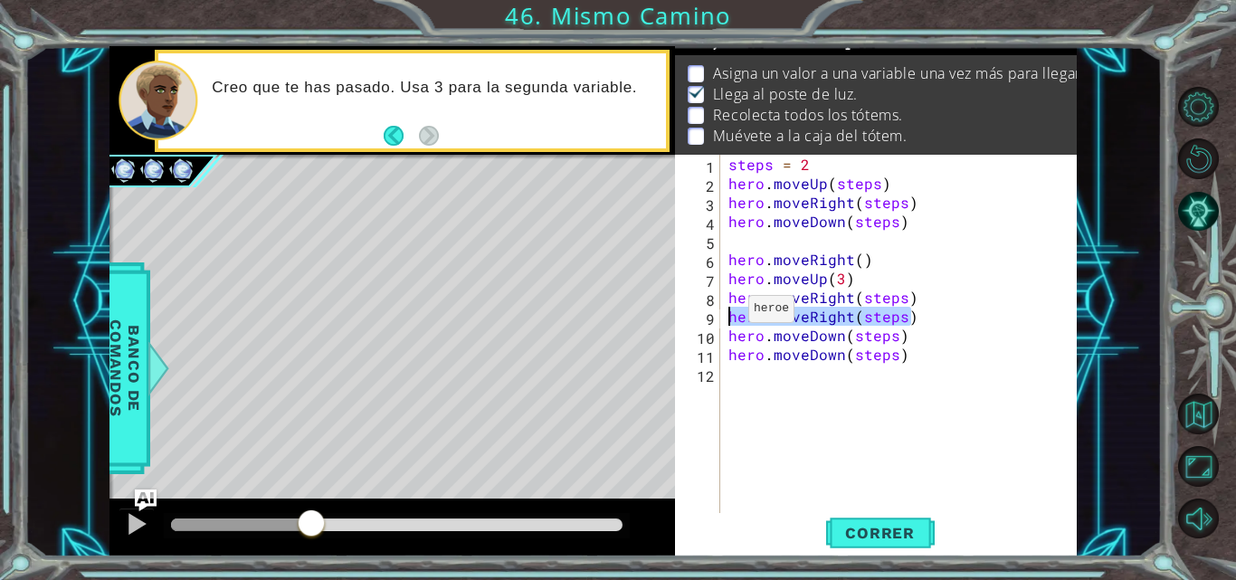
scroll to position [0, 0]
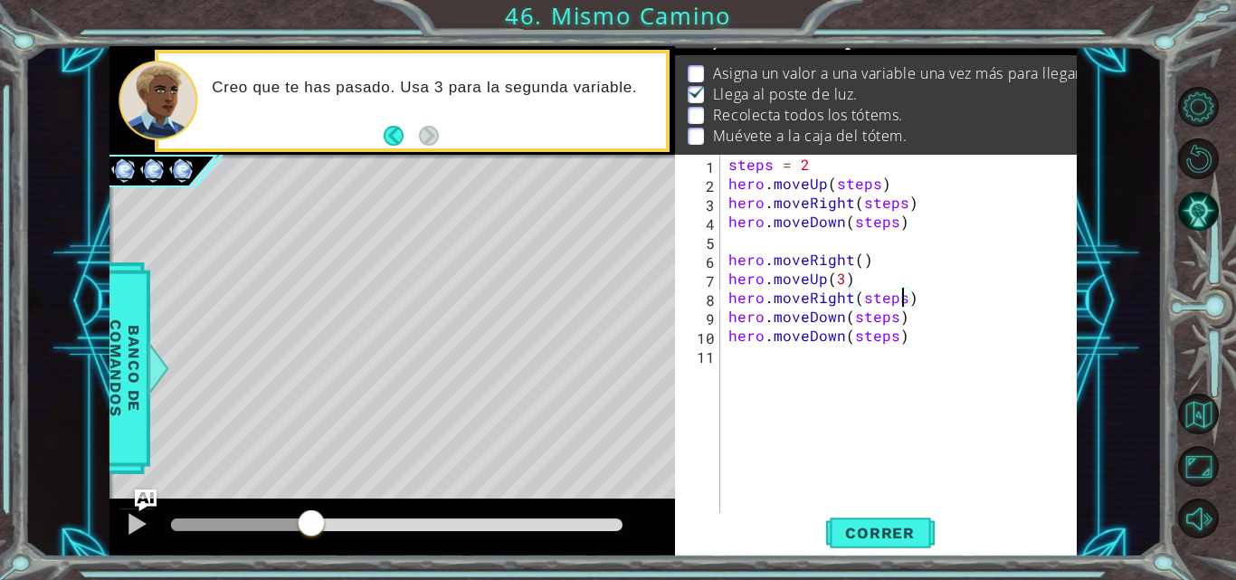
click at [907, 301] on div "steps = 2 hero . moveUp ( steps ) hero . moveRight ( steps ) hero . moveDown ( …" at bounding box center [903, 354] width 357 height 399
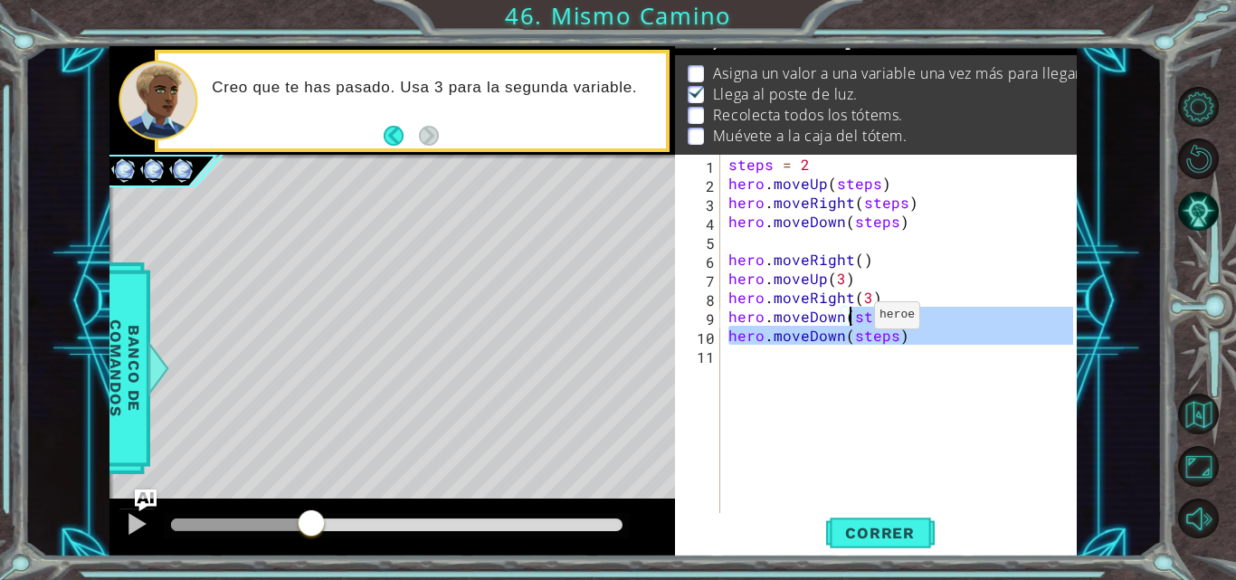
drag, startPoint x: 922, startPoint y: 349, endPoint x: 852, endPoint y: 319, distance: 76.6
click at [852, 319] on div "steps = 2 hero . moveUp ( steps ) hero . moveRight ( steps ) hero . moveDown ( …" at bounding box center [903, 354] width 357 height 399
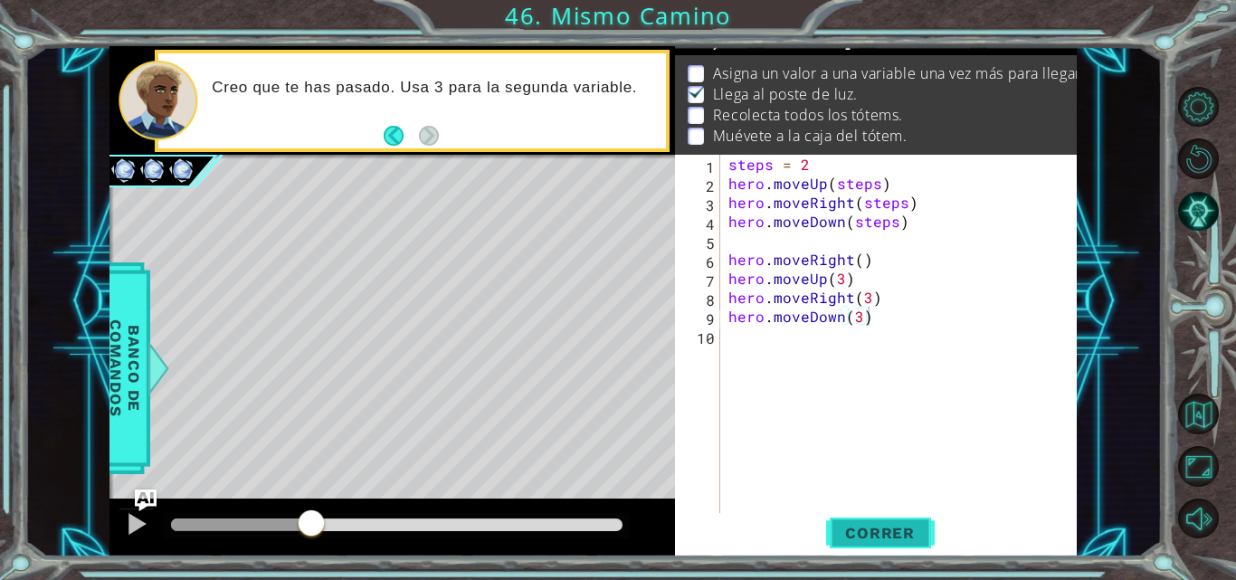
click at [869, 524] on span "Correr" at bounding box center [880, 533] width 106 height 18
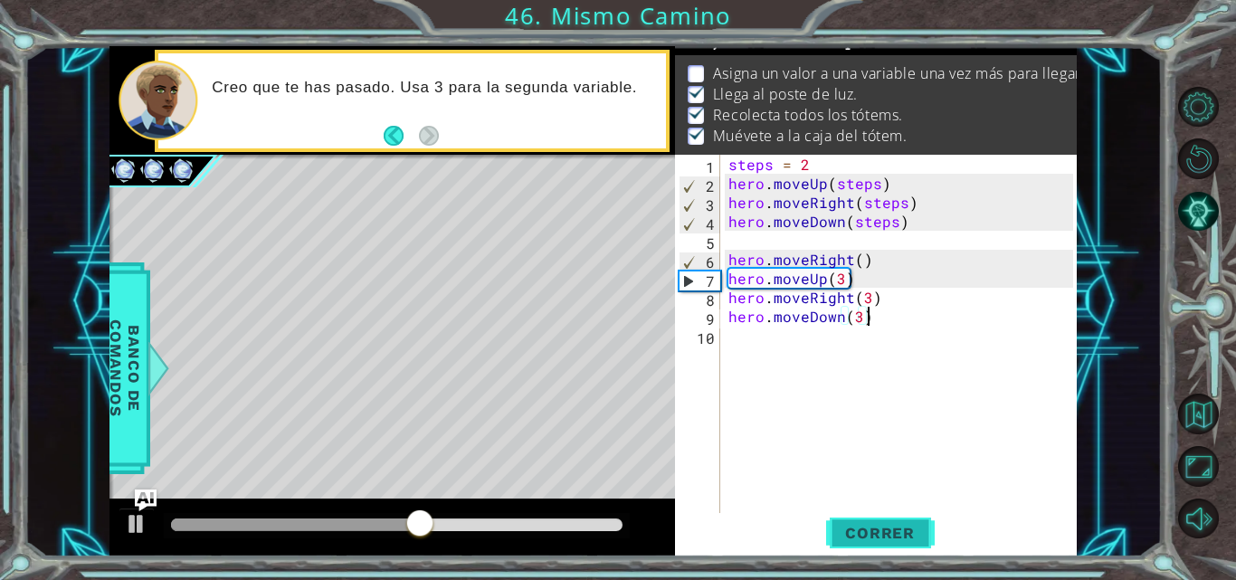
click at [869, 524] on span "Correr" at bounding box center [880, 533] width 106 height 18
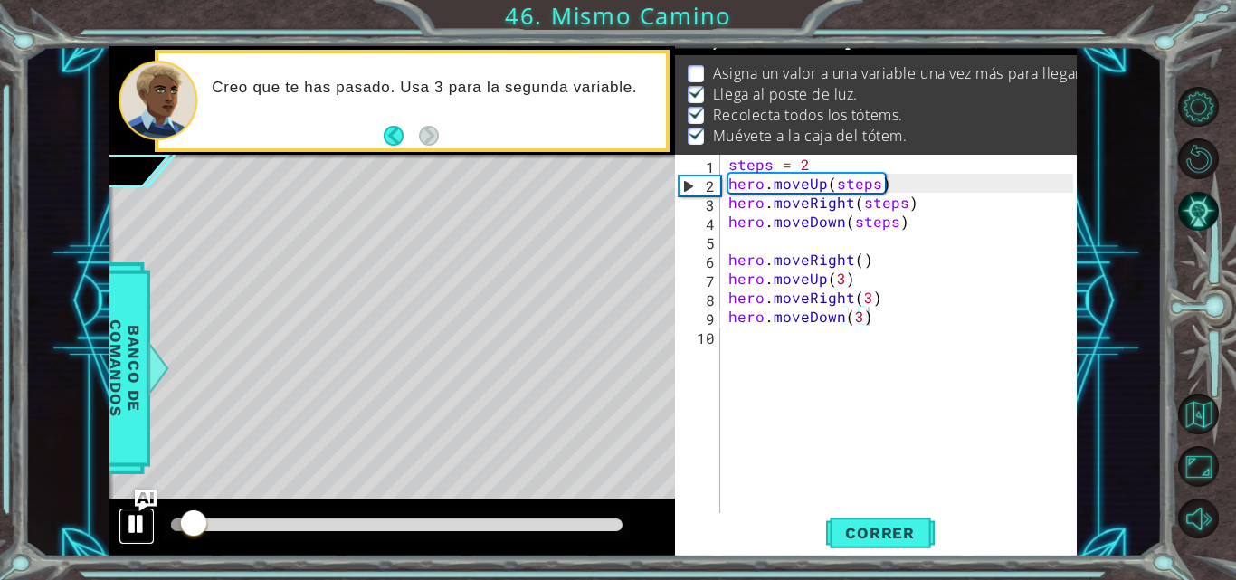
click at [120, 529] on button at bounding box center [137, 526] width 36 height 37
click at [839, 271] on div "steps = 2 hero . moveUp ( steps ) hero . moveRight ( steps ) hero . moveDown ( …" at bounding box center [903, 354] width 357 height 399
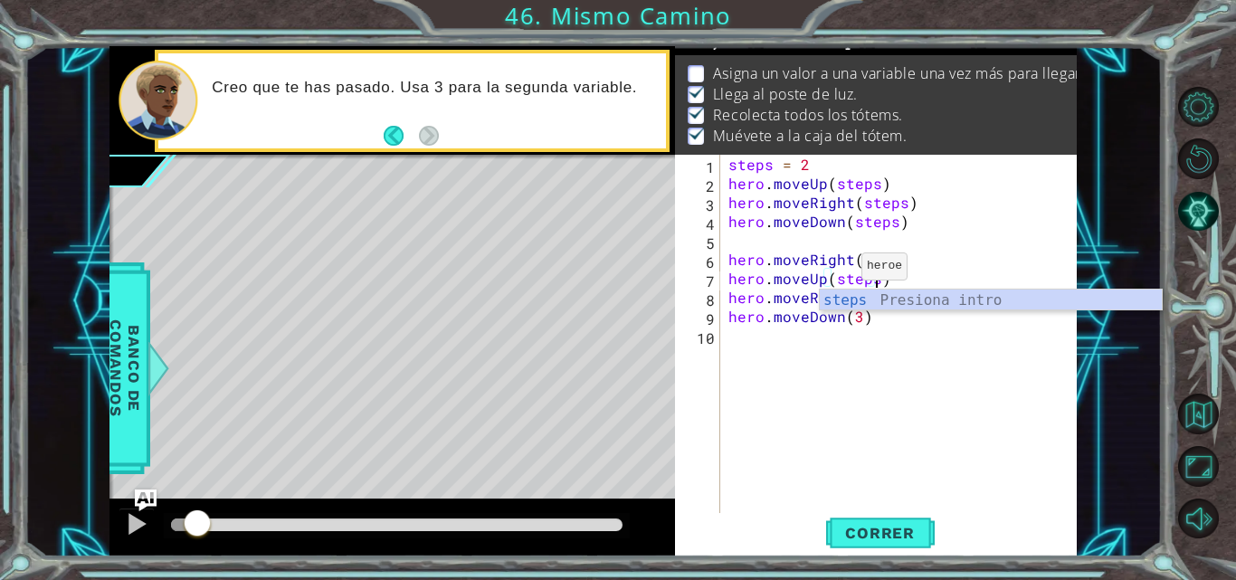
scroll to position [0, 9]
click at [851, 314] on div "steps = 2 hero . moveUp ( steps ) hero . moveRight ( steps ) hero . moveDown ( …" at bounding box center [903, 354] width 357 height 399
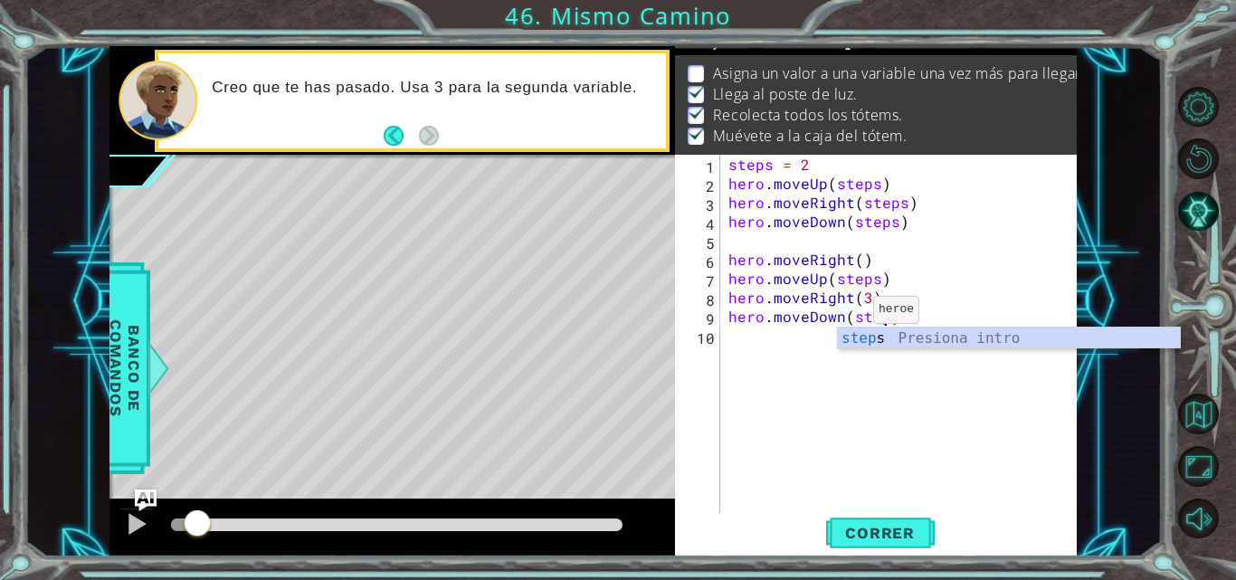
scroll to position [0, 10]
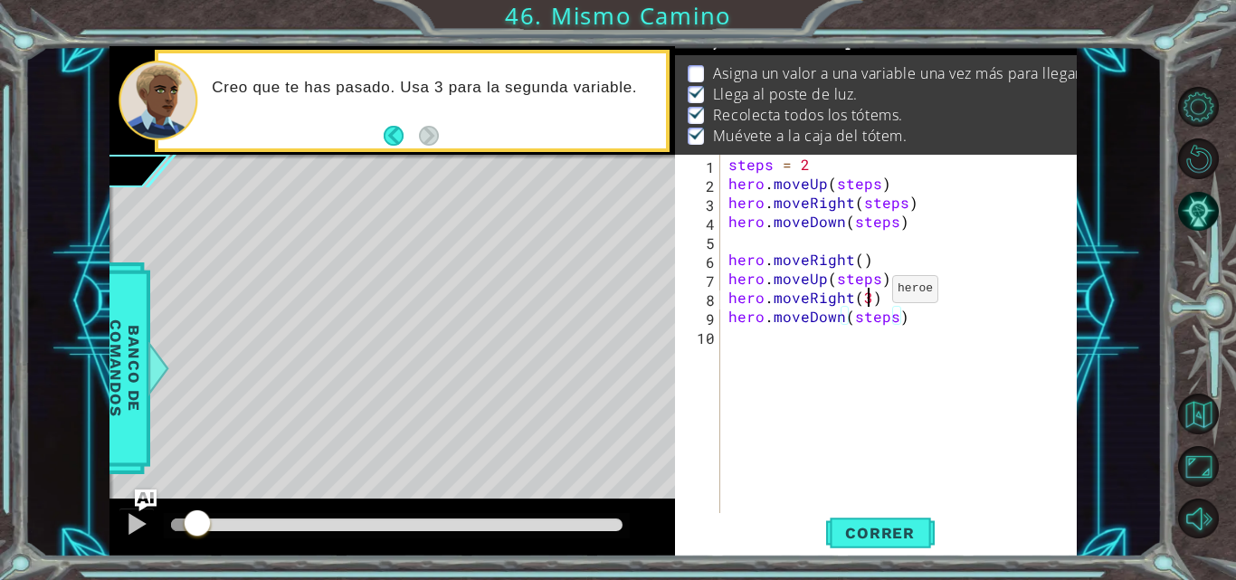
click at [870, 293] on div "steps = 2 hero . moveUp ( steps ) hero . moveRight ( steps ) hero . moveDown ( …" at bounding box center [903, 354] width 357 height 399
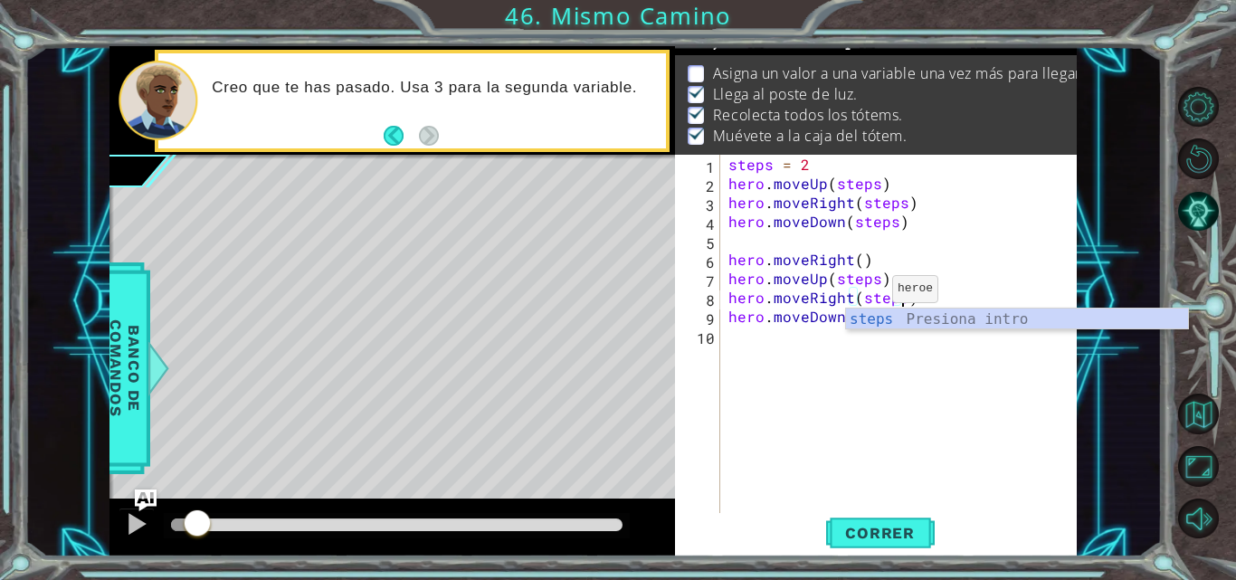
scroll to position [0, 11]
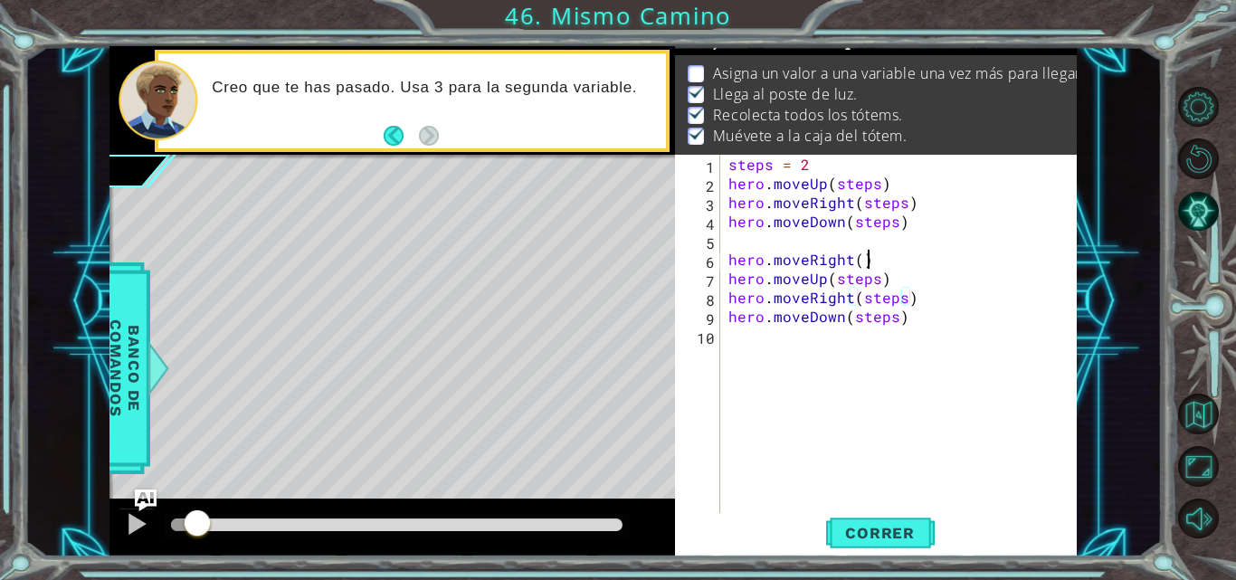
click at [894, 262] on div "steps = 2 hero . moveUp ( steps ) hero . moveRight ( steps ) hero . moveDown ( …" at bounding box center [903, 354] width 357 height 399
type textarea "hero.moveRight()"
type textarea "steps=2"
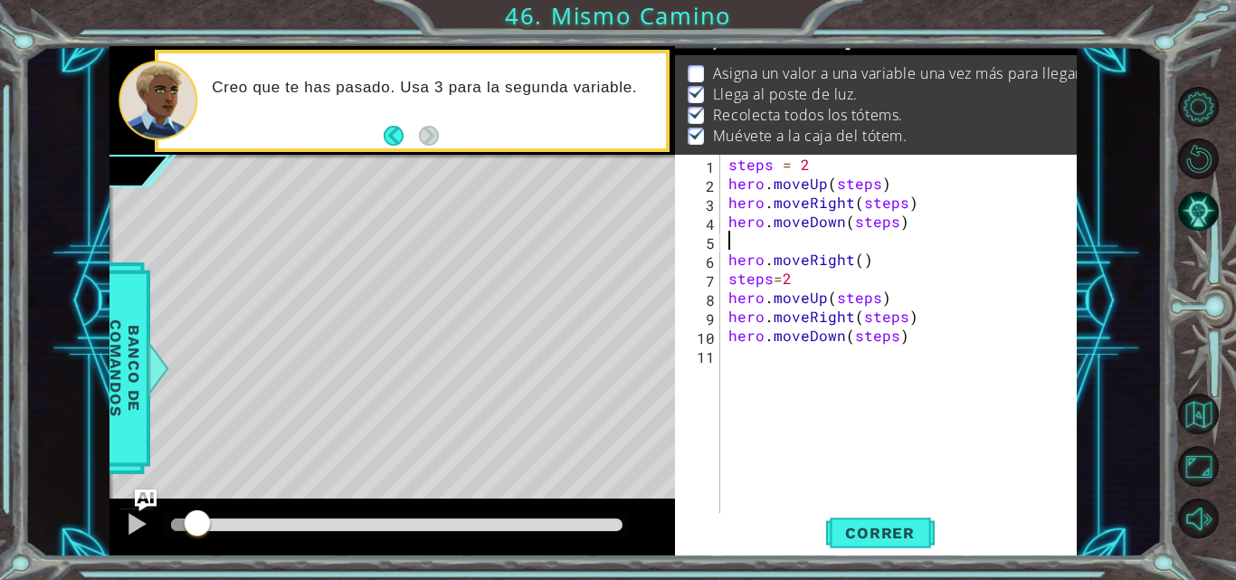
click at [729, 237] on div "steps = 2 hero . moveUp ( steps ) hero . moveRight ( steps ) hero . moveDown ( …" at bounding box center [903, 354] width 357 height 399
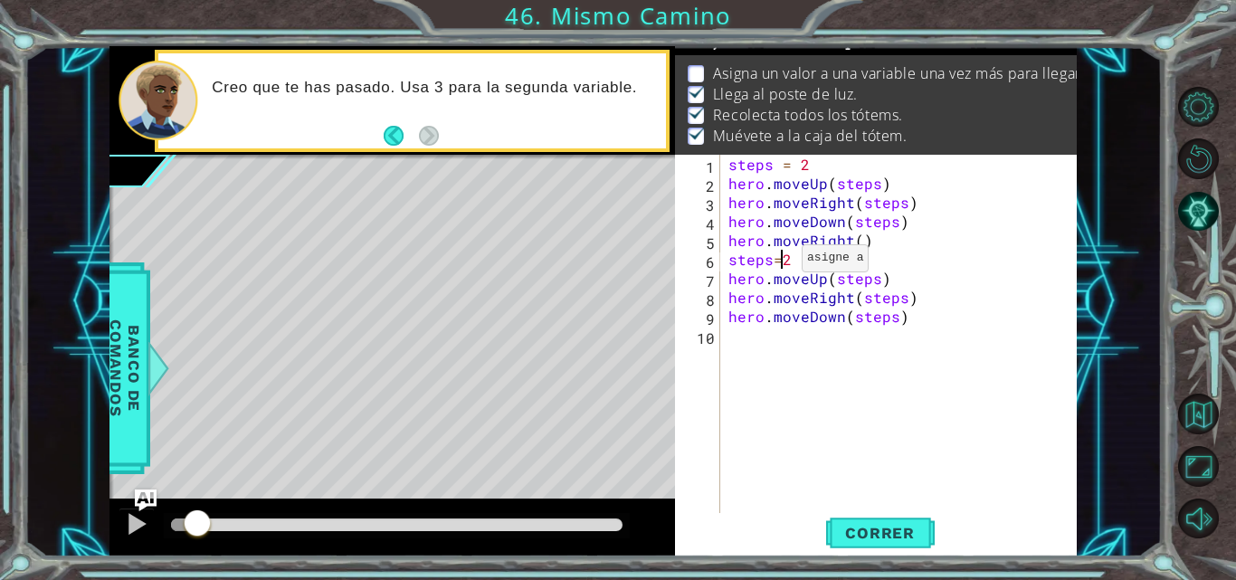
click at [779, 262] on div "steps = 2 hero . moveUp ( steps ) hero . moveRight ( steps ) hero . moveDown ( …" at bounding box center [903, 354] width 357 height 399
type textarea "steps = 3"
click at [862, 517] on button "Correr" at bounding box center [880, 533] width 109 height 40
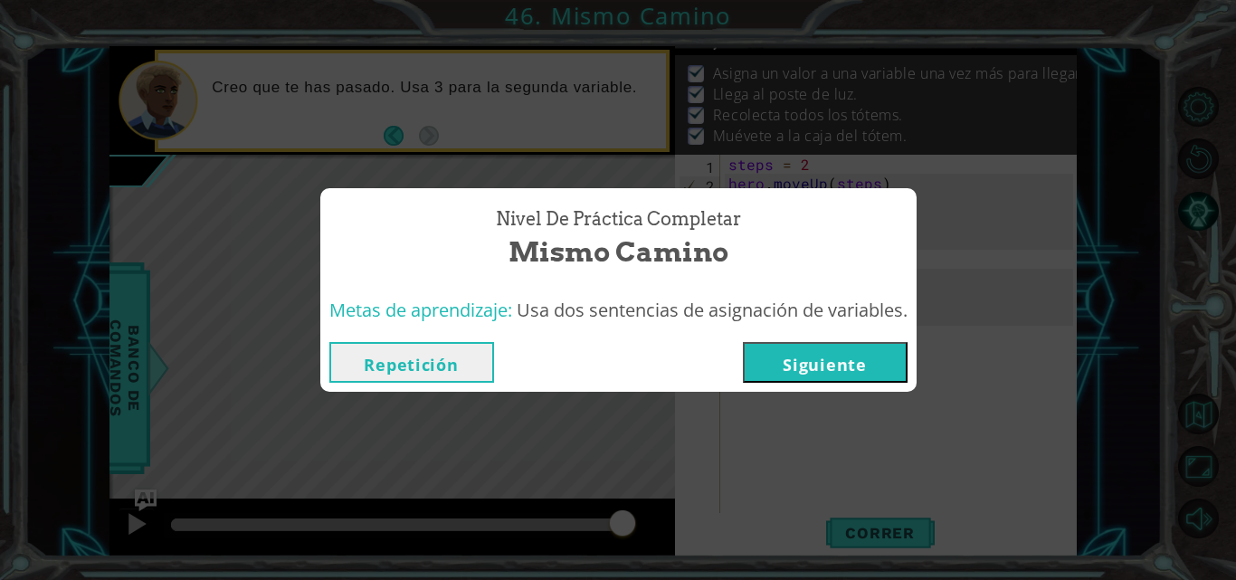
click at [813, 360] on button "Siguiente" at bounding box center [825, 362] width 165 height 41
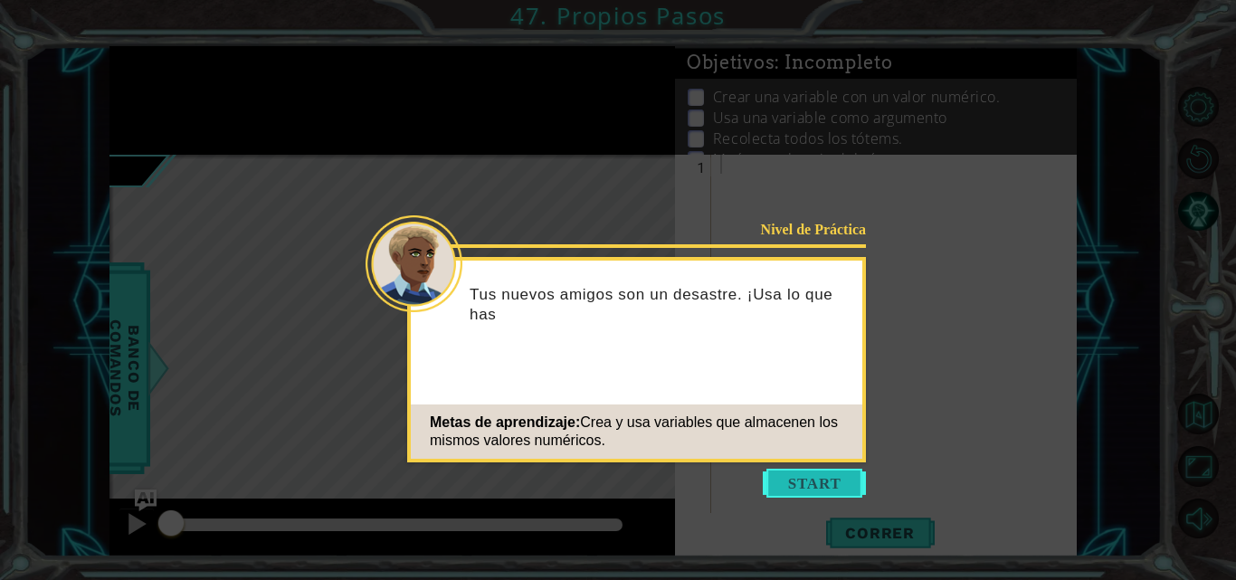
click at [796, 486] on button "Start" at bounding box center [814, 483] width 103 height 29
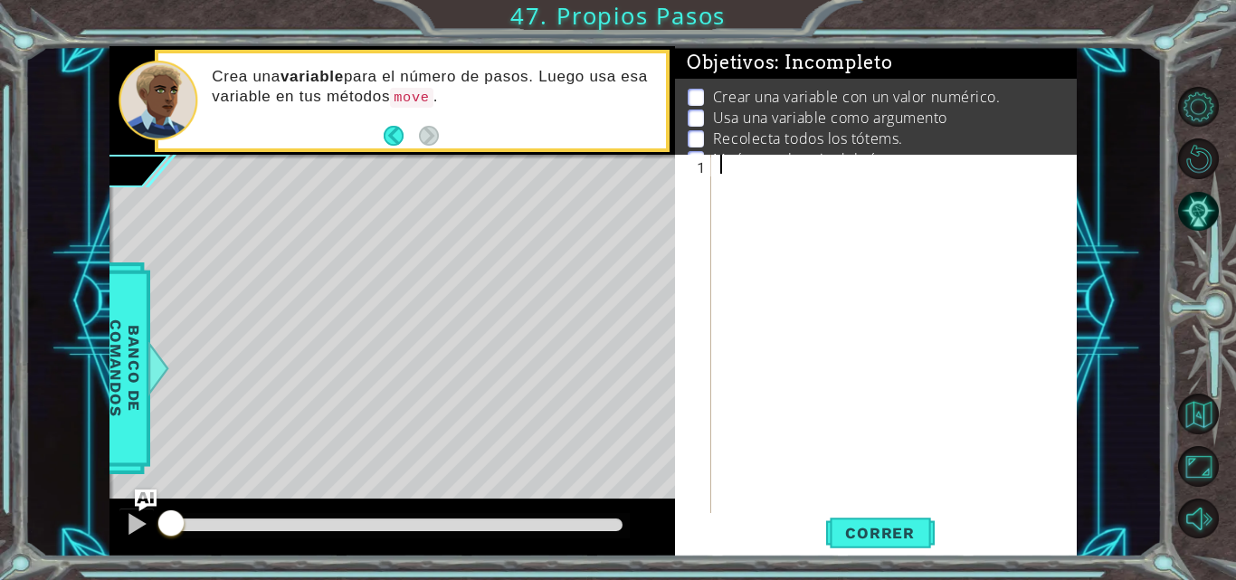
click at [774, 178] on div at bounding box center [900, 354] width 366 height 399
type textarea "steps = 4"
type textarea "steps = 3"
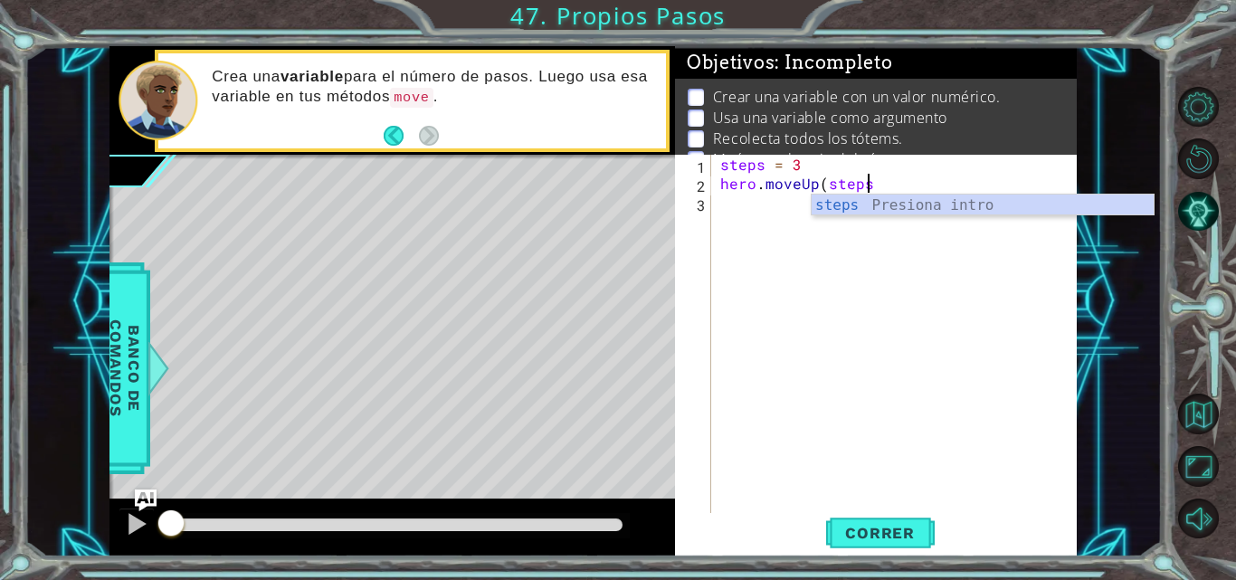
type textarea "hero.moveUp(steps)"
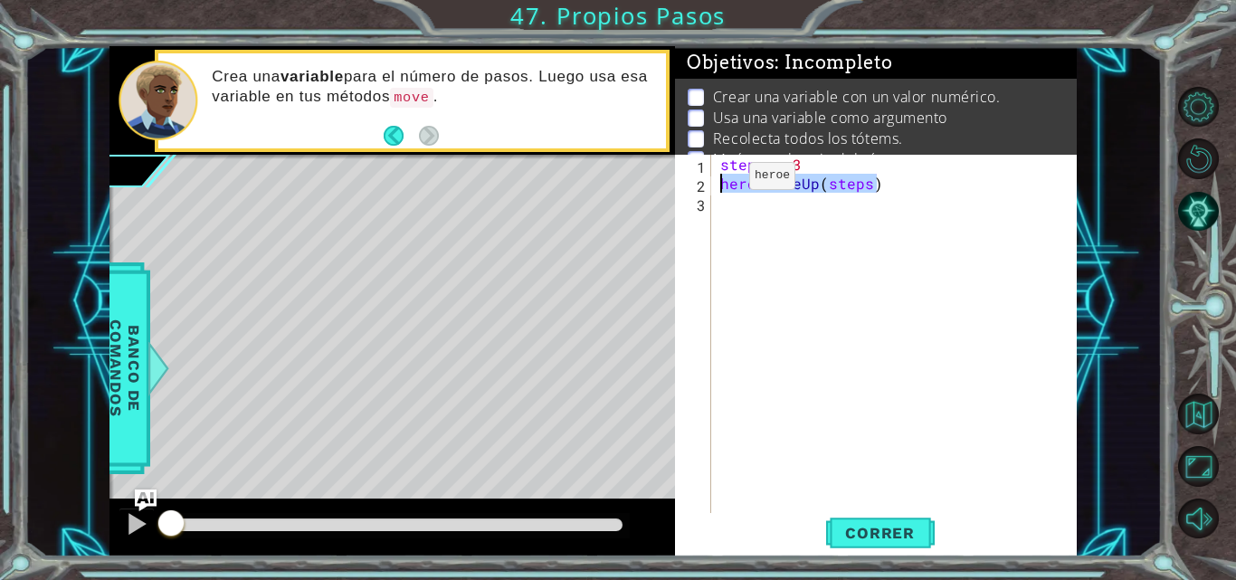
drag, startPoint x: 888, startPoint y: 186, endPoint x: 719, endPoint y: 180, distance: 169.3
click at [719, 180] on div "steps = 3 hero . moveUp ( steps )" at bounding box center [900, 354] width 366 height 399
click at [746, 214] on div "steps = 3 hero . moveUp ( steps )" at bounding box center [900, 354] width 366 height 399
paste textarea "hero.moveUp(steps)"
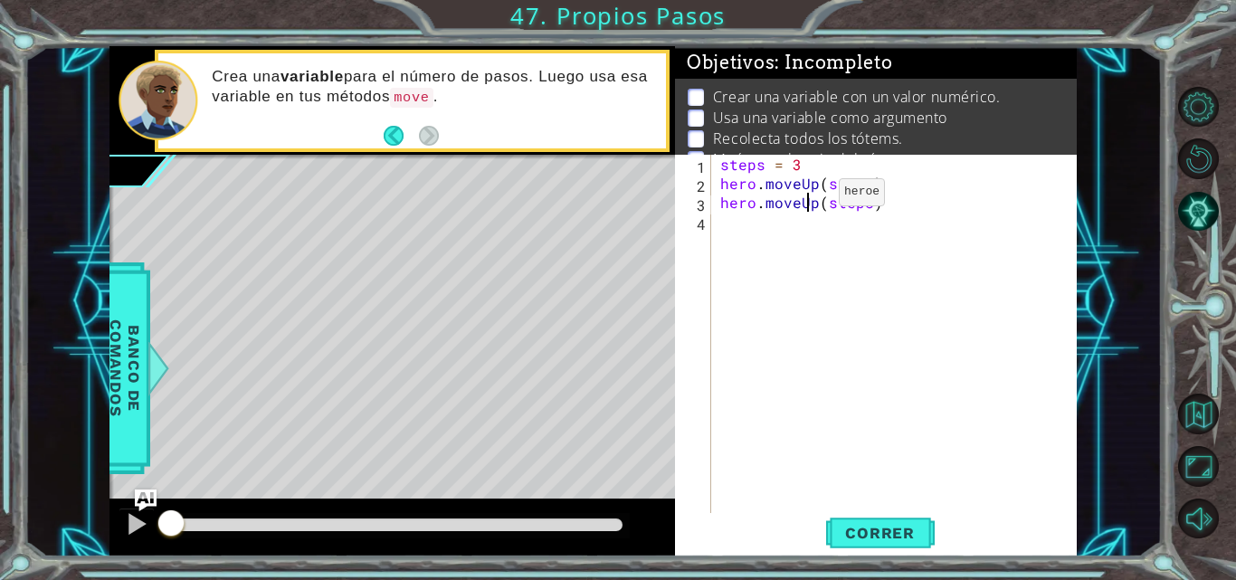
click at [808, 196] on div "steps = 3 hero . moveUp ( steps ) hero . moveUp ( steps )" at bounding box center [900, 354] width 366 height 399
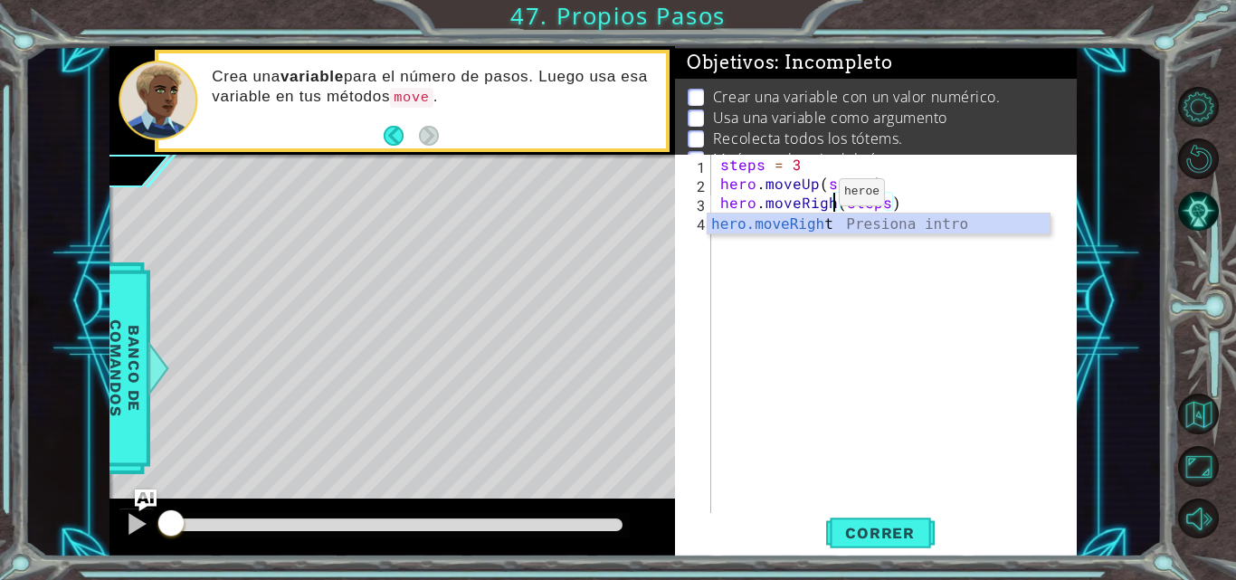
type textarea "hero.moveRight(steps)"
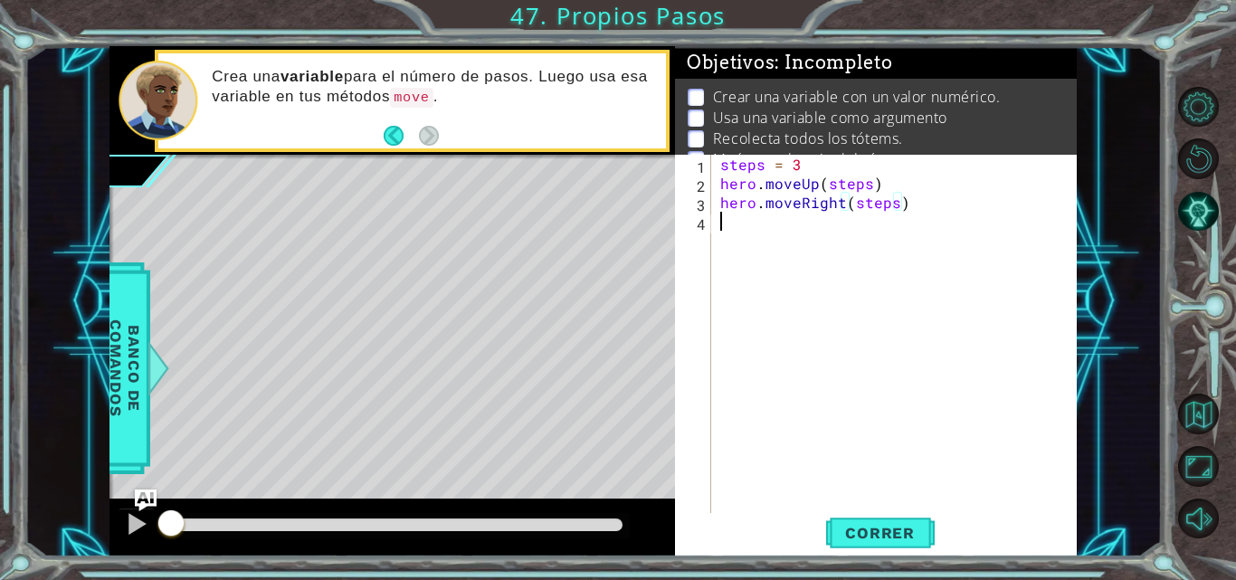
click at [898, 285] on div "steps = 3 hero . moveUp ( steps ) hero . moveRight ( steps )" at bounding box center [900, 354] width 366 height 399
paste textarea "hero.moveUp(steps)"
type textarea "hero.moveUp(steps)"
click at [807, 235] on div "steps = 3 hero . moveUp ( steps ) hero . moveRight ( steps ) hero . moveUp ( st…" at bounding box center [900, 354] width 366 height 399
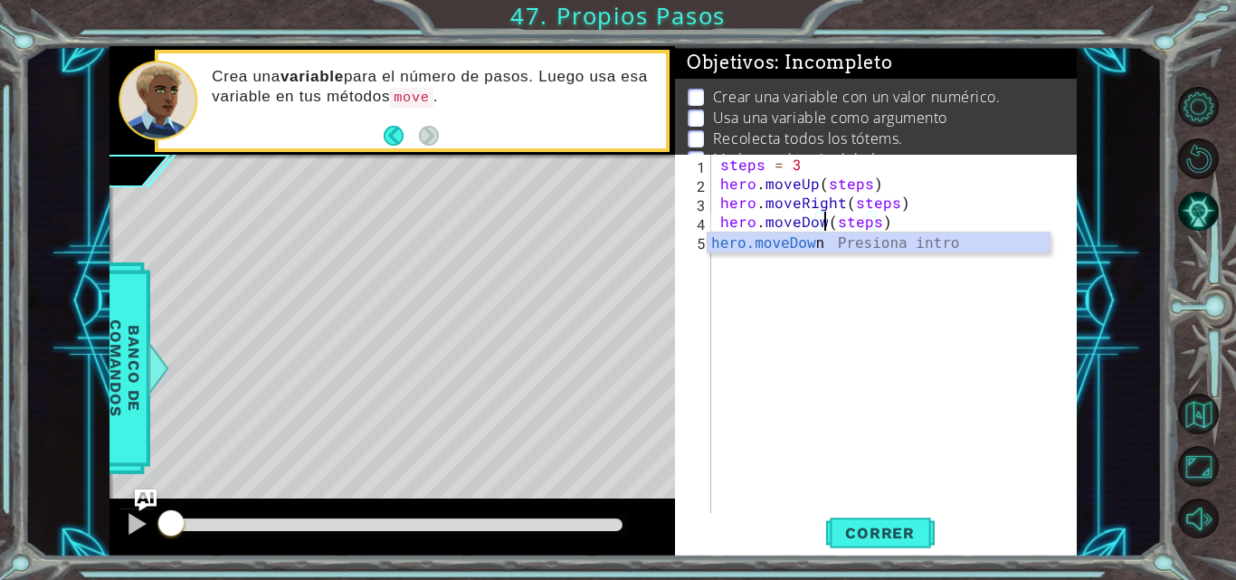
scroll to position [0, 7]
type textarea "hero.moveDown(steps)"
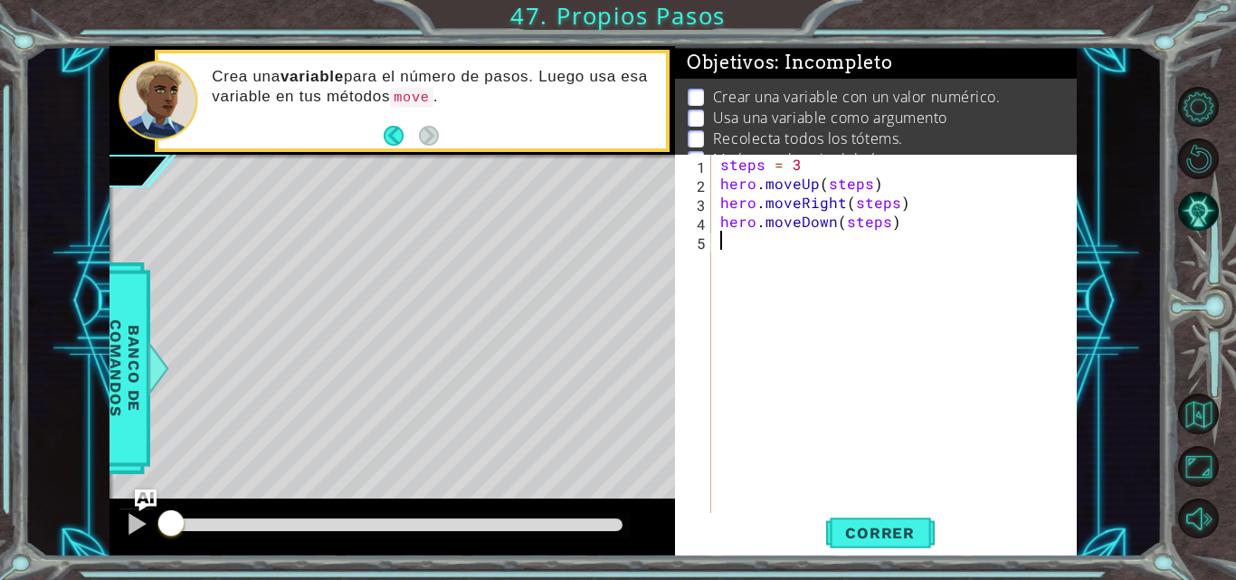
click at [785, 336] on div "steps = 3 hero . moveUp ( steps ) hero . moveRight ( steps ) hero . moveDown ( …" at bounding box center [900, 354] width 366 height 399
paste textarea "hero.moveUp(steps)"
click at [810, 236] on div "steps = 3 hero . moveUp ( steps ) hero . moveRight ( steps ) hero . moveDown ( …" at bounding box center [900, 354] width 366 height 399
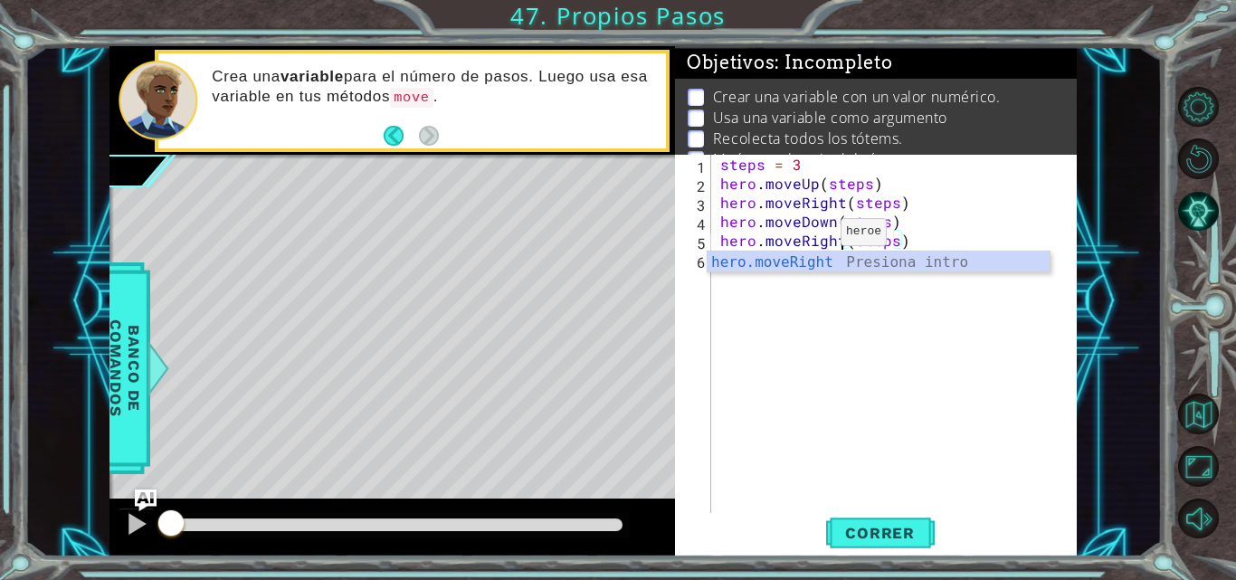
scroll to position [0, 8]
type textarea "hero.moveRight(steps)"
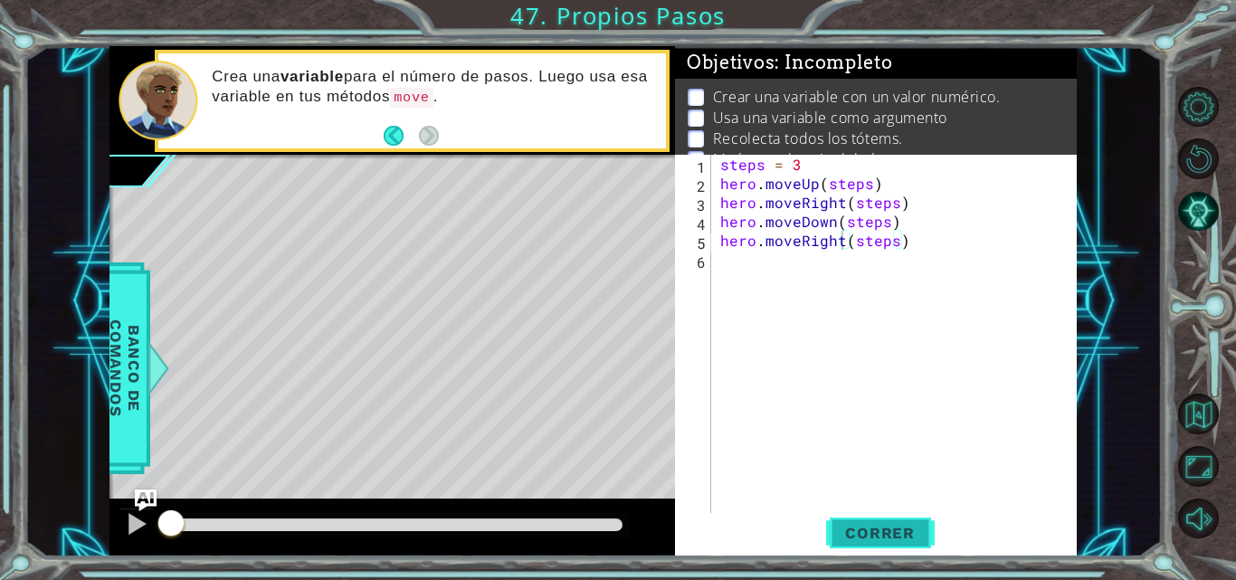
click at [869, 524] on span "Correr" at bounding box center [880, 533] width 106 height 18
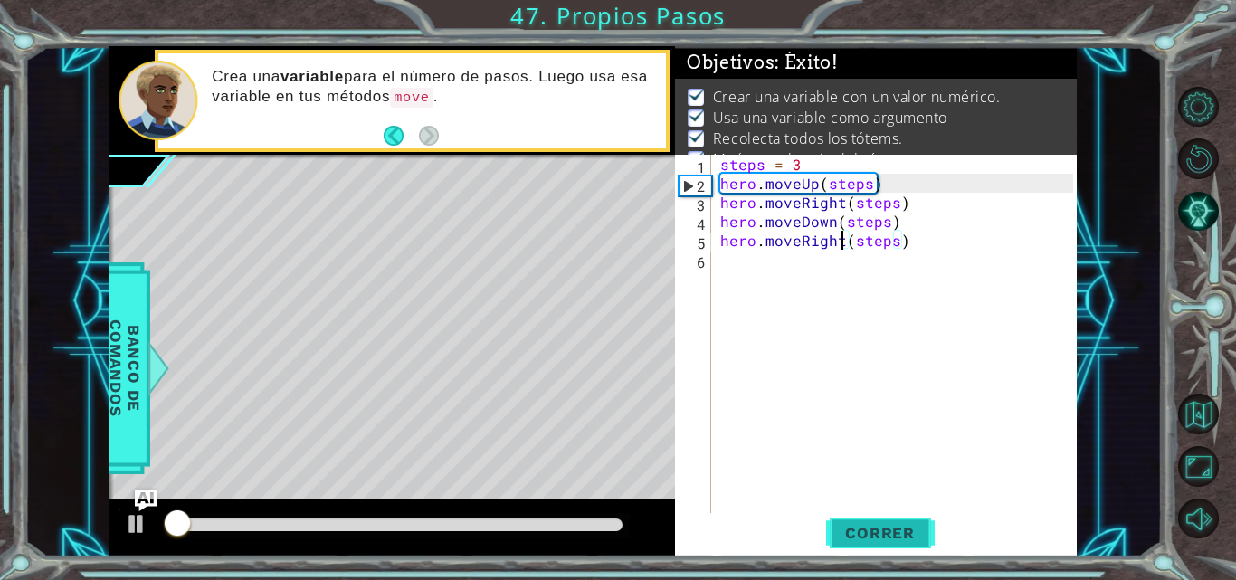
click at [869, 524] on span "Correr" at bounding box center [880, 533] width 106 height 18
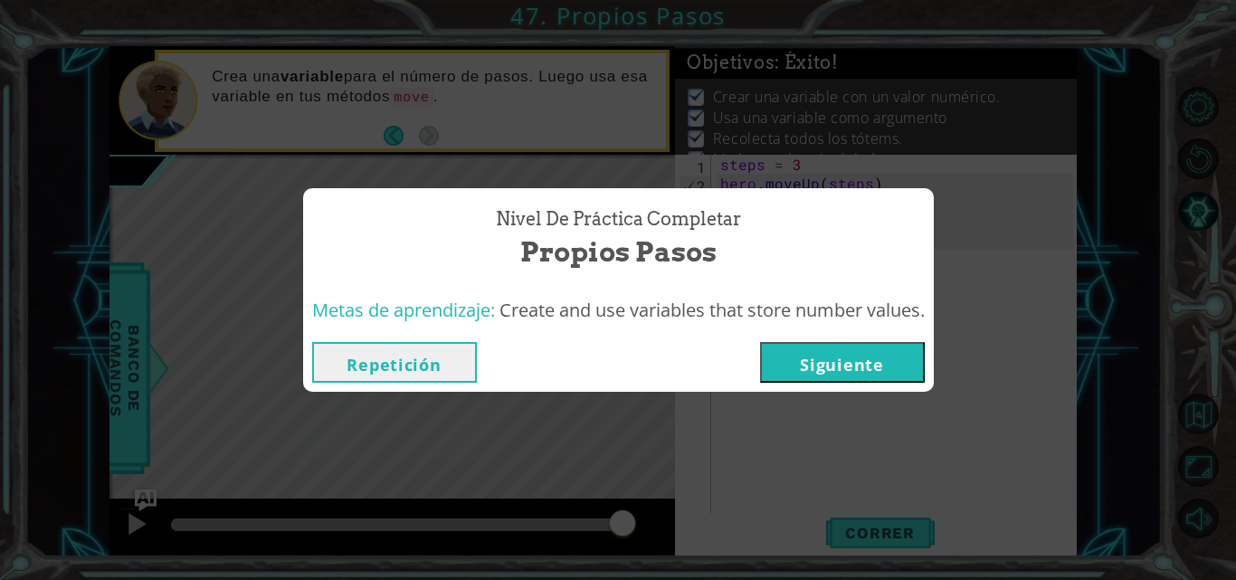
click at [847, 363] on button "Siguiente" at bounding box center [842, 362] width 165 height 41
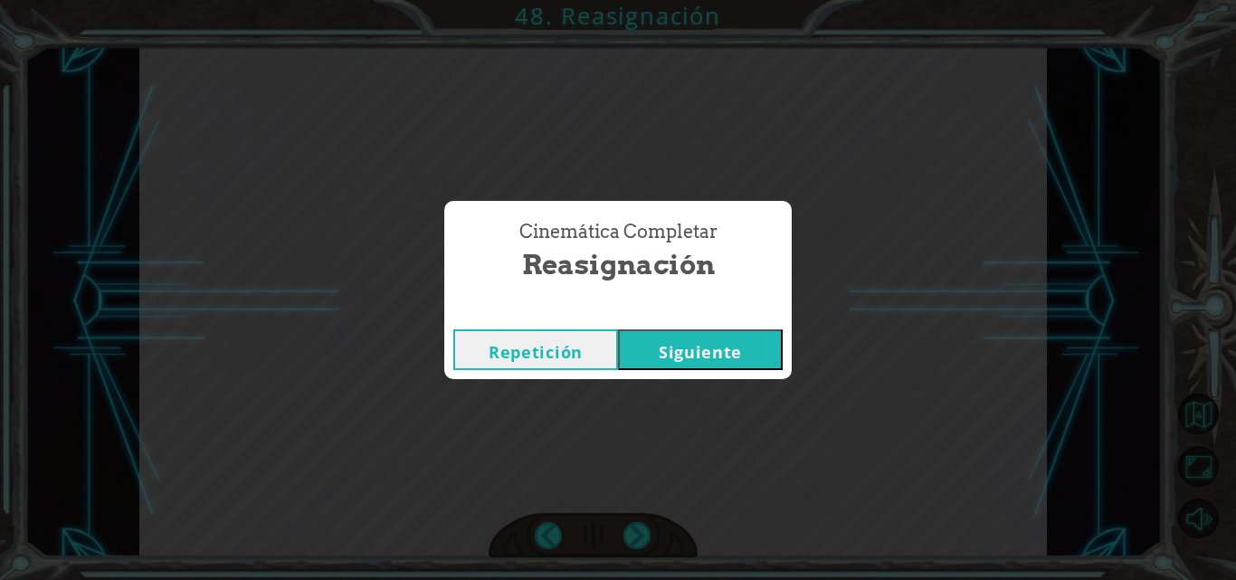
click at [750, 348] on button "Siguiente" at bounding box center [700, 349] width 165 height 41
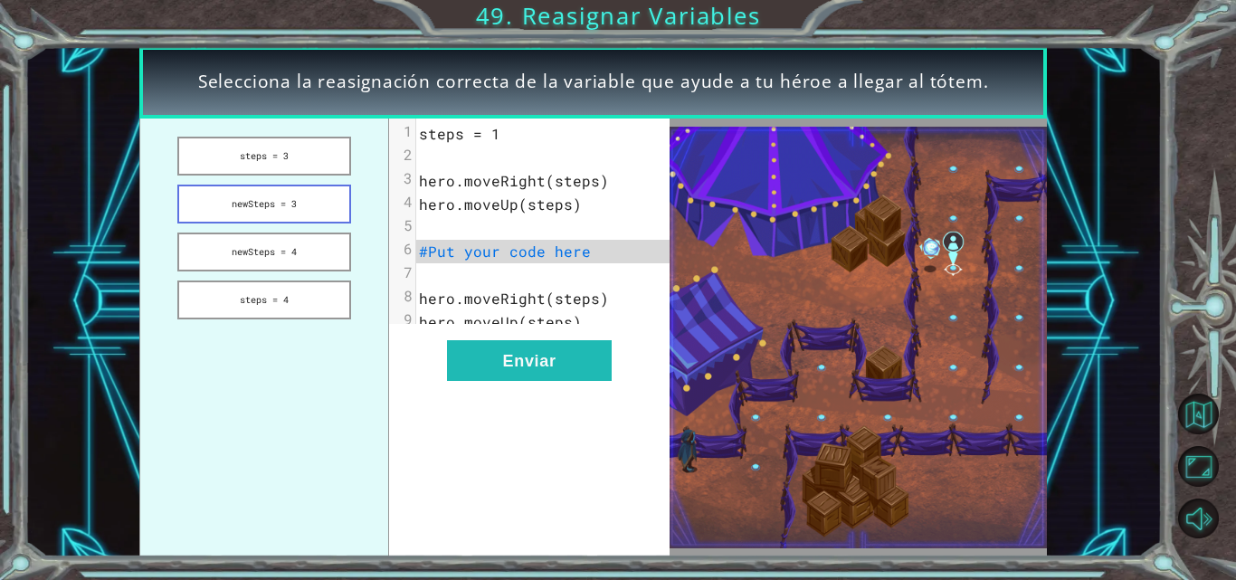
click at [329, 211] on button "newSteps = 3" at bounding box center [264, 204] width 174 height 39
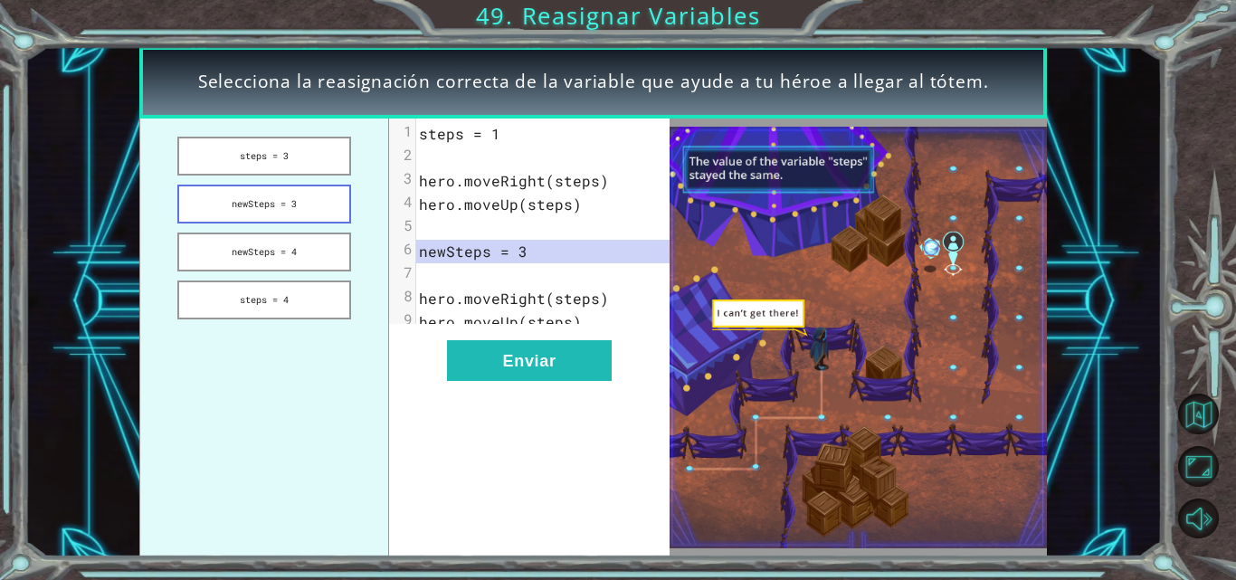
click at [329, 211] on button "newSteps = 3" at bounding box center [264, 204] width 174 height 39
click at [291, 291] on button "steps = 4" at bounding box center [264, 300] width 174 height 39
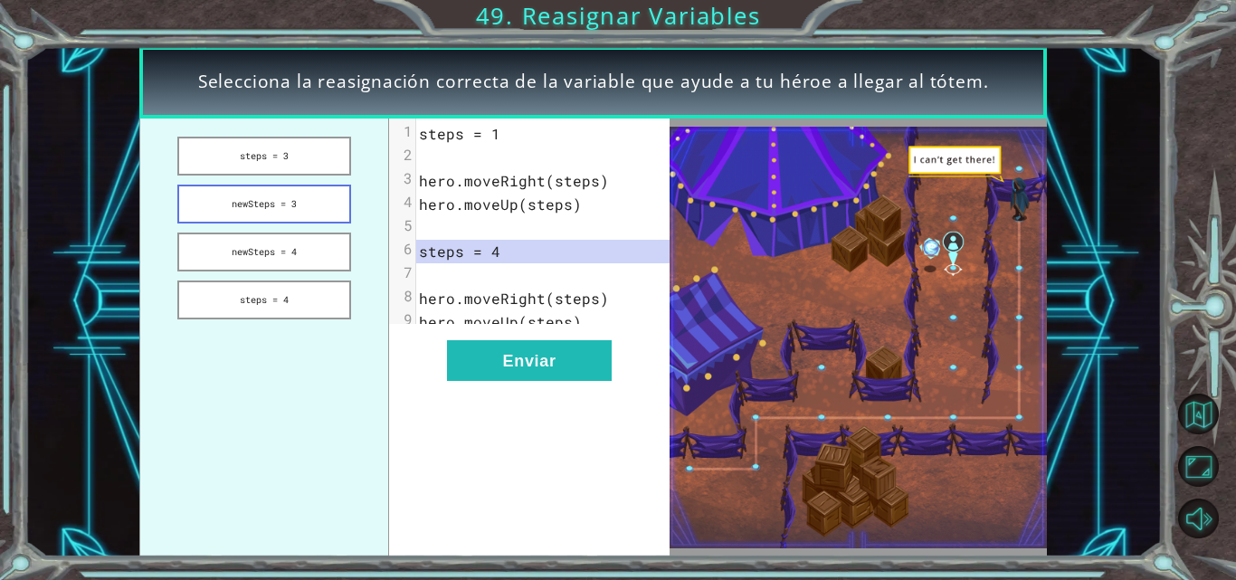
click at [309, 204] on button "newSteps = 3" at bounding box center [264, 204] width 174 height 39
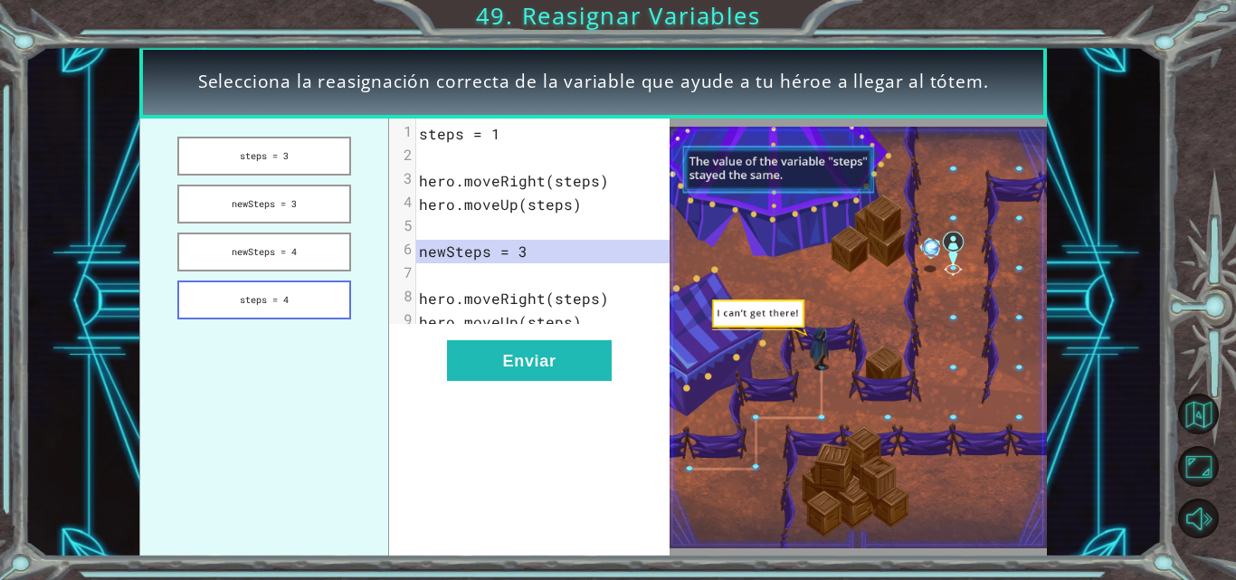
click at [309, 304] on button "steps = 4" at bounding box center [264, 300] width 174 height 39
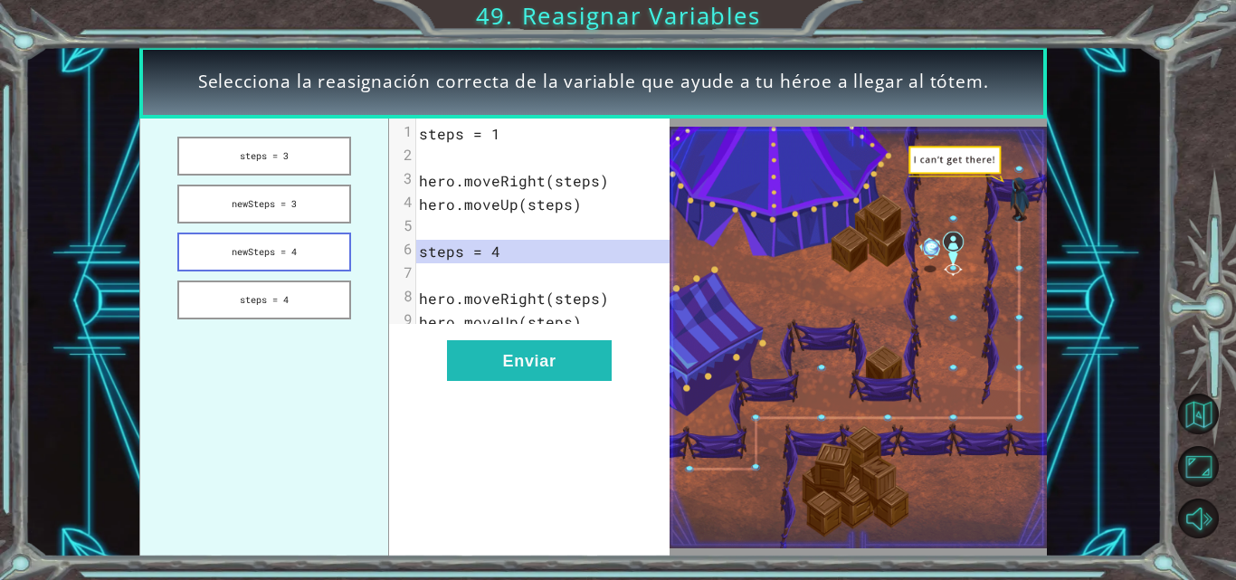
click at [292, 267] on button "newSteps = 4" at bounding box center [264, 252] width 174 height 39
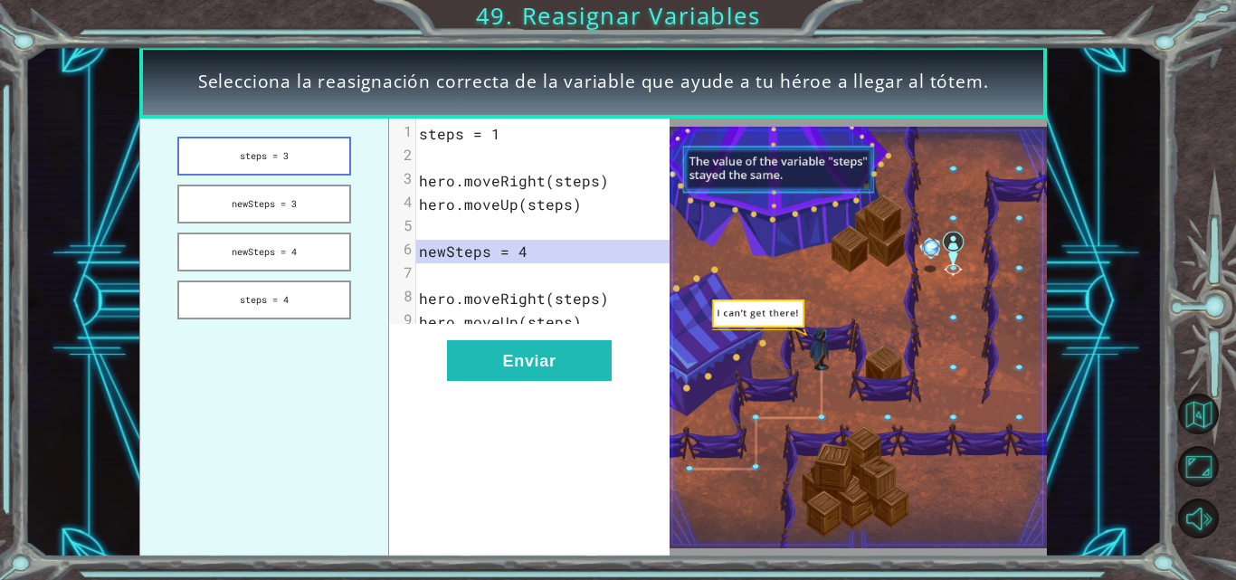
click at [292, 156] on button "steps = 3" at bounding box center [264, 156] width 174 height 39
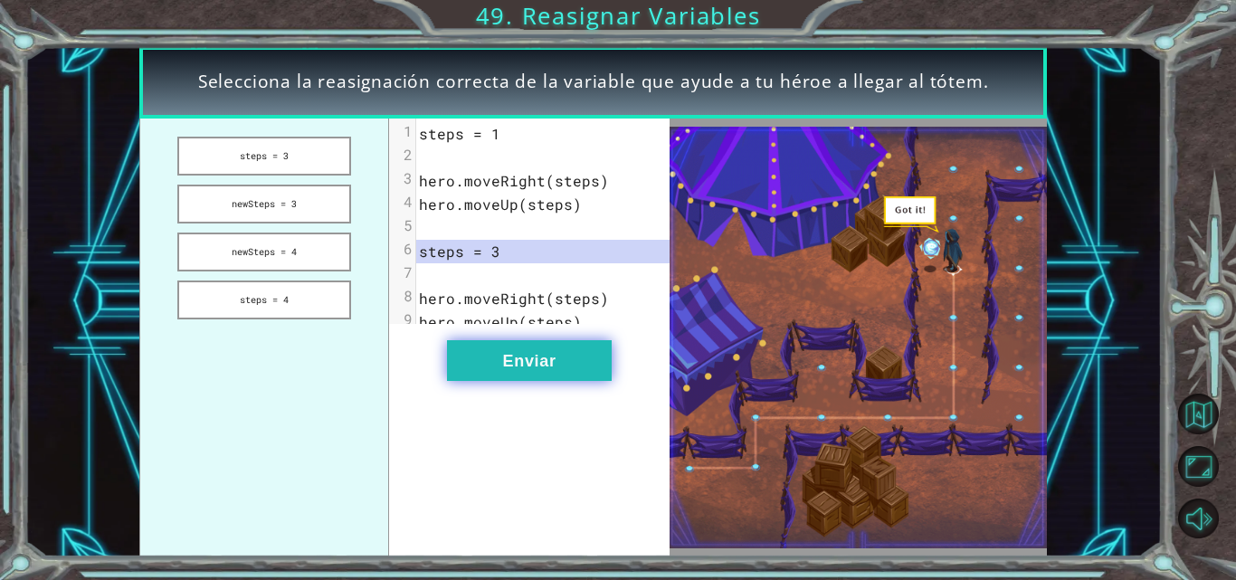
click at [541, 381] on button "Enviar" at bounding box center [529, 360] width 165 height 41
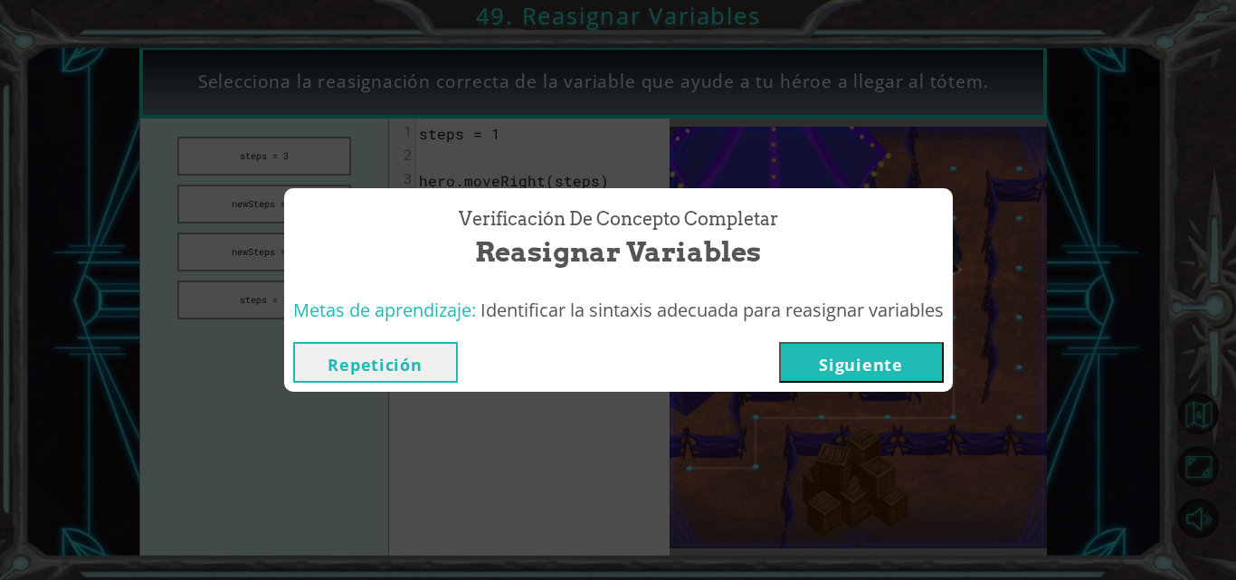
click at [830, 356] on button "Siguiente" at bounding box center [861, 362] width 165 height 41
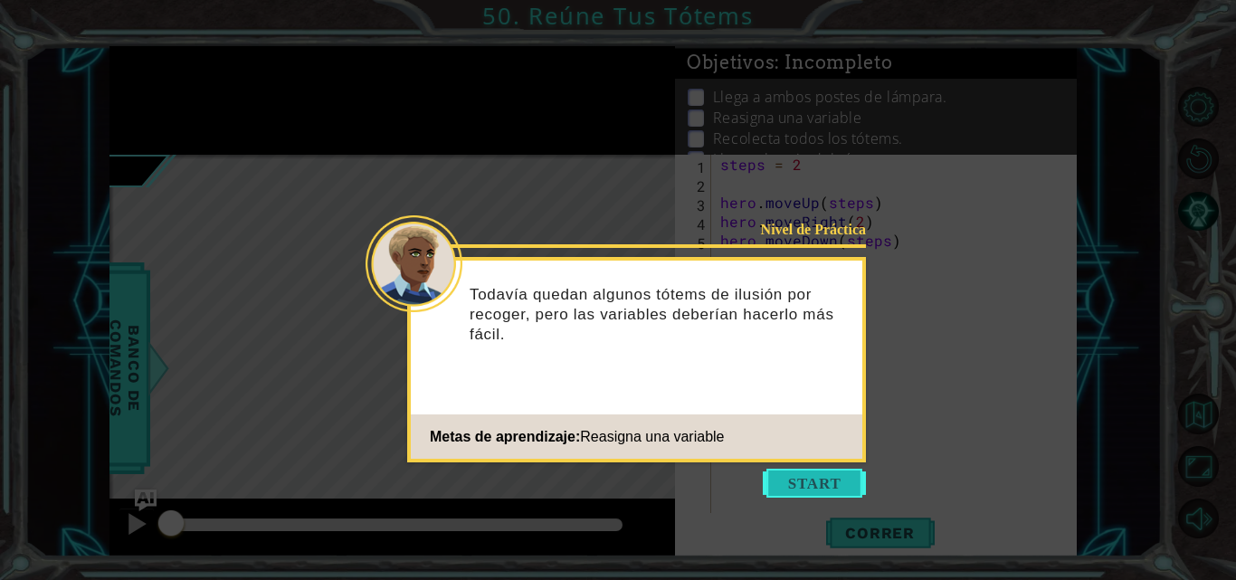
click at [805, 483] on button "Start" at bounding box center [814, 483] width 103 height 29
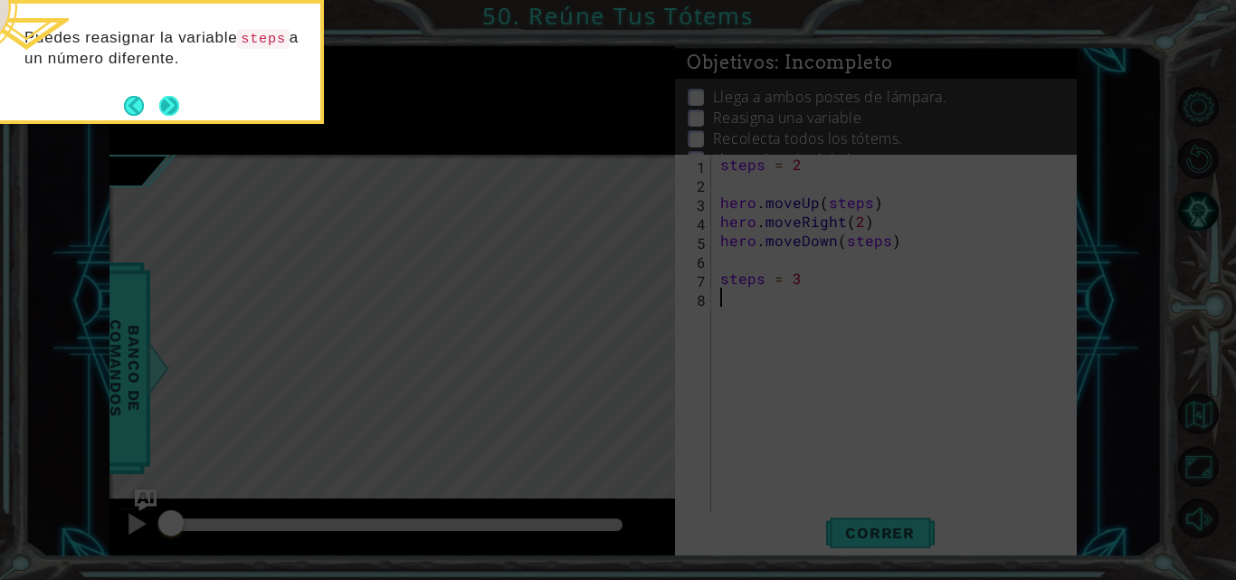
click at [170, 92] on footer at bounding box center [151, 105] width 55 height 27
click at [170, 92] on button "Next" at bounding box center [169, 106] width 31 height 31
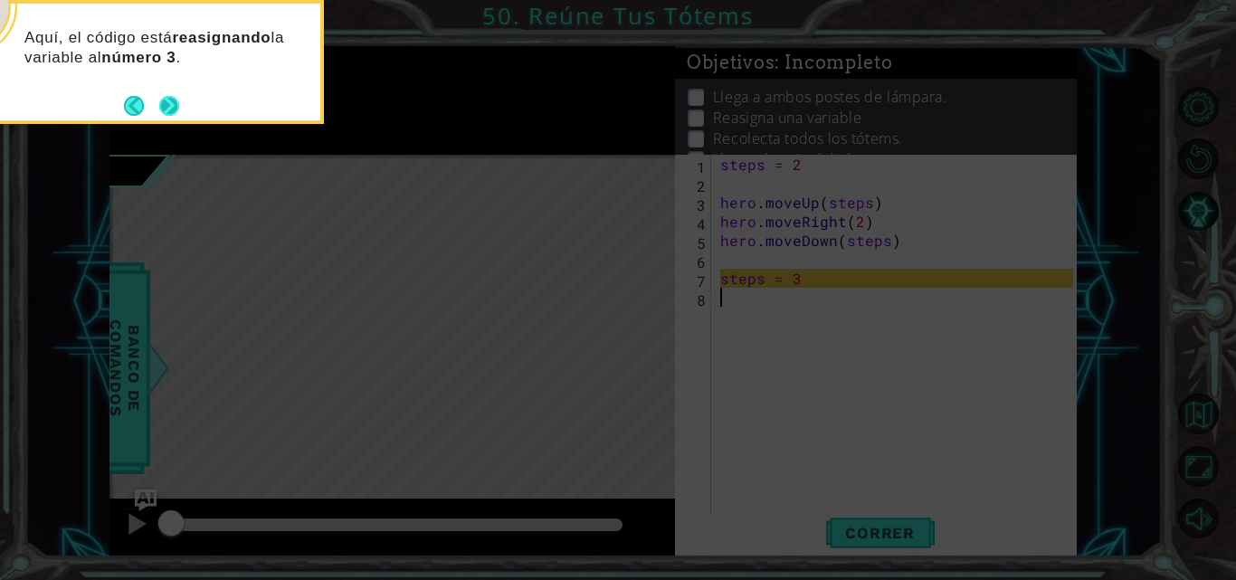
click at [161, 110] on button "Next" at bounding box center [169, 106] width 20 height 20
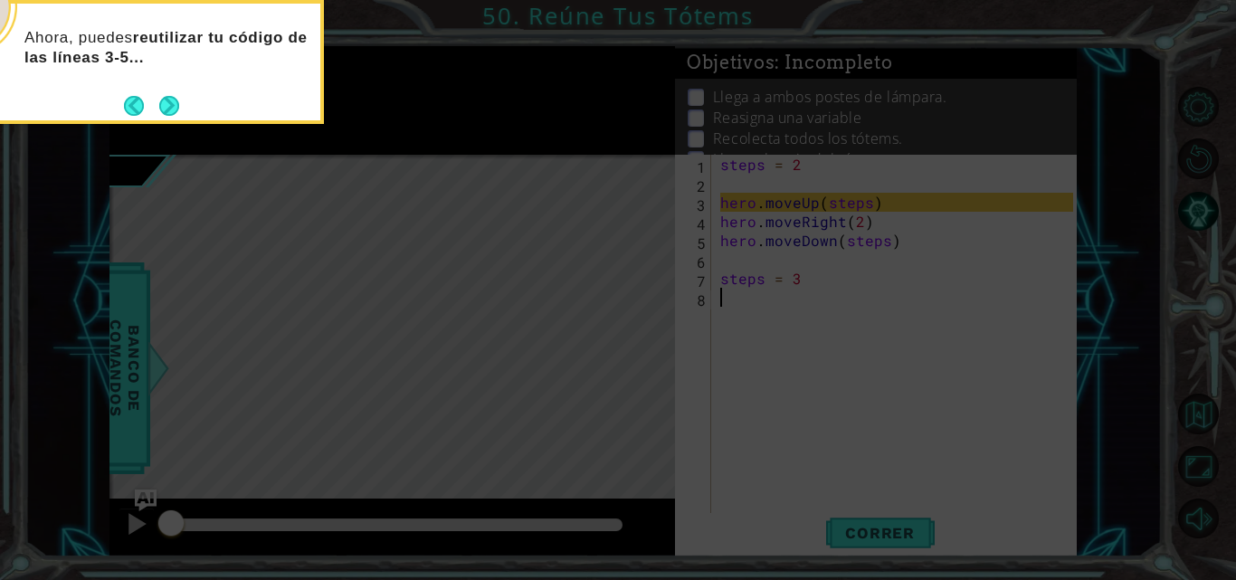
click at [161, 110] on button "Next" at bounding box center [169, 105] width 28 height 28
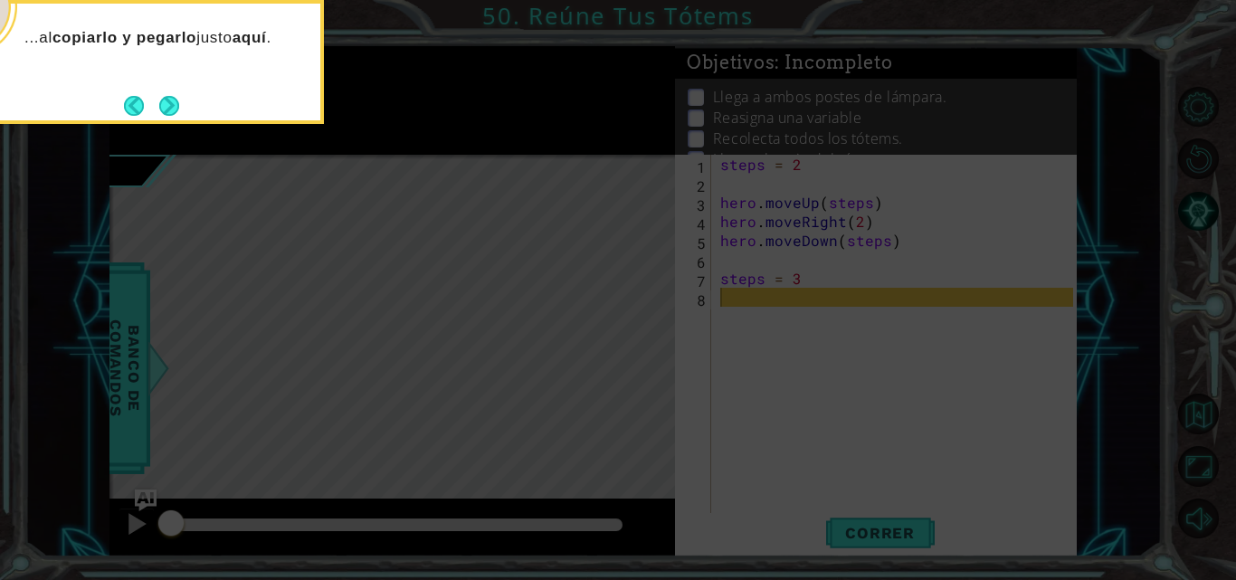
click at [161, 110] on button "Next" at bounding box center [169, 106] width 20 height 20
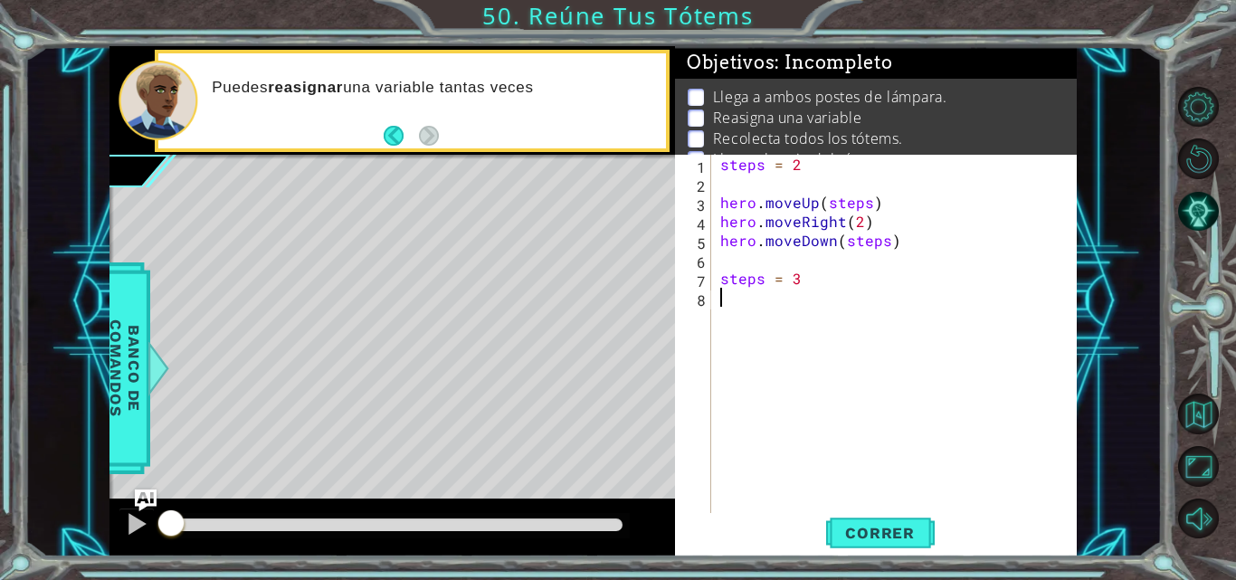
click at [334, 97] on p "Puedes reasignar una variable tantas veces" at bounding box center [432, 88] width 441 height 20
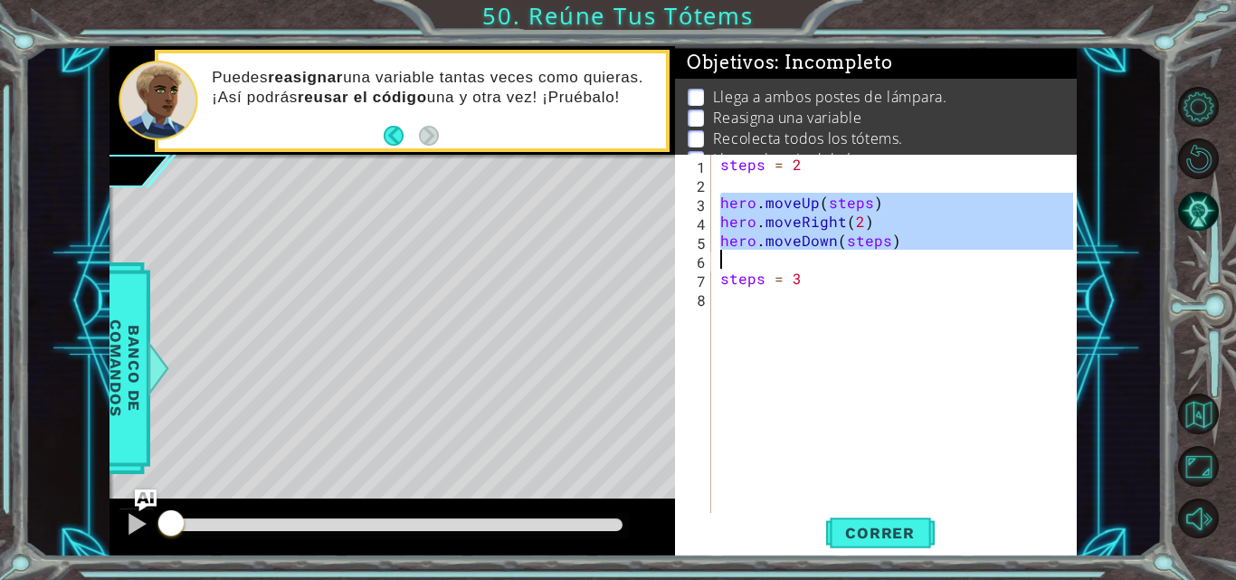
drag, startPoint x: 719, startPoint y: 200, endPoint x: 920, endPoint y: 258, distance: 209.1
click at [920, 258] on div "steps = 2 hero . moveUp ( steps ) hero . moveRight ( 2 ) hero . moveDown ( step…" at bounding box center [900, 354] width 366 height 399
type textarea "hero.moveDown(steps)"
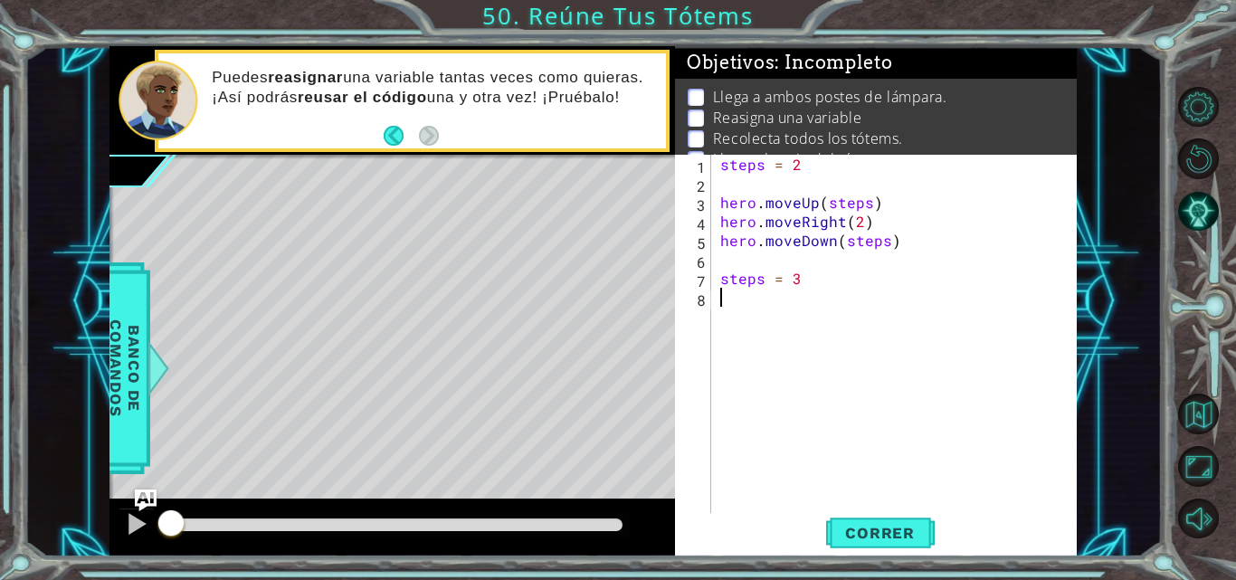
click at [761, 304] on div "steps = 2 hero . moveUp ( steps ) hero . moveRight ( 2 ) hero . moveDown ( step…" at bounding box center [900, 354] width 366 height 399
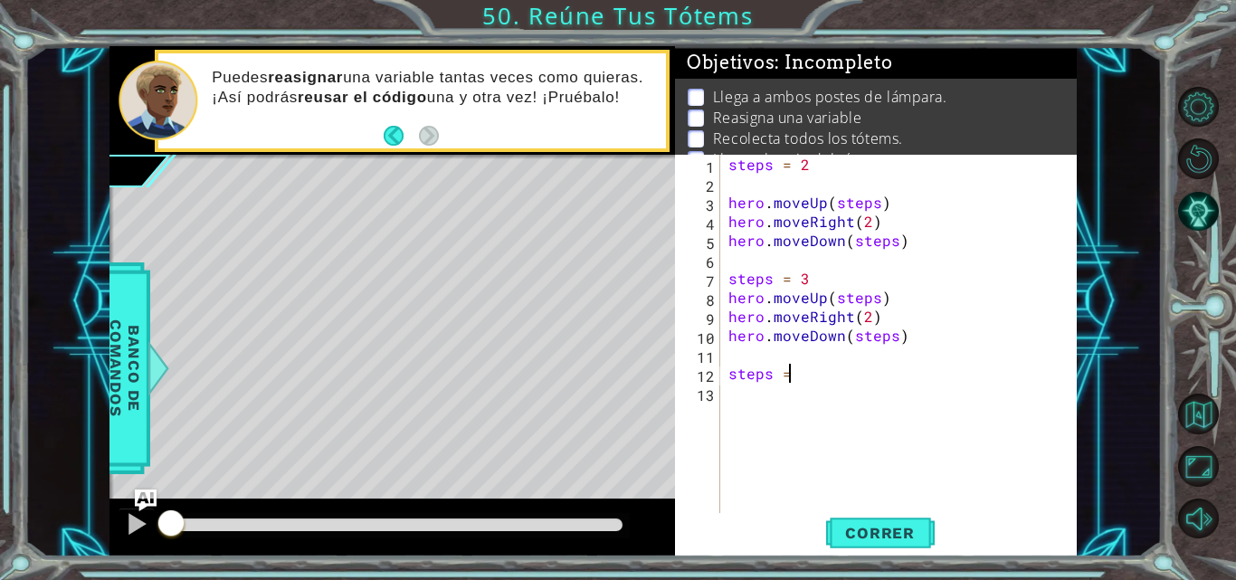
scroll to position [0, 3]
type textarea "steps = 4"
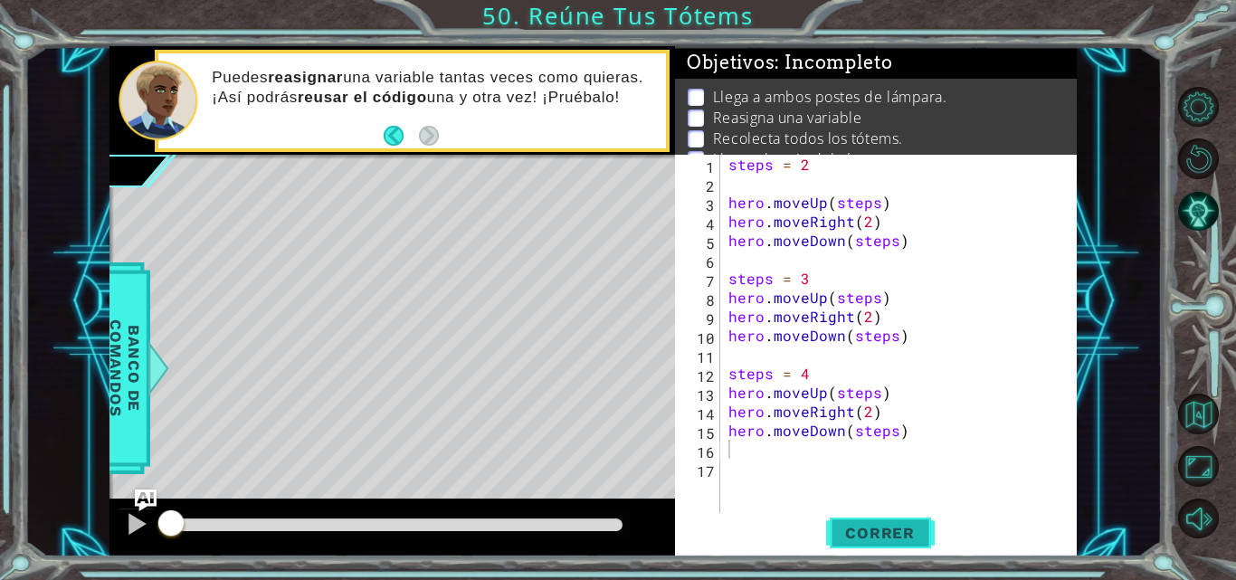
click at [862, 517] on button "Correr" at bounding box center [880, 533] width 109 height 40
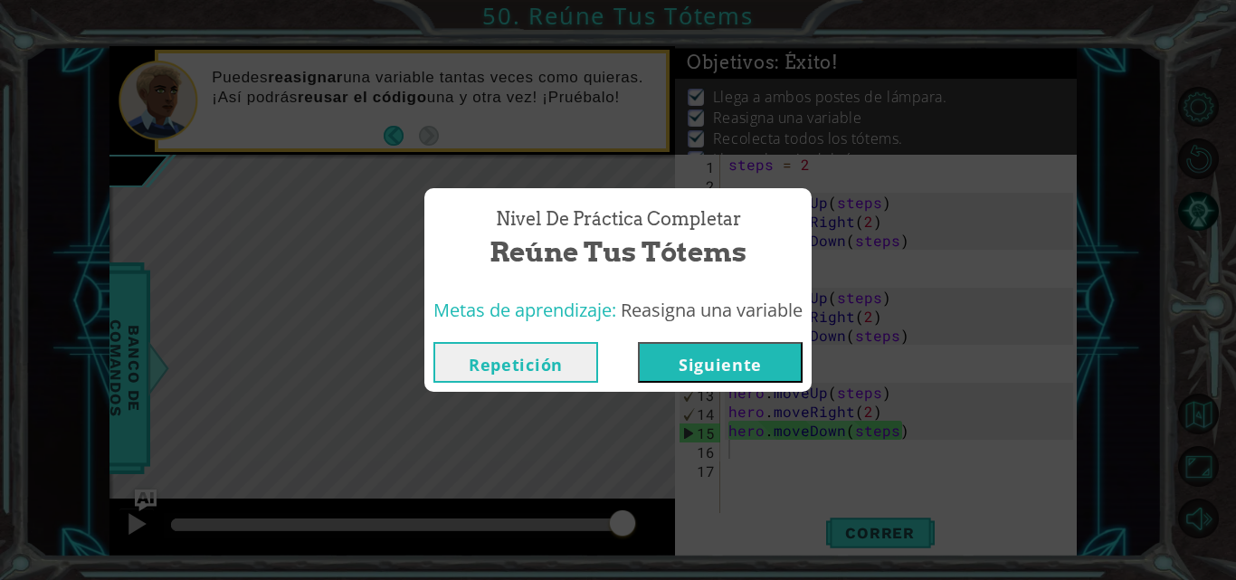
click at [747, 359] on button "Siguiente" at bounding box center [720, 362] width 165 height 41
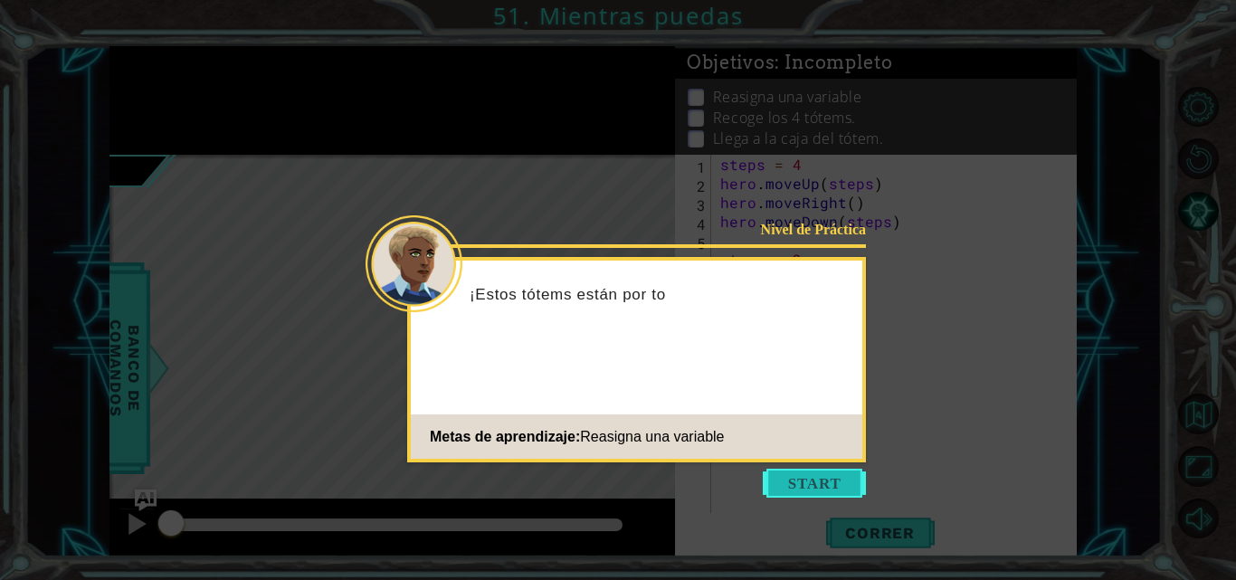
click at [813, 480] on button "Start" at bounding box center [814, 483] width 103 height 29
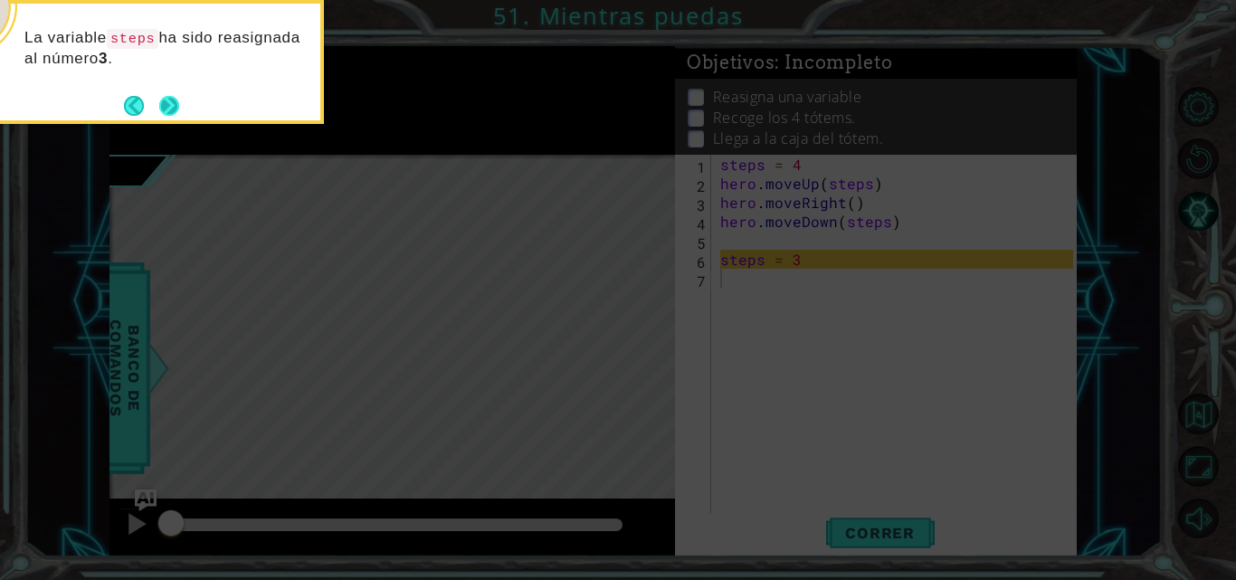
click at [170, 100] on button "Next" at bounding box center [169, 104] width 25 height 25
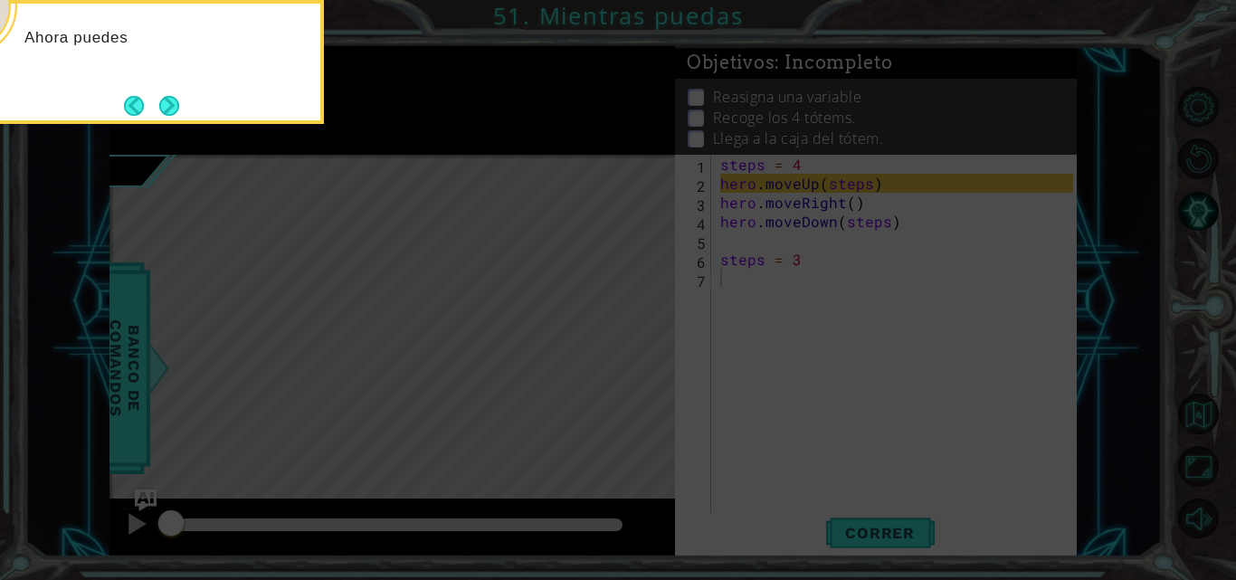
click at [170, 100] on button "Next" at bounding box center [168, 105] width 33 height 33
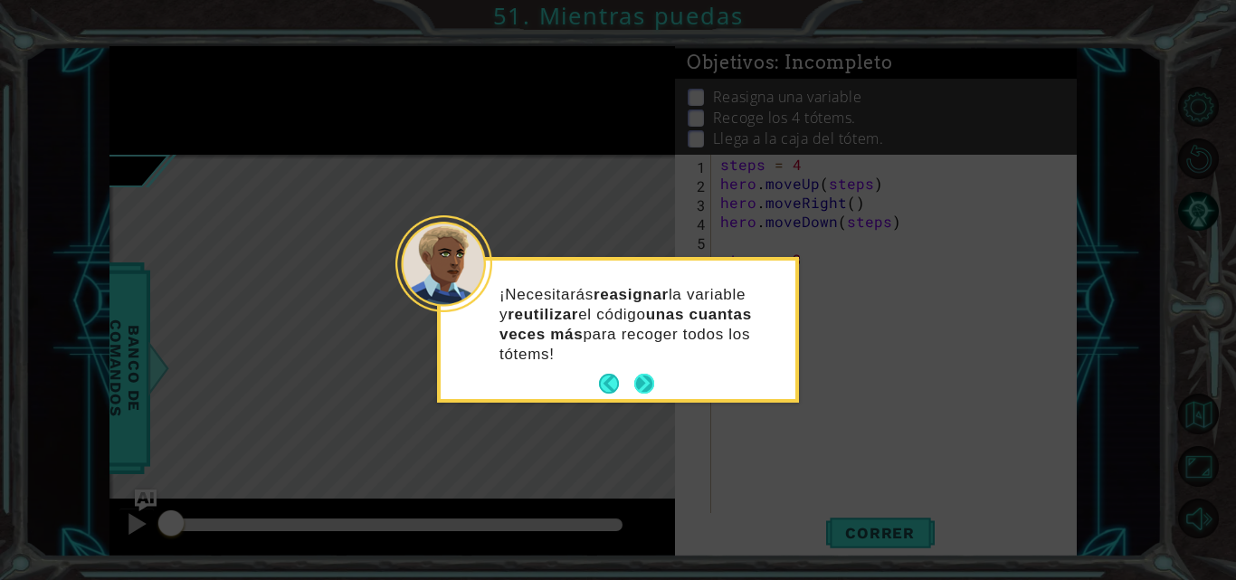
click at [645, 381] on button "Next" at bounding box center [644, 384] width 23 height 23
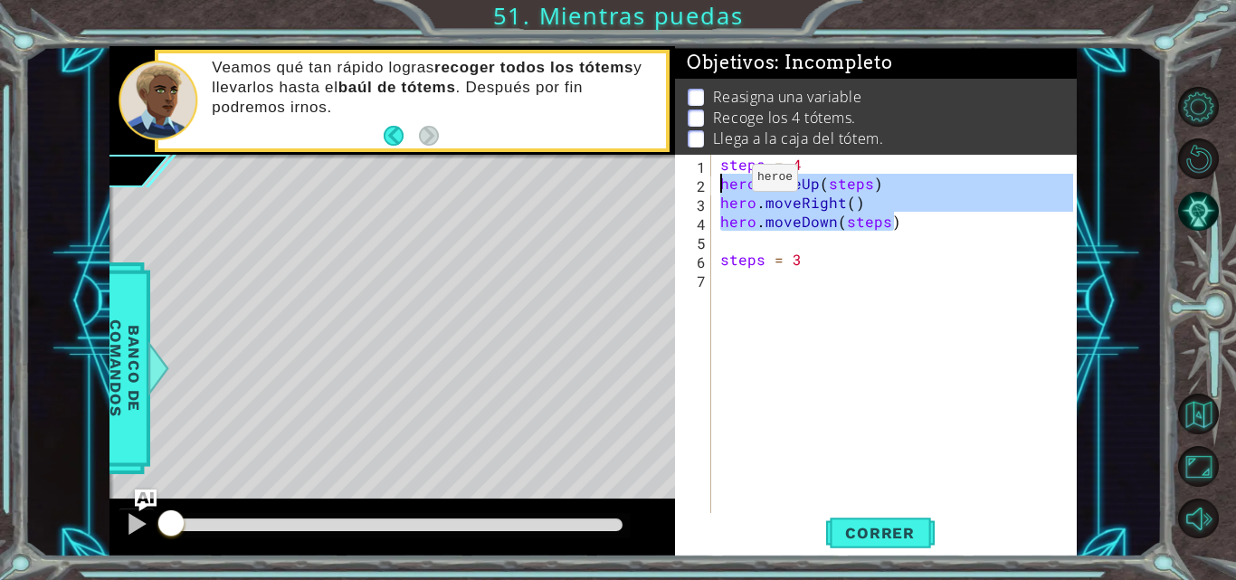
drag, startPoint x: 845, startPoint y: 193, endPoint x: 692, endPoint y: 187, distance: 153.0
click at [692, 187] on div "1 2 3 4 5 6 7 steps = 4 hero . moveUp ( steps ) hero . moveRight ( ) hero . mov…" at bounding box center [874, 335] width 398 height 361
type textarea "c"
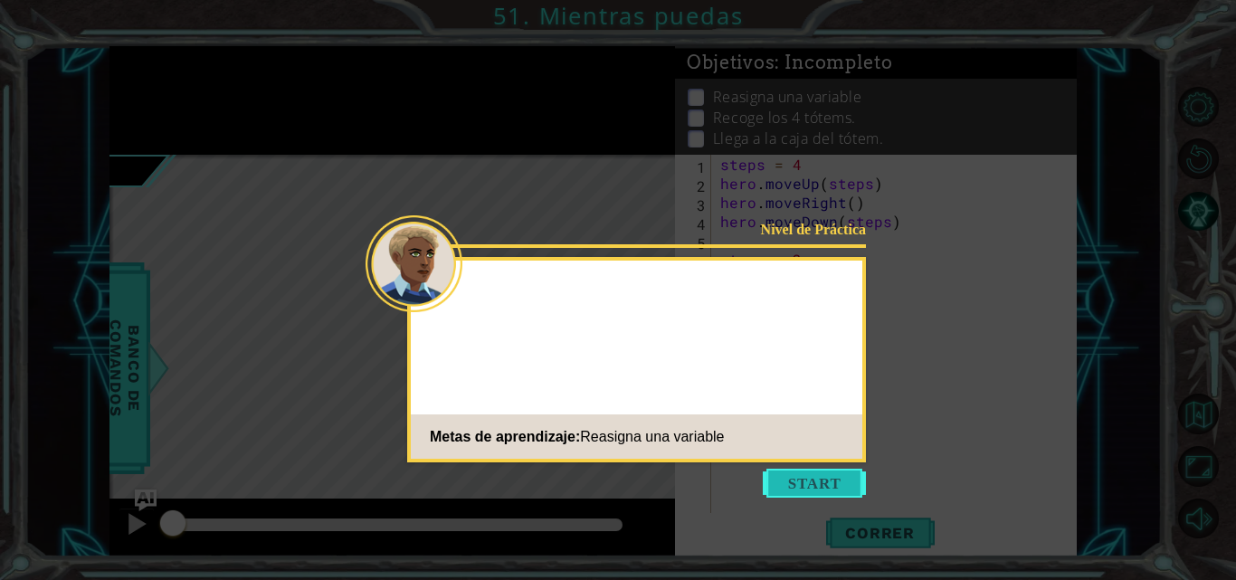
click at [801, 490] on button "Start" at bounding box center [814, 483] width 103 height 29
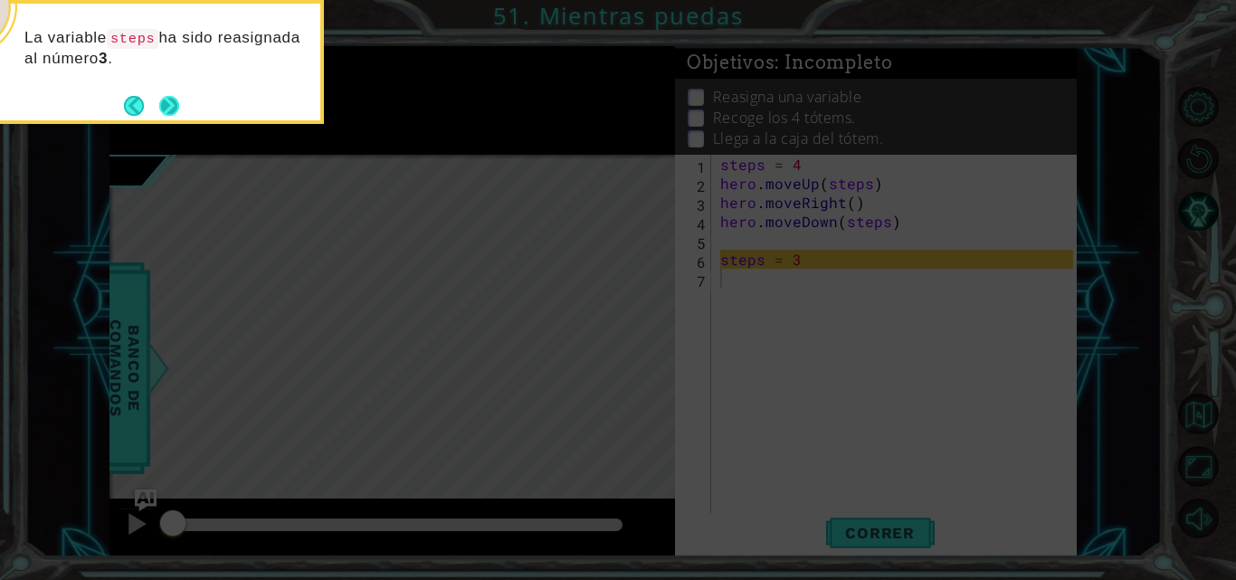
click at [162, 103] on button "Next" at bounding box center [169, 106] width 22 height 22
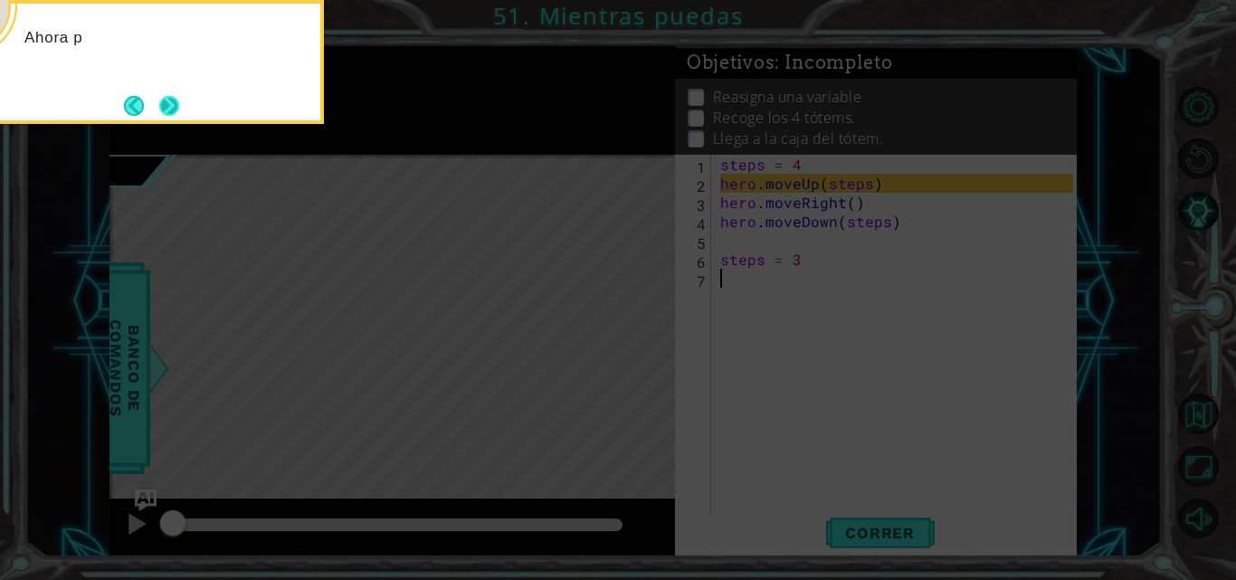
click at [162, 106] on button "Next" at bounding box center [170, 105] width 26 height 26
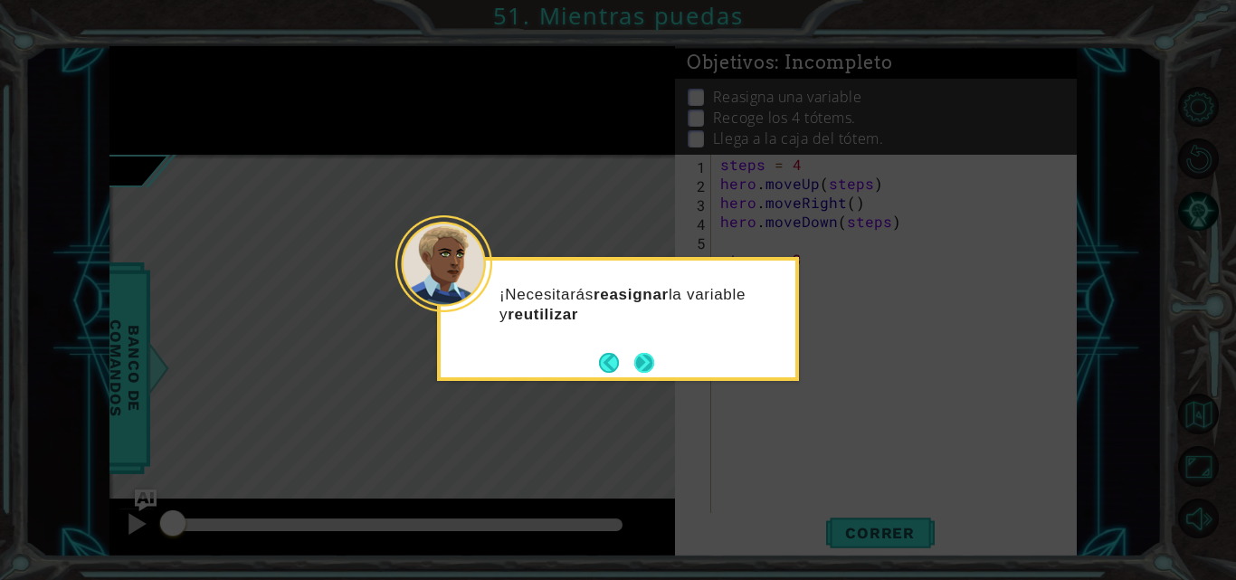
click at [653, 357] on button "Next" at bounding box center [645, 363] width 22 height 22
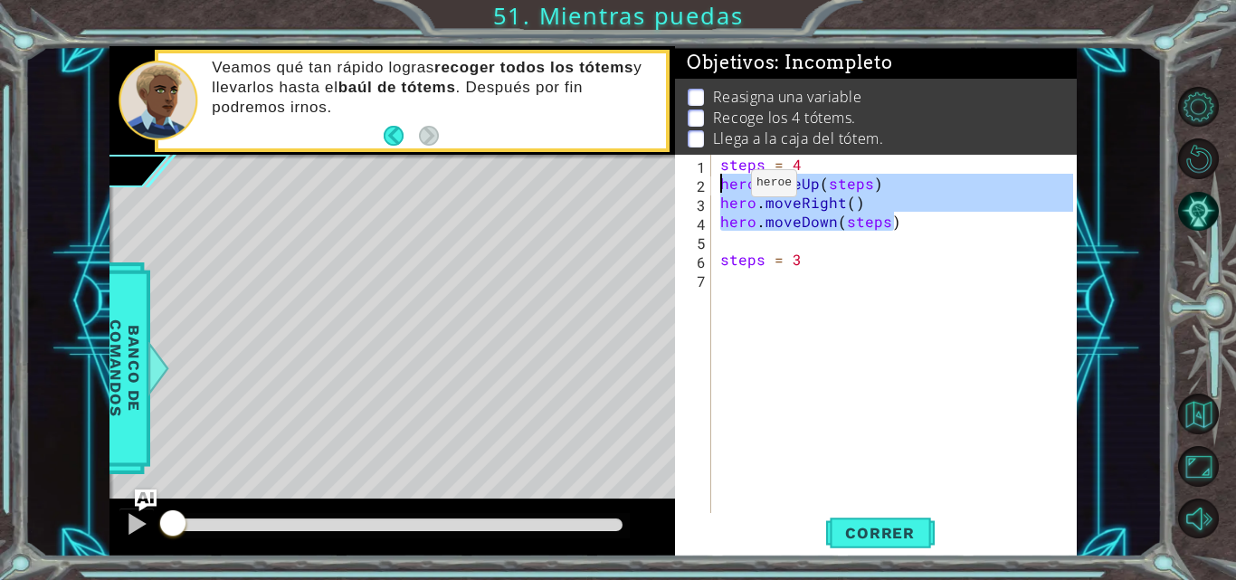
drag, startPoint x: 904, startPoint y: 224, endPoint x: 719, endPoint y: 187, distance: 188.3
click at [719, 187] on div "steps = 4 hero . moveUp ( steps ) hero . moveRight ( ) hero . moveDown ( steps …" at bounding box center [900, 354] width 366 height 399
type textarea "hero.moveUp(steps) hero.moveRight()"
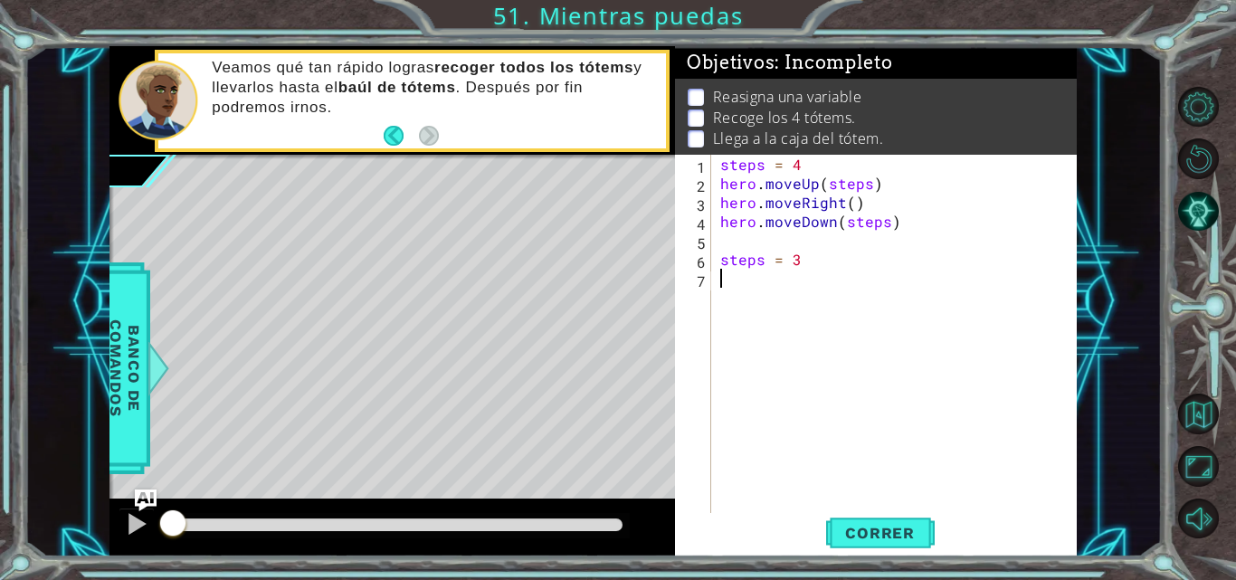
click at [736, 296] on div "steps = 4 hero . moveUp ( steps ) hero . moveRight ( ) hero . moveDown ( steps …" at bounding box center [900, 354] width 366 height 399
paste textarea "hero.moveDown(steps)"
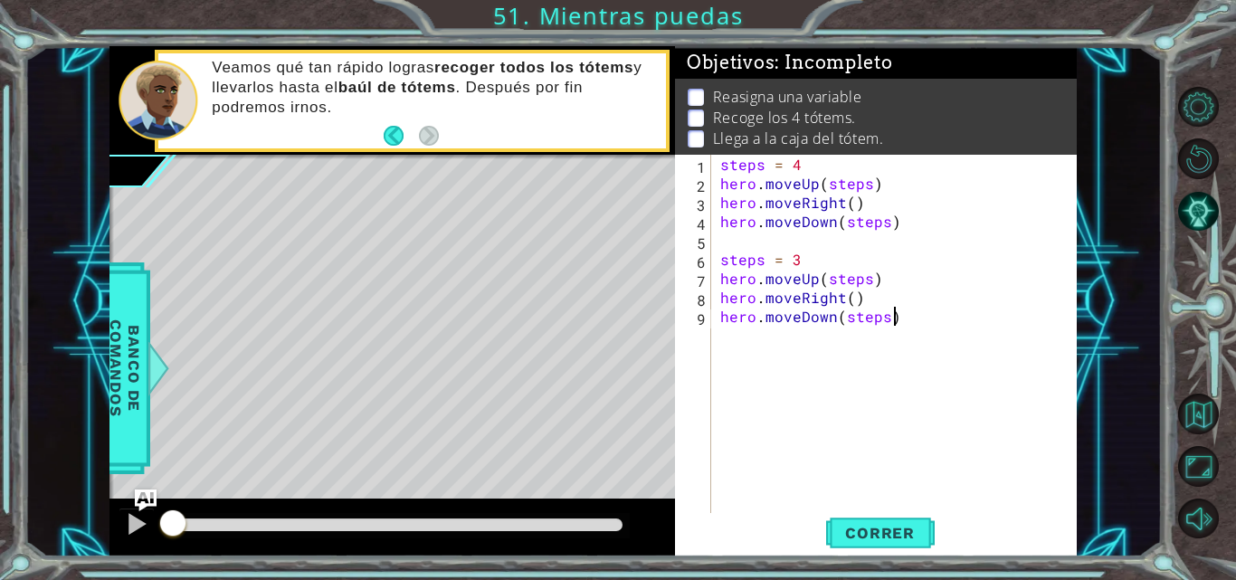
type textarea "hero.moveDown(steps)"
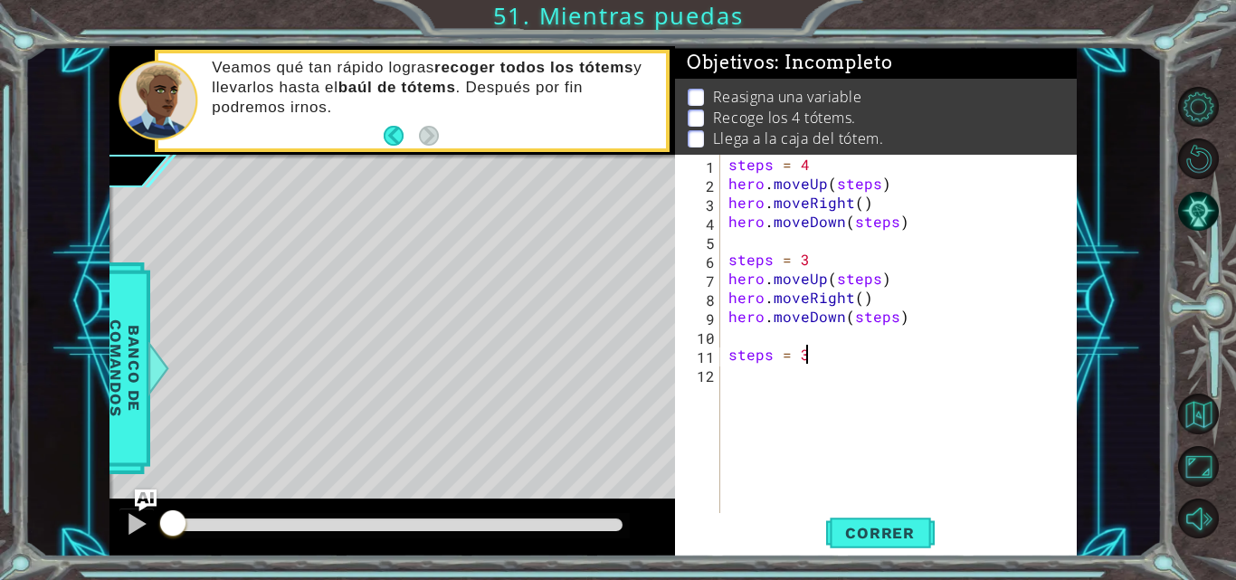
scroll to position [0, 4]
type textarea "steps = 2"
paste textarea "hero.moveDown(steps)"
type textarea "hero.moveDown(steps)"
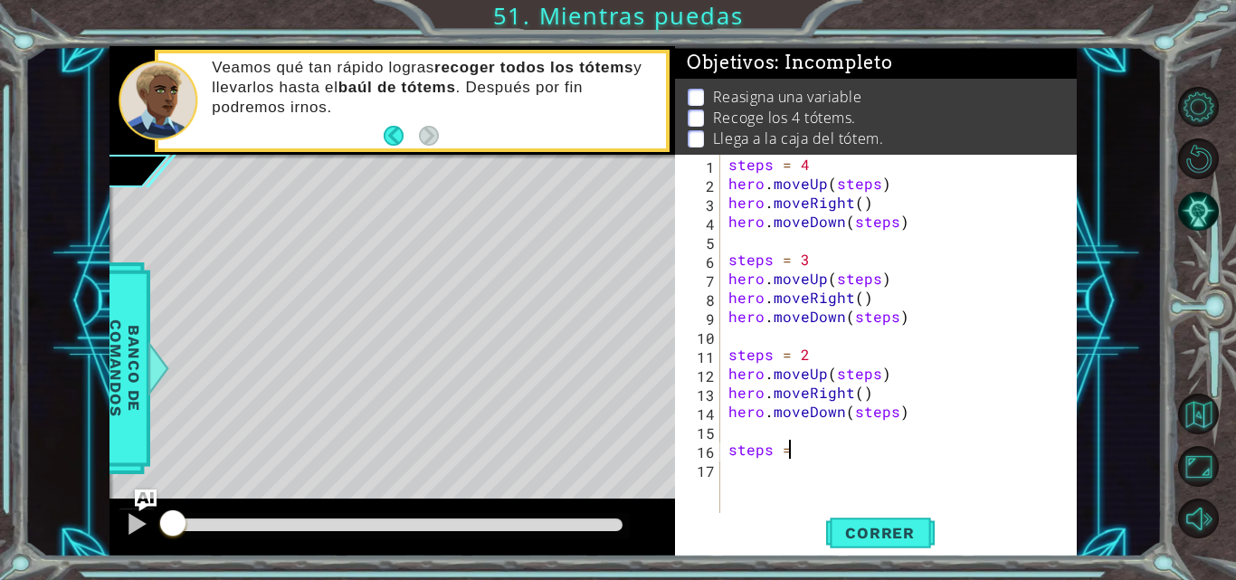
scroll to position [0, 3]
type textarea "steps = 1"
paste textarea "hero.moveDown(steps)"
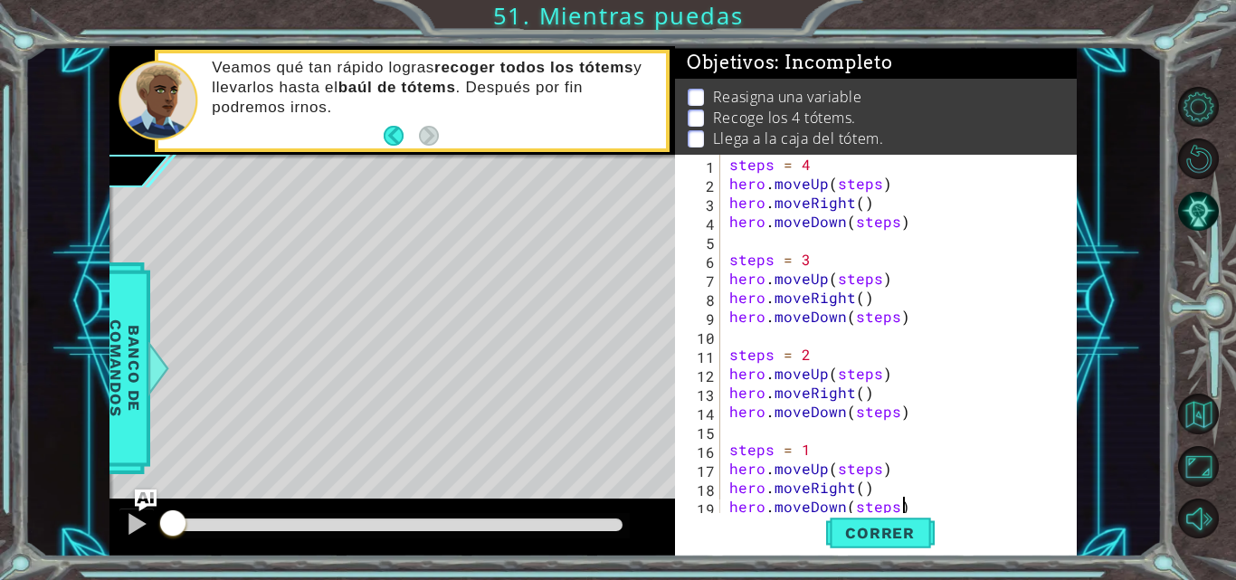
scroll to position [19, 0]
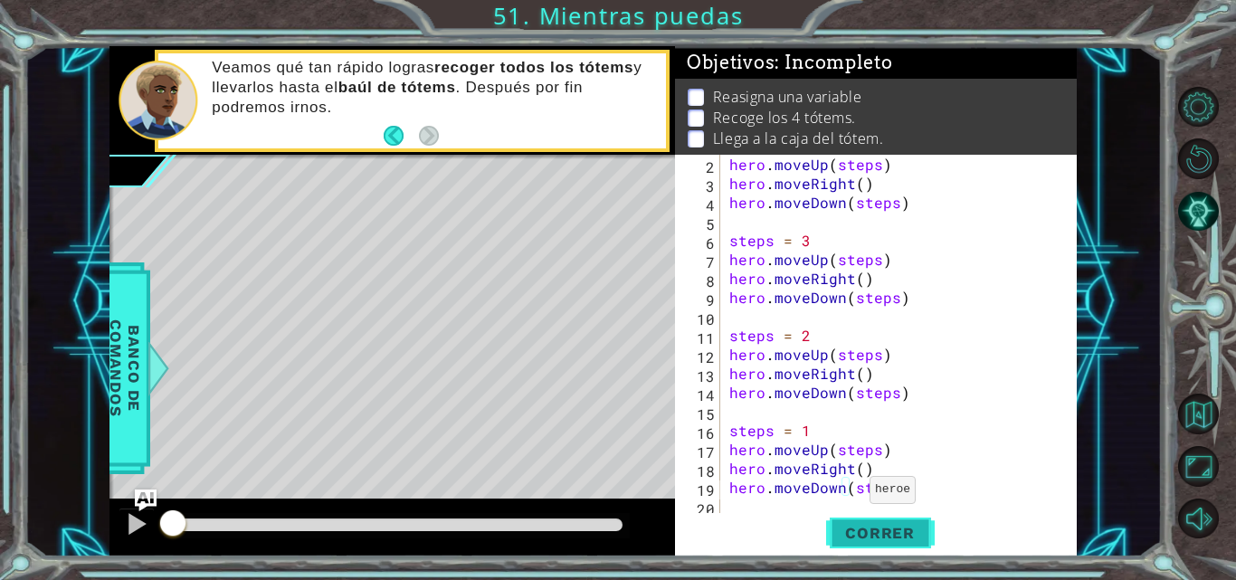
type textarea "hero.moveDown(steps)"
click at [896, 540] on span "Correr" at bounding box center [880, 533] width 106 height 18
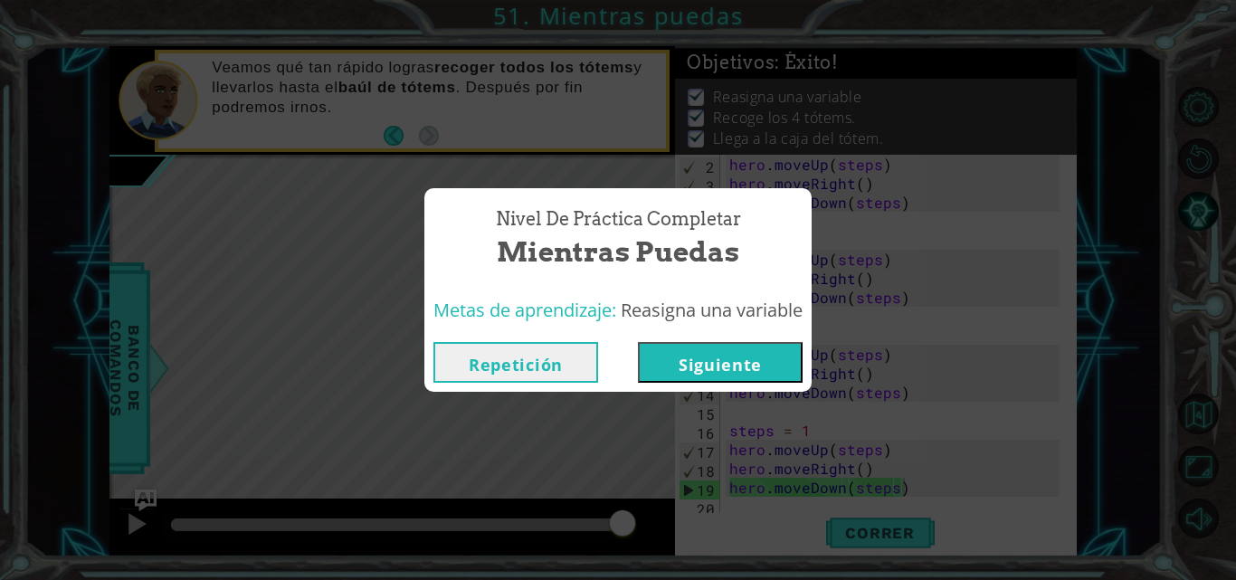
click at [754, 376] on button "Siguiente" at bounding box center [720, 362] width 165 height 41
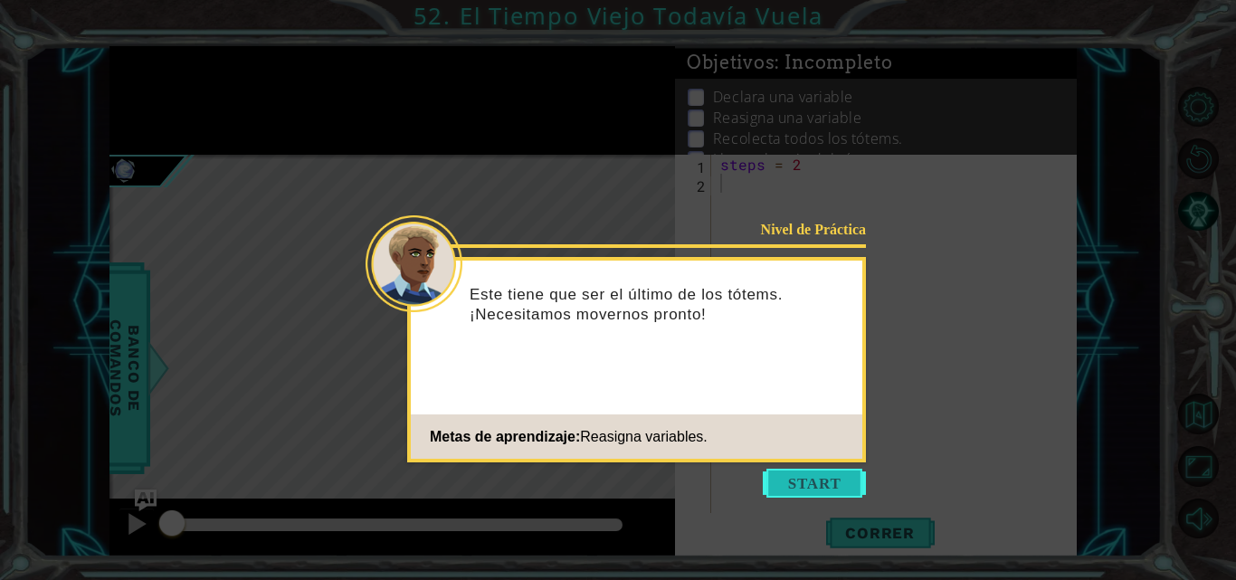
click at [805, 491] on button "Start" at bounding box center [814, 483] width 103 height 29
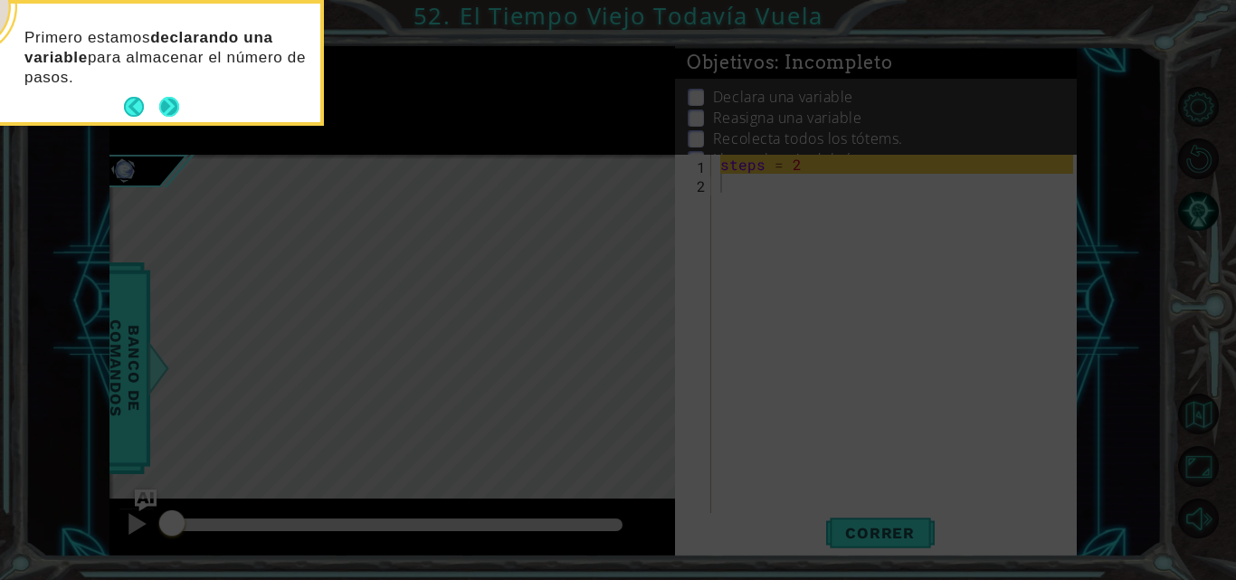
click at [176, 110] on button "Next" at bounding box center [169, 107] width 24 height 24
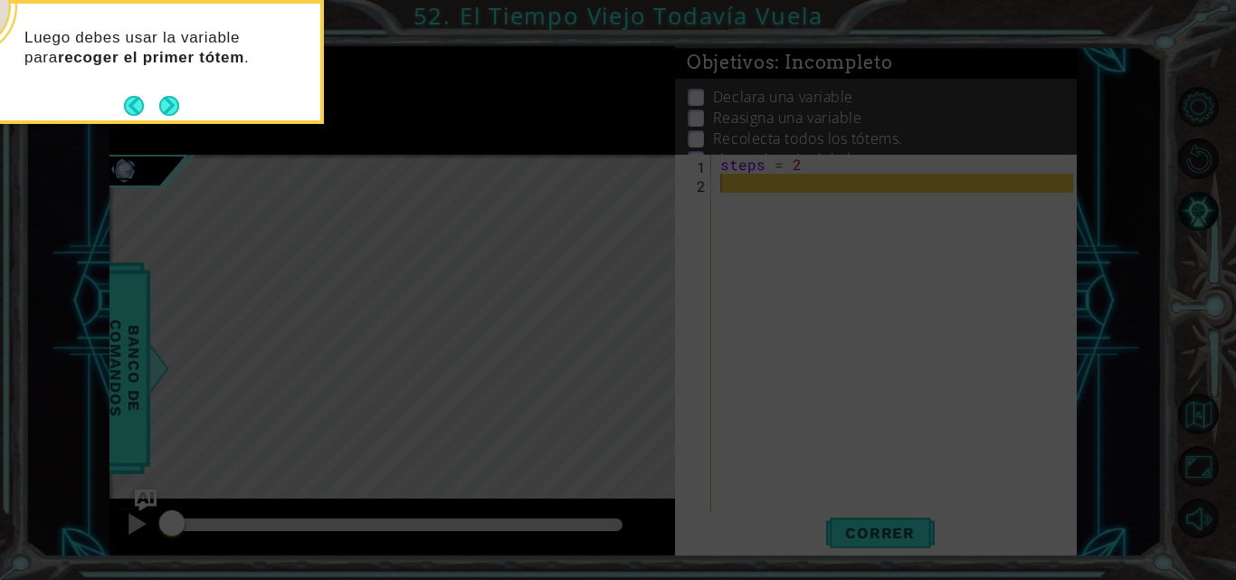
click at [176, 110] on button "Next" at bounding box center [169, 106] width 22 height 22
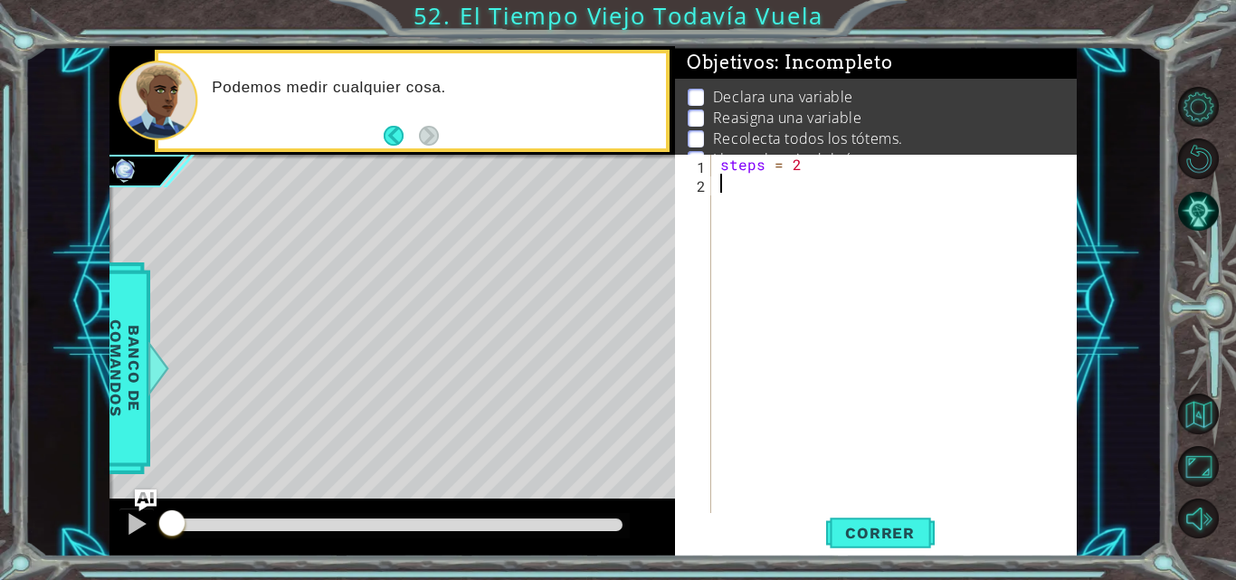
click at [448, 111] on div "Podemos medir cualquier cosa." at bounding box center [432, 101] width 466 height 64
click at [741, 185] on div "steps = 2" at bounding box center [900, 354] width 366 height 399
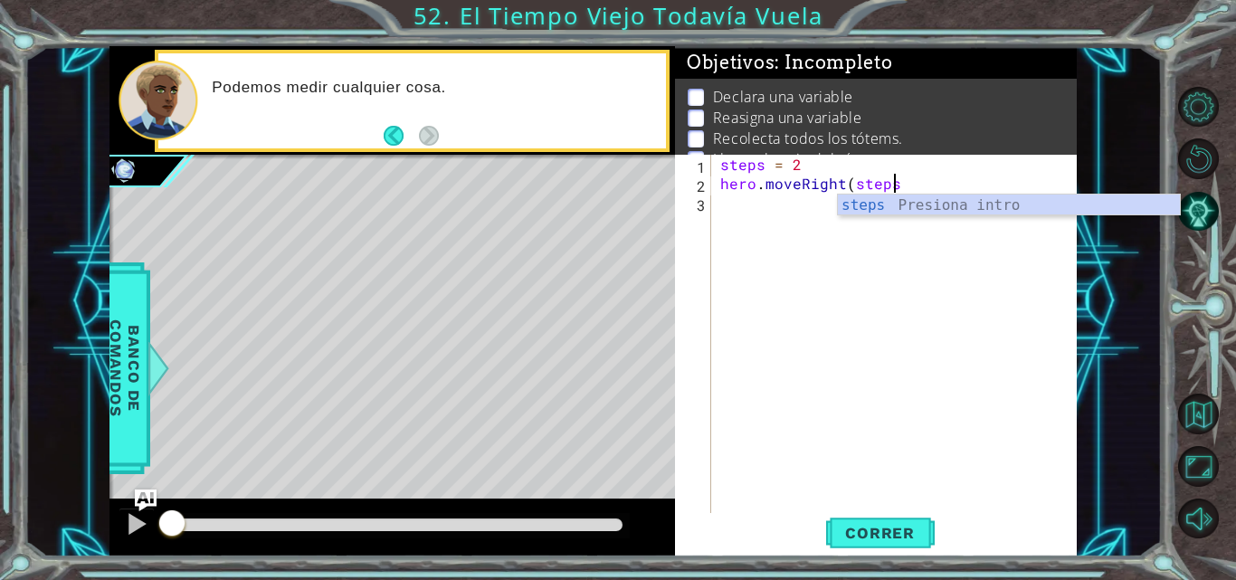
type textarea "hero.moveRight(steps)"
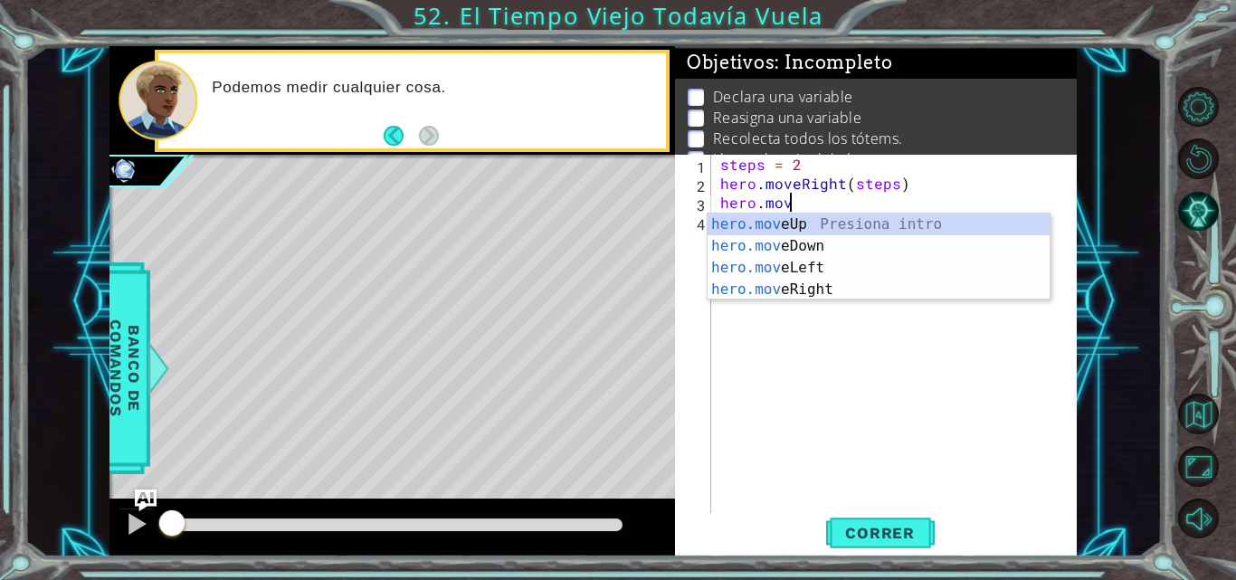
scroll to position [0, 4]
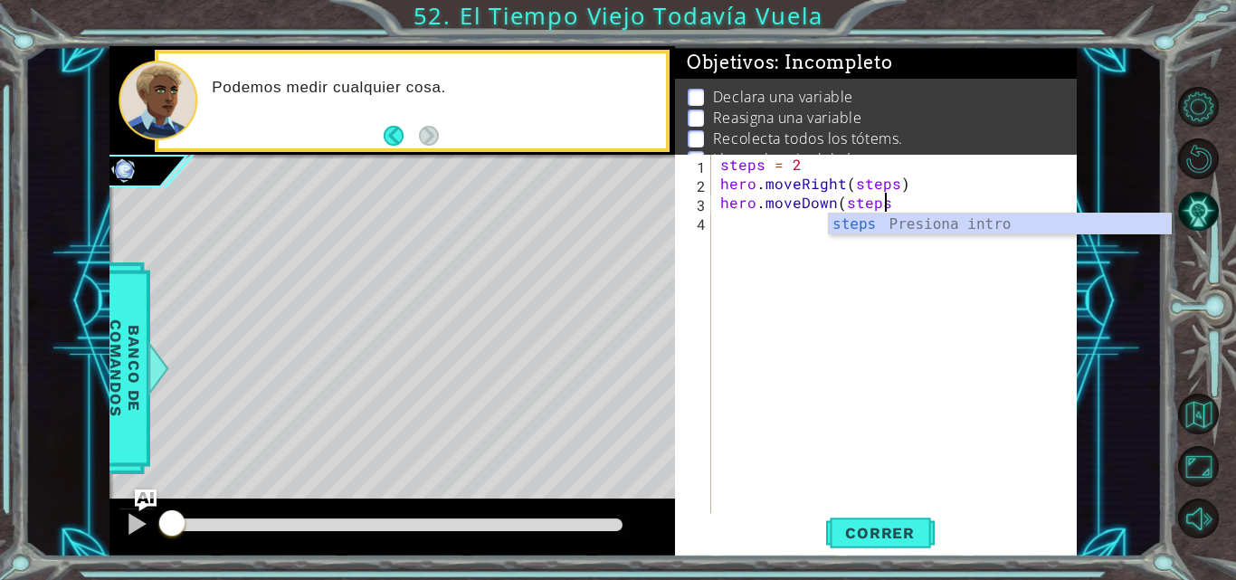
type textarea "hero.moveDown(steps)"
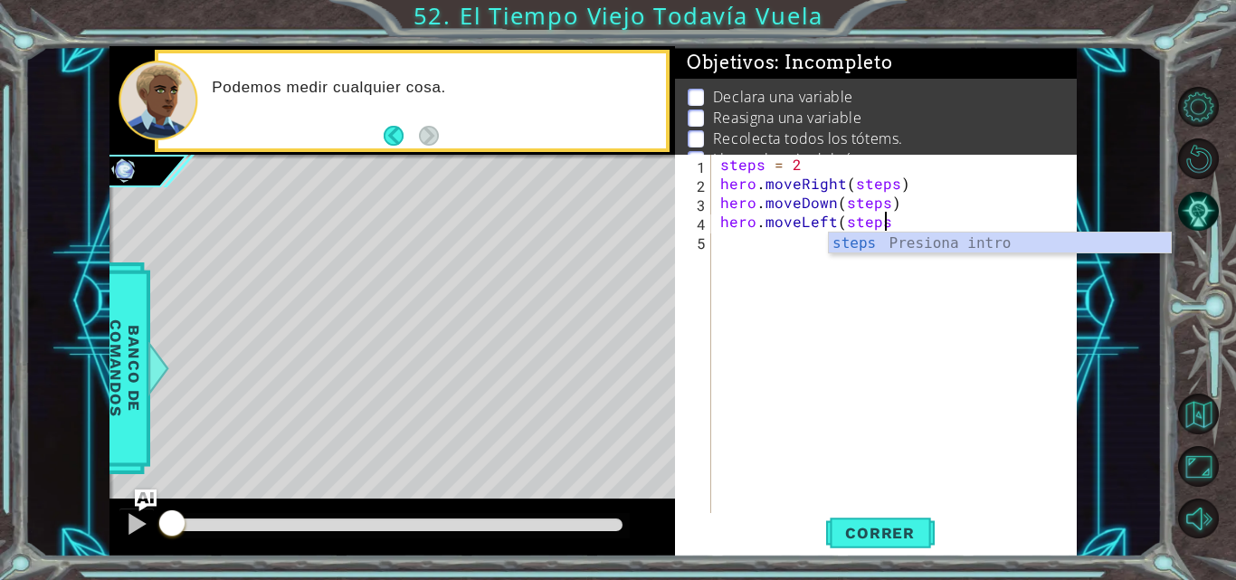
scroll to position [0, 10]
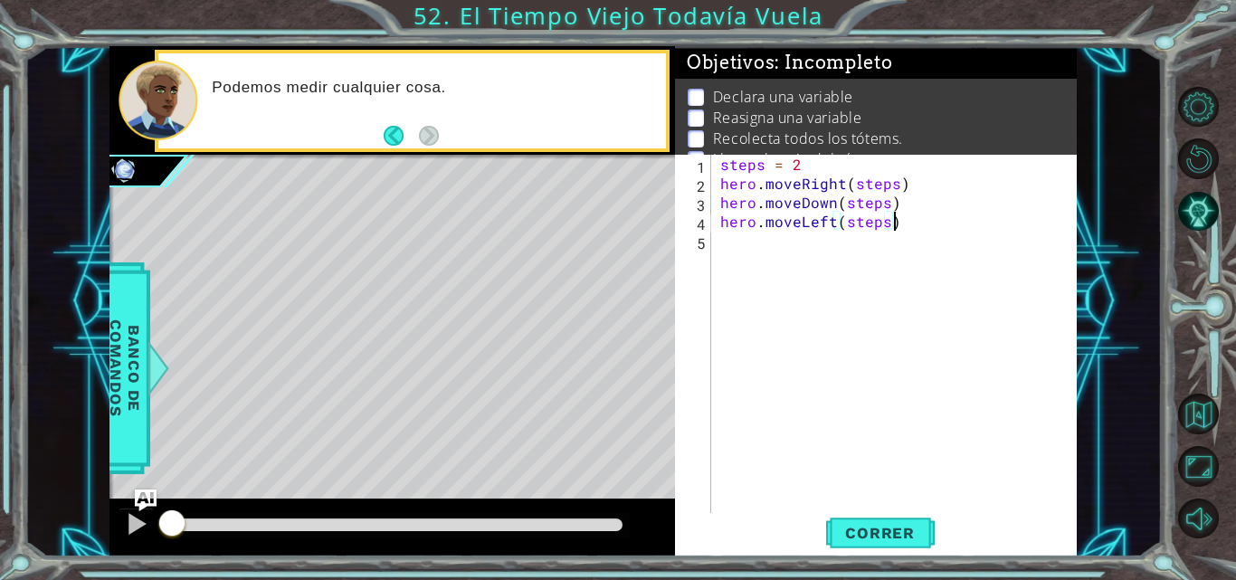
click at [881, 206] on div "steps = 2 hero . moveRight ( steps ) hero . moveDown ( steps ) hero . moveLeft …" at bounding box center [900, 354] width 366 height 399
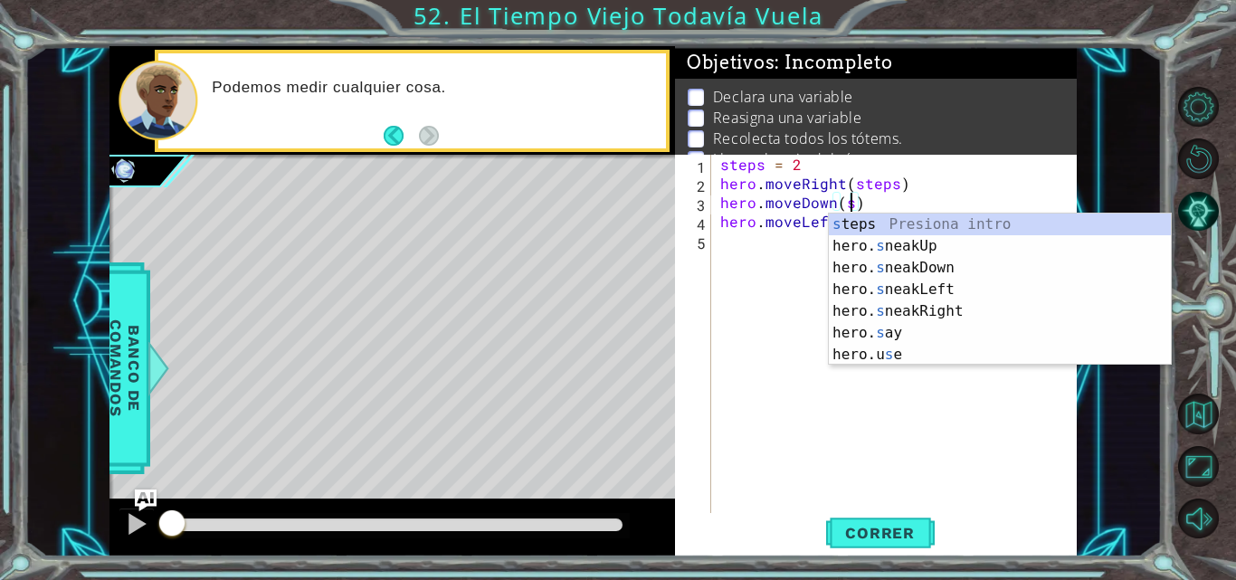
scroll to position [0, 7]
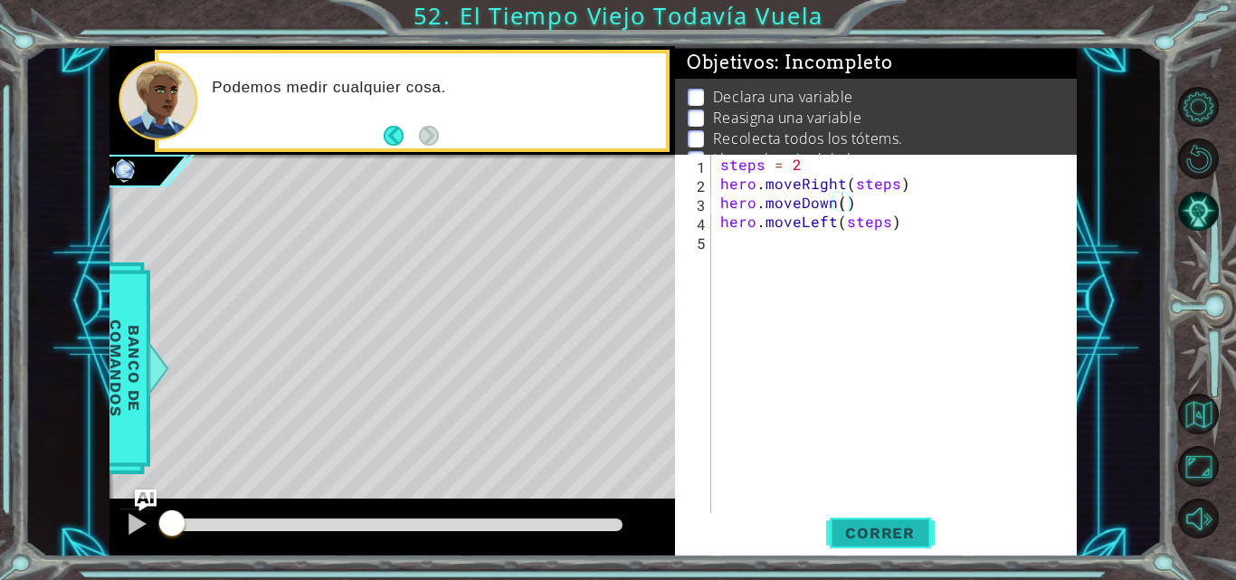
click at [874, 543] on button "Correr" at bounding box center [880, 533] width 109 height 40
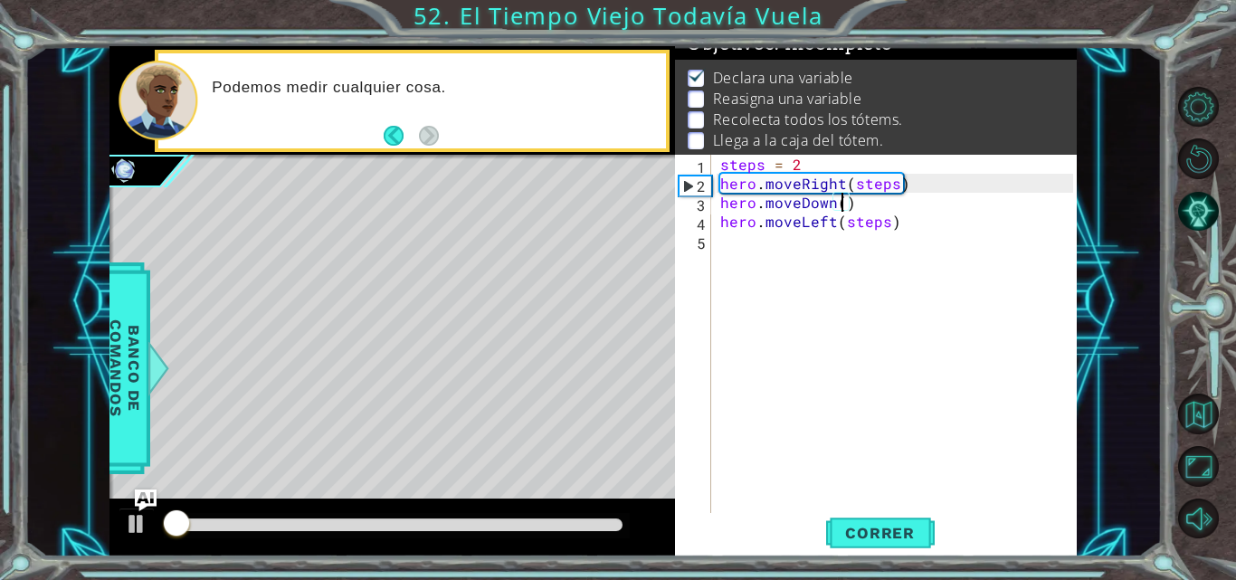
scroll to position [24, 0]
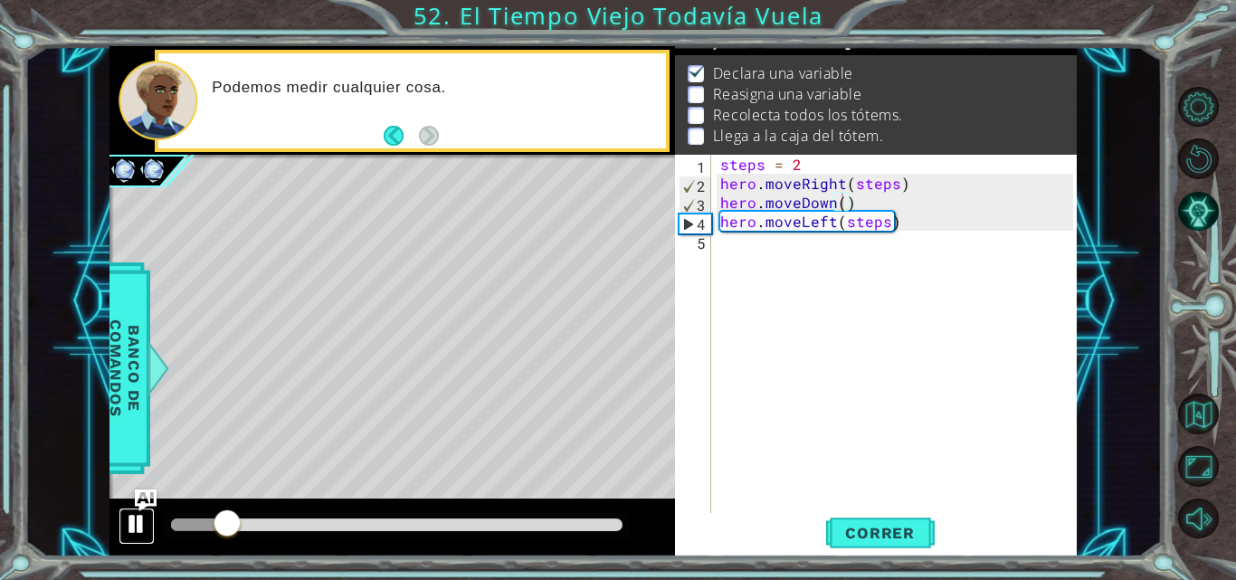
click at [138, 529] on div at bounding box center [137, 524] width 24 height 24
click at [925, 218] on div "steps = 2 hero . moveRight ( steps ) hero . moveDown ( ) hero . moveLeft ( step…" at bounding box center [900, 354] width 366 height 399
type textarea "hero.moveLeft(steps)"
click at [727, 255] on div "steps = 2 hero . moveRight ( steps ) hero . moveDown ( ) hero . moveLeft ( step…" at bounding box center [900, 354] width 366 height 399
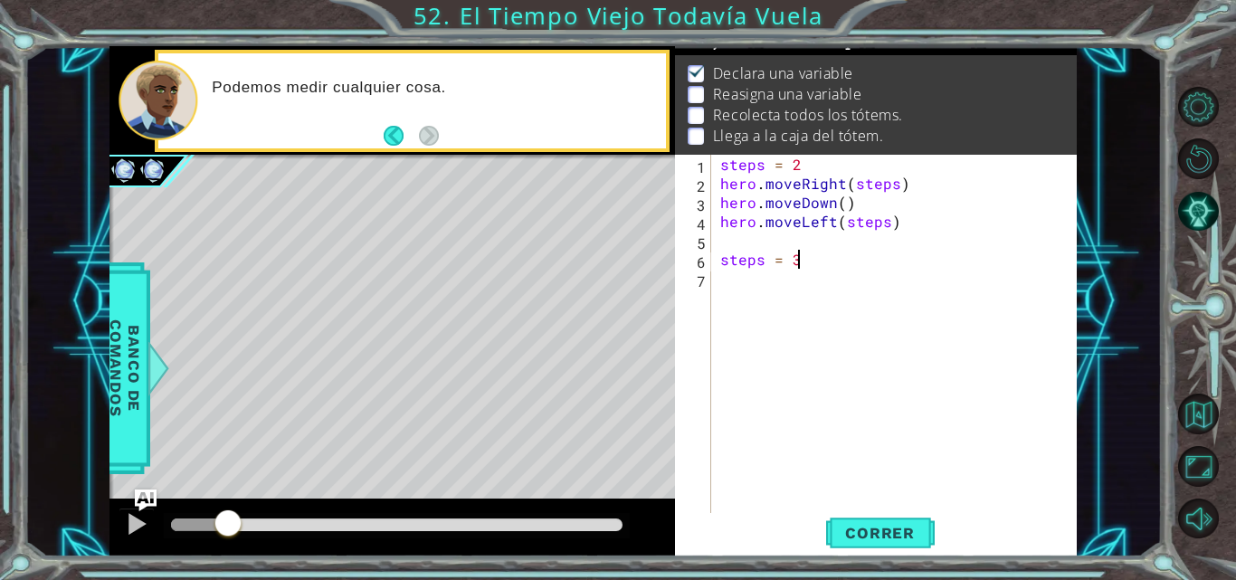
scroll to position [0, 4]
type textarea "steps = 4"
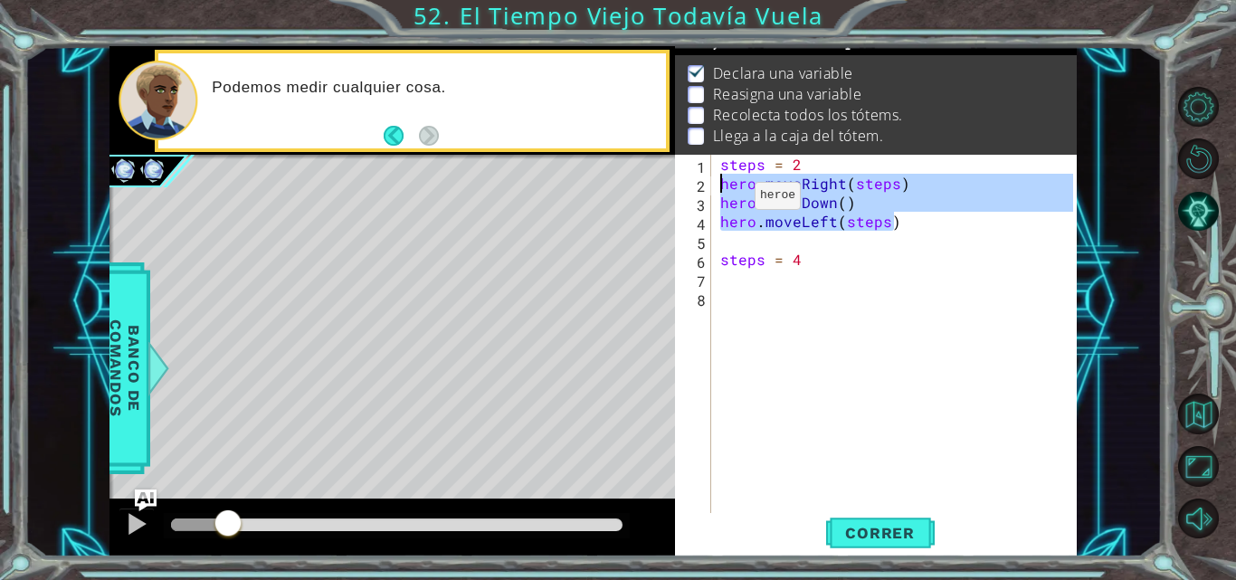
drag, startPoint x: 913, startPoint y: 224, endPoint x: 704, endPoint y: 187, distance: 212.2
click at [704, 187] on div "1 2 3 4 5 6 7 8 steps = 2 hero . moveRight ( steps ) hero . moveDown ( ) hero .…" at bounding box center [874, 335] width 398 height 361
type textarea "hero.moveRight(steps) hero.moveDown()"
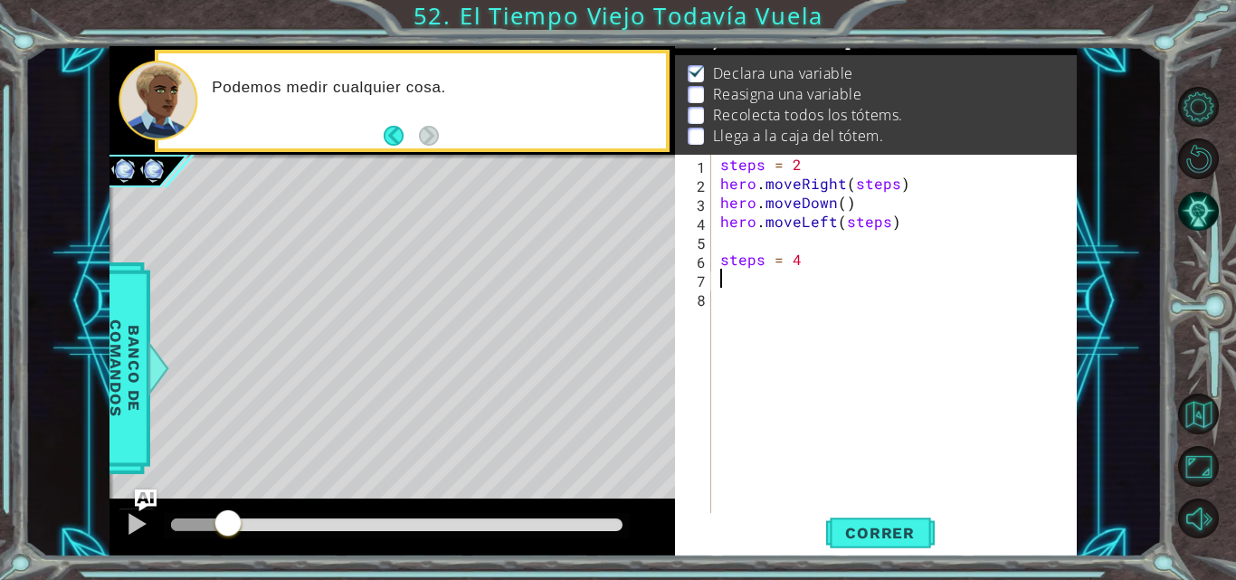
click at [726, 285] on div "steps = 2 hero . moveRight ( steps ) hero . moveDown ( ) hero . moveLeft ( step…" at bounding box center [900, 354] width 366 height 399
paste textarea "hero.moveLeft(steps)"
type textarea "hero.moveLeft(steps)"
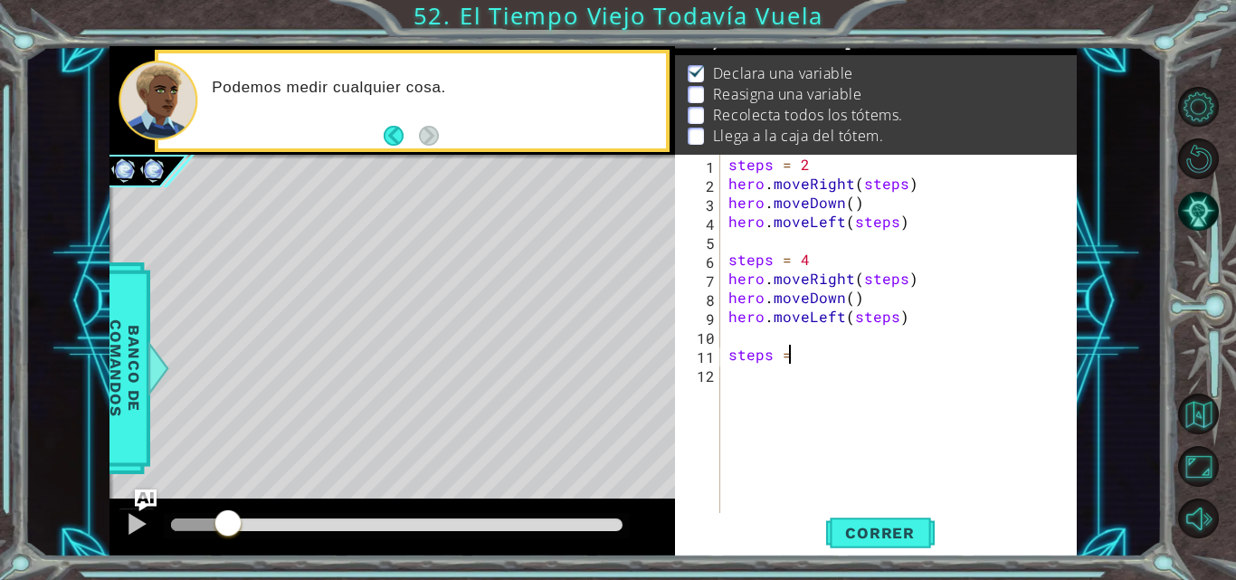
scroll to position [0, 3]
click at [857, 544] on button "Correr" at bounding box center [880, 533] width 109 height 40
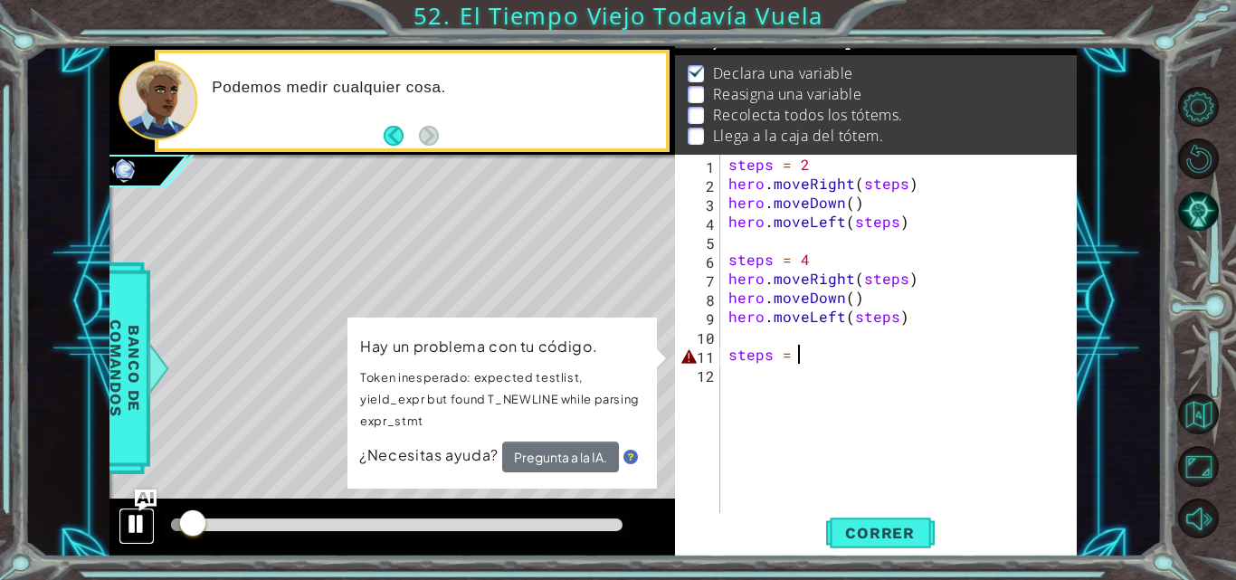
click at [133, 515] on div at bounding box center [137, 524] width 24 height 24
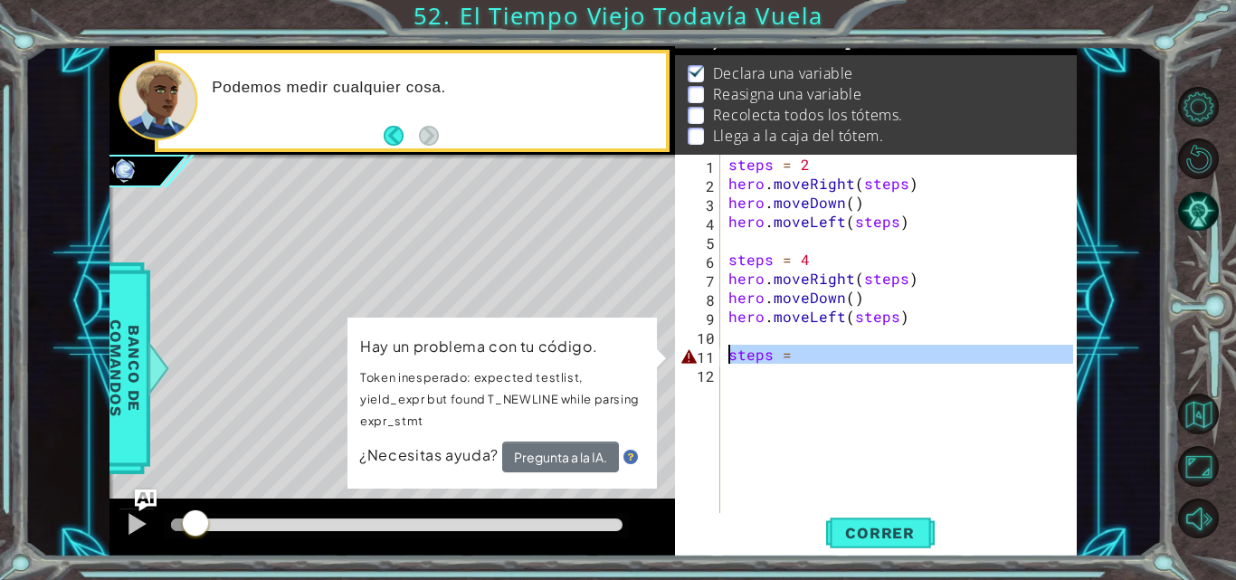
drag, startPoint x: 859, startPoint y: 366, endPoint x: 700, endPoint y: 354, distance: 158.8
click at [700, 354] on div "steps = 1 2 3 4 5 6 7 8 9 10 11 12 steps = 2 hero . moveRight ( steps ) hero . …" at bounding box center [874, 335] width 398 height 361
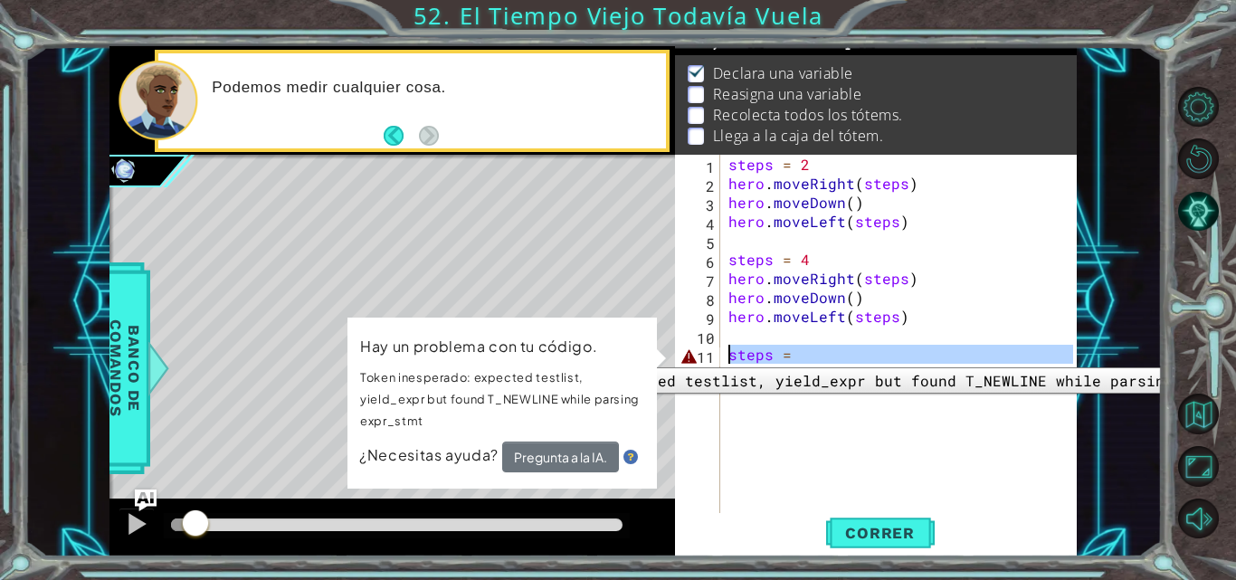
click at [622, 283] on div "1 ההההההההההההההההההההההההההההההההההההההההההההההההההההההההההההההההההההההההההההה…" at bounding box center [593, 301] width 967 height 510
type textarea "hero.moveRight(steps) hero.moveDown()"
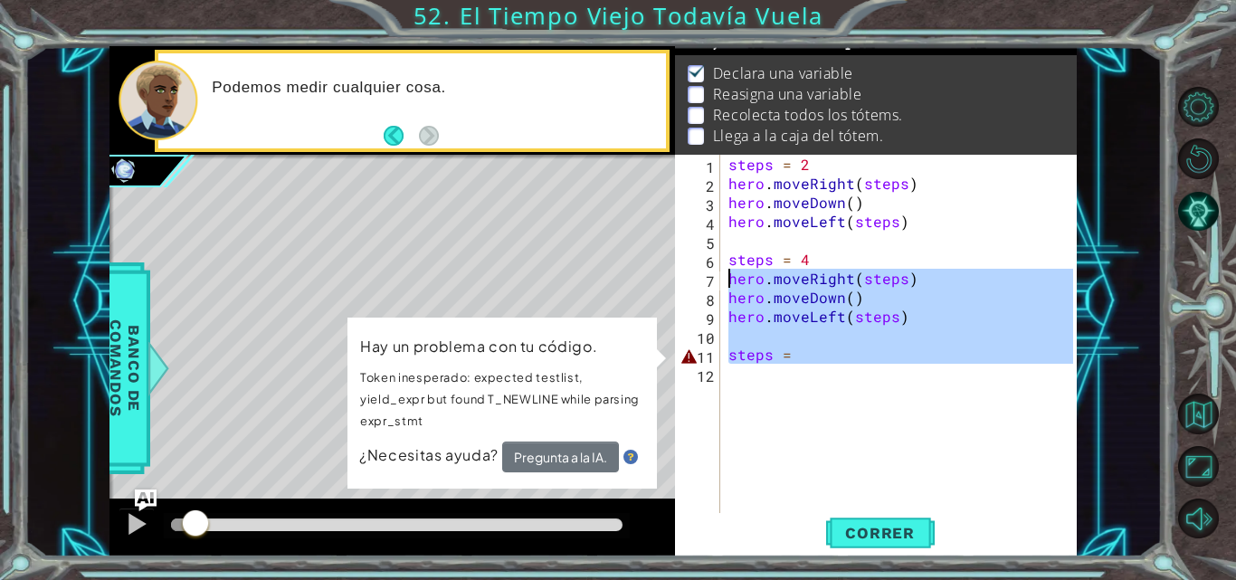
click at [793, 394] on div "steps = 2 hero . moveRight ( steps ) hero . moveDown ( ) hero . moveLeft ( step…" at bounding box center [899, 335] width 348 height 361
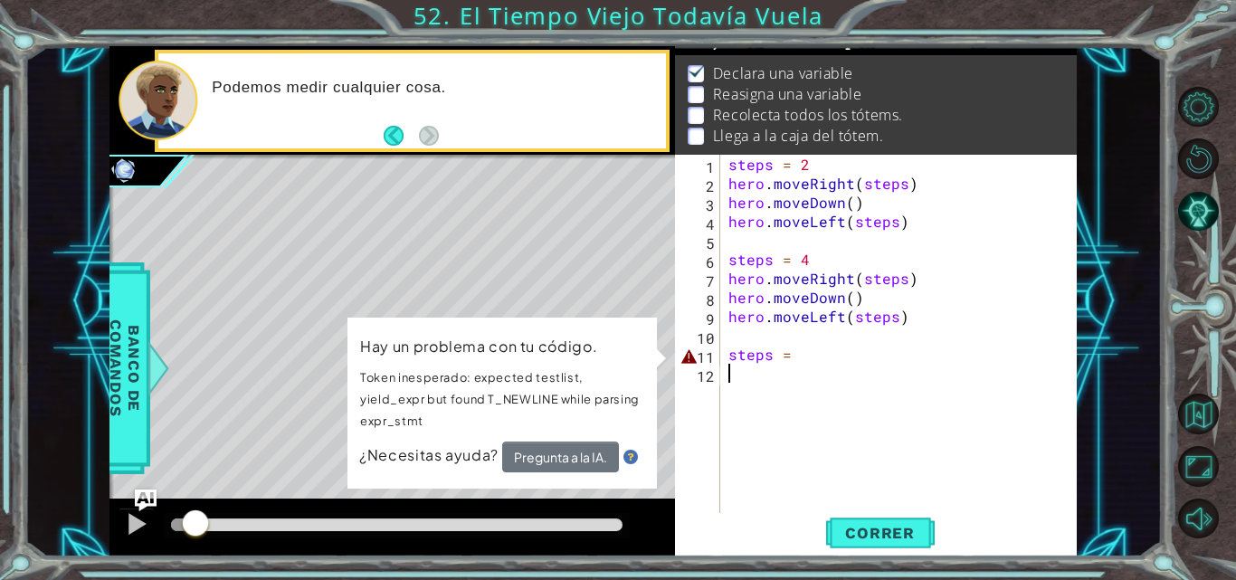
scroll to position [0, 0]
click at [822, 359] on div "steps = 2 hero . moveRight ( steps ) hero . moveDown ( ) hero . moveLeft ( step…" at bounding box center [903, 354] width 357 height 399
type textarea "steps ="
click at [762, 339] on div "steps = 2 hero . moveRight ( steps ) hero . moveDown ( ) hero . moveLeft ( step…" at bounding box center [903, 354] width 357 height 399
type textarea "hero.moveLeft(steps)"
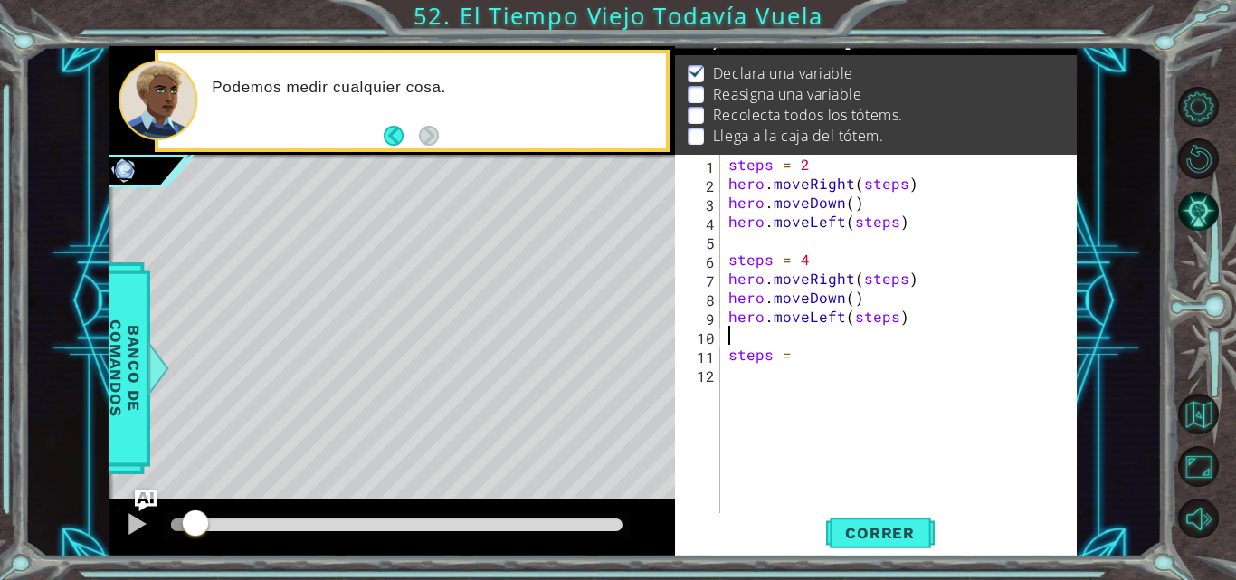
click at [809, 370] on div "steps = 2 hero . moveRight ( steps ) hero . moveDown ( ) hero . moveLeft ( step…" at bounding box center [903, 354] width 357 height 399
type textarea "steps = 6"
paste textarea "hero.moveLeft(steps)"
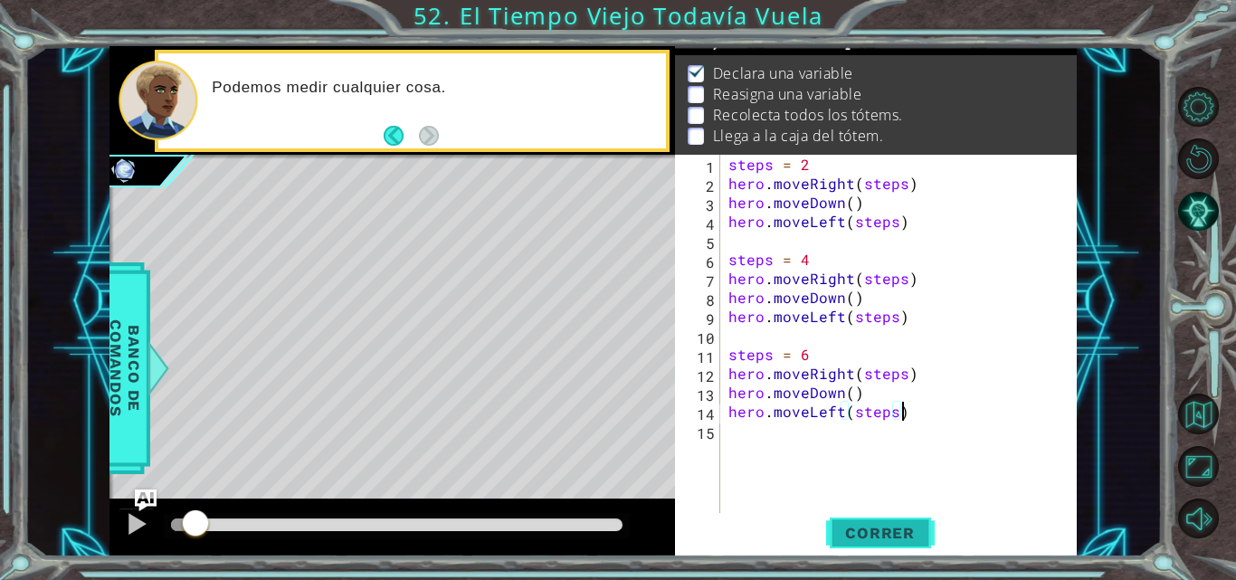
type textarea "hero.moveLeft(steps)"
click at [865, 531] on span "Correr" at bounding box center [880, 533] width 106 height 18
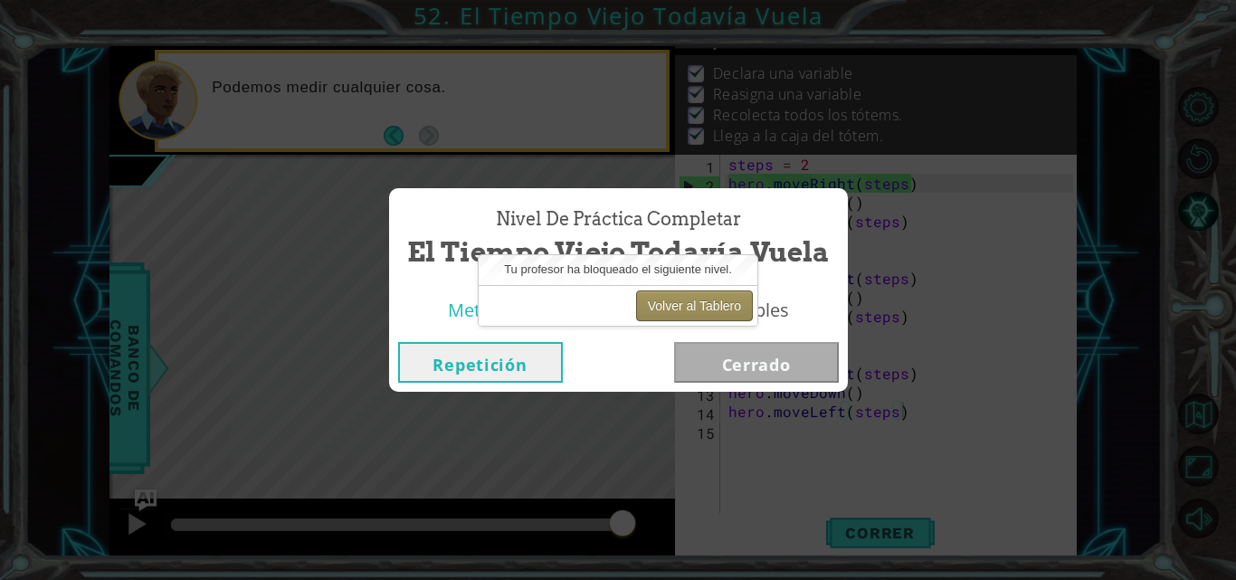
click at [701, 305] on button "Volver al Tablero" at bounding box center [694, 306] width 117 height 31
click at [714, 305] on button "Volver al Tablero" at bounding box center [694, 306] width 117 height 31
